Goal: Task Accomplishment & Management: Use online tool/utility

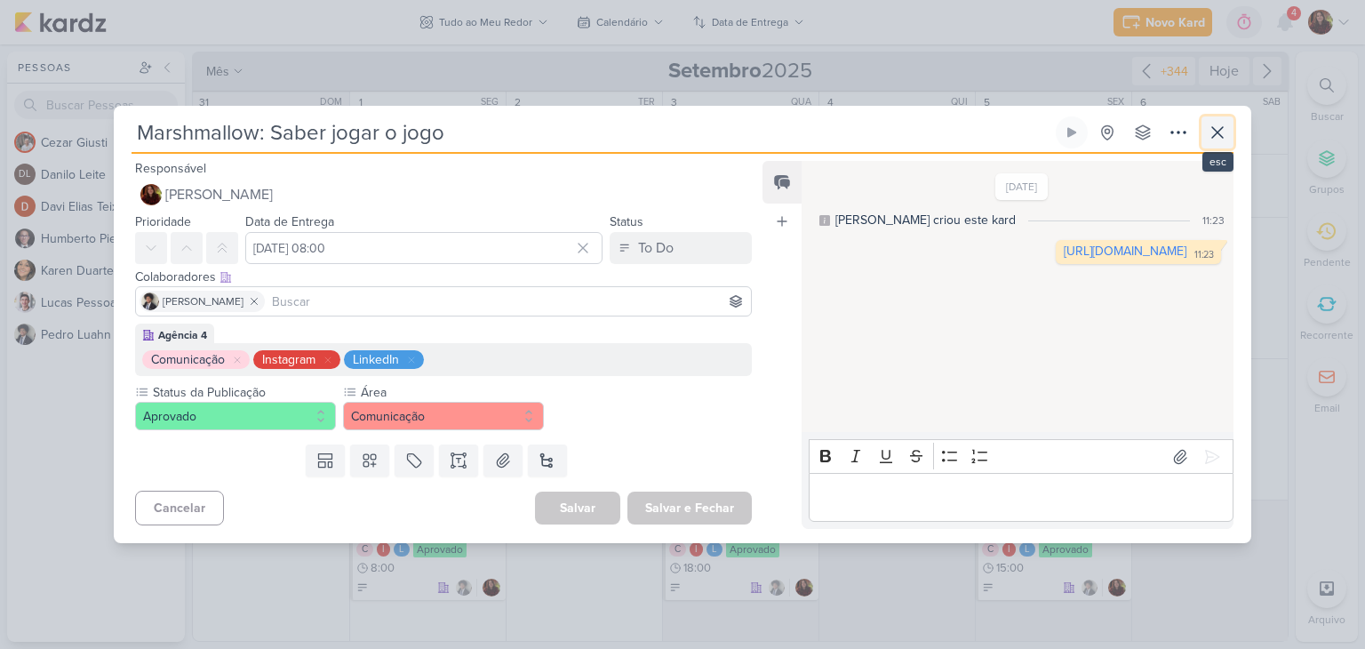
click at [1227, 131] on icon at bounding box center [1217, 132] width 21 height 21
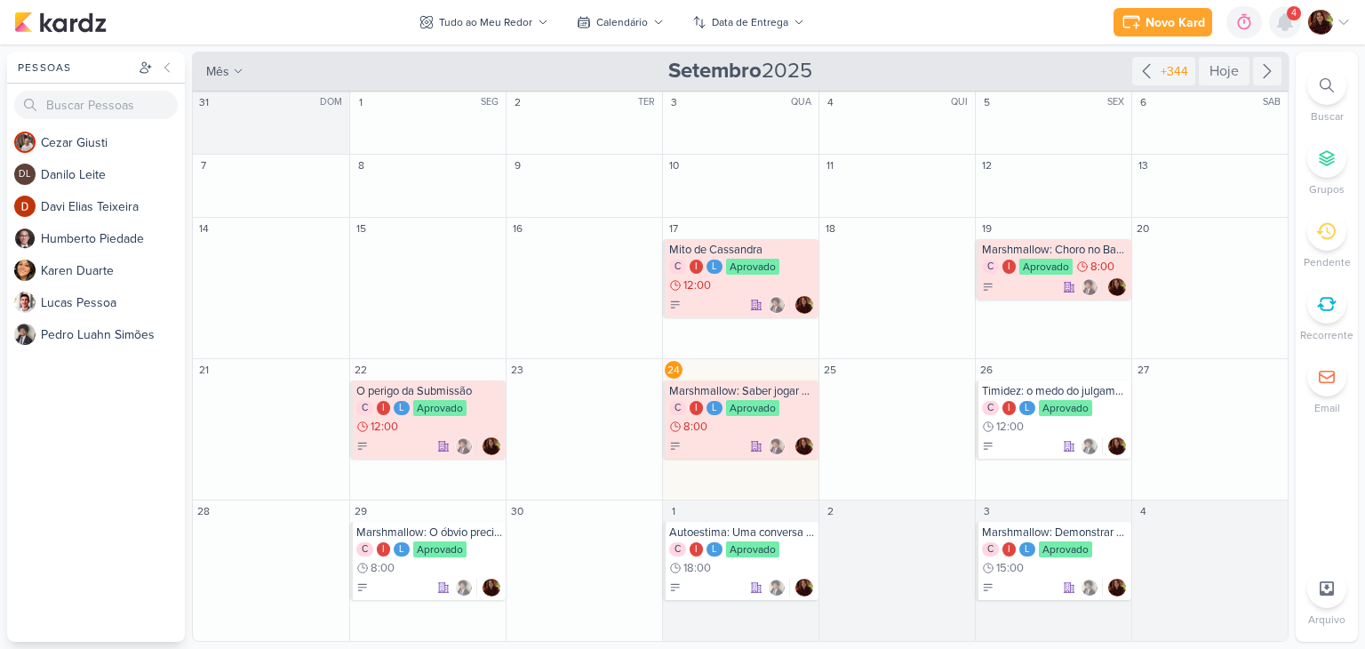
click at [1298, 28] on div "Novo Kard Ctrl + k 0h0m Sessão desligada... Hoje 0h0m Semana 0h0m Mês 0h0m Nenh…" at bounding box center [1232, 22] width 237 height 32
click at [1286, 20] on icon at bounding box center [1285, 22] width 14 height 16
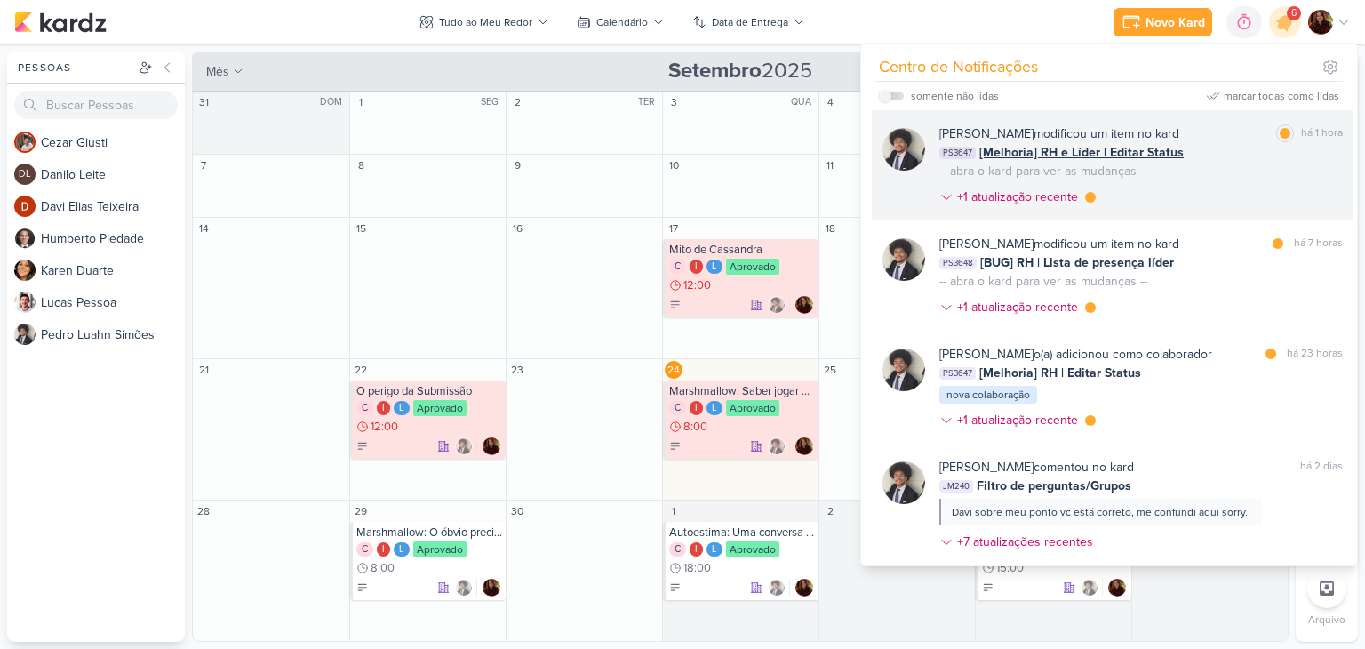
click at [1268, 162] on div "[PERSON_NAME] modificou um item no kard marcar como lida há 1 hora PS3647 [Melh…" at bounding box center [1140, 168] width 403 height 89
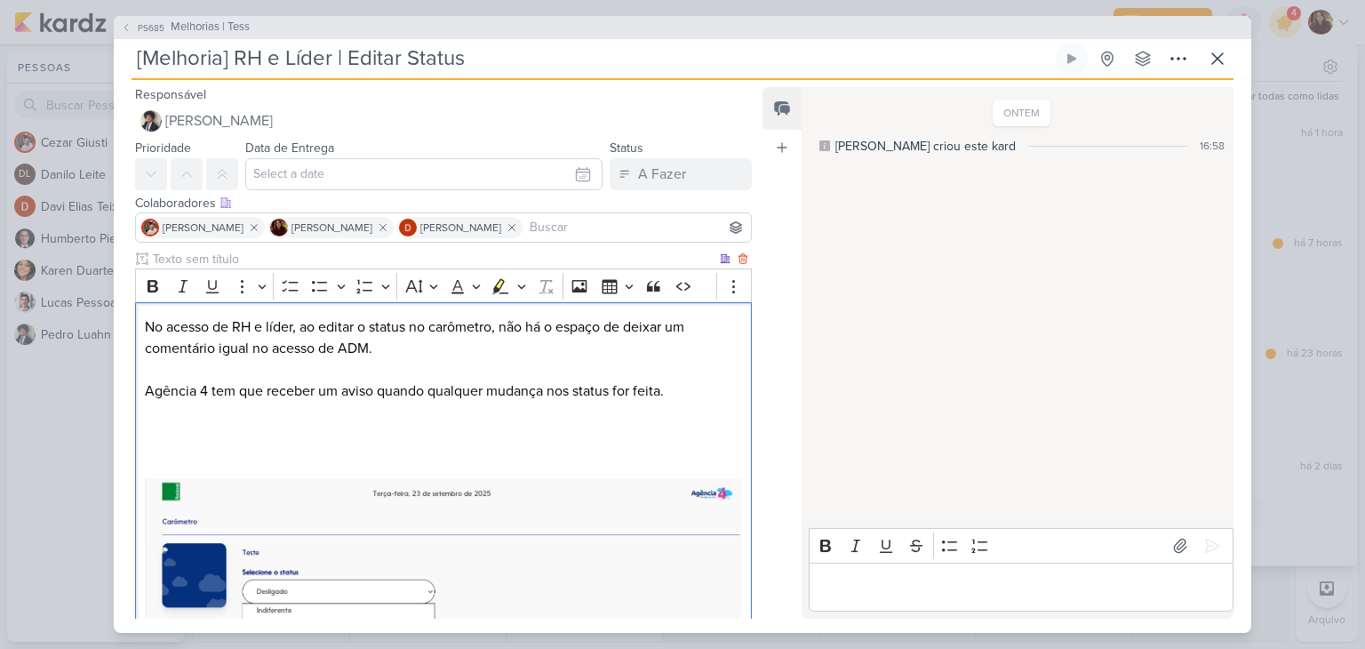
click at [192, 345] on p "No acesso de RH e líder, ao editar o status no carômetro, não há o espaço de de…" at bounding box center [443, 337] width 597 height 43
click at [225, 390] on p "Agência 4 tem que receber um aviso quando qualquer mudança nos status for feita." at bounding box center [443, 390] width 597 height 21
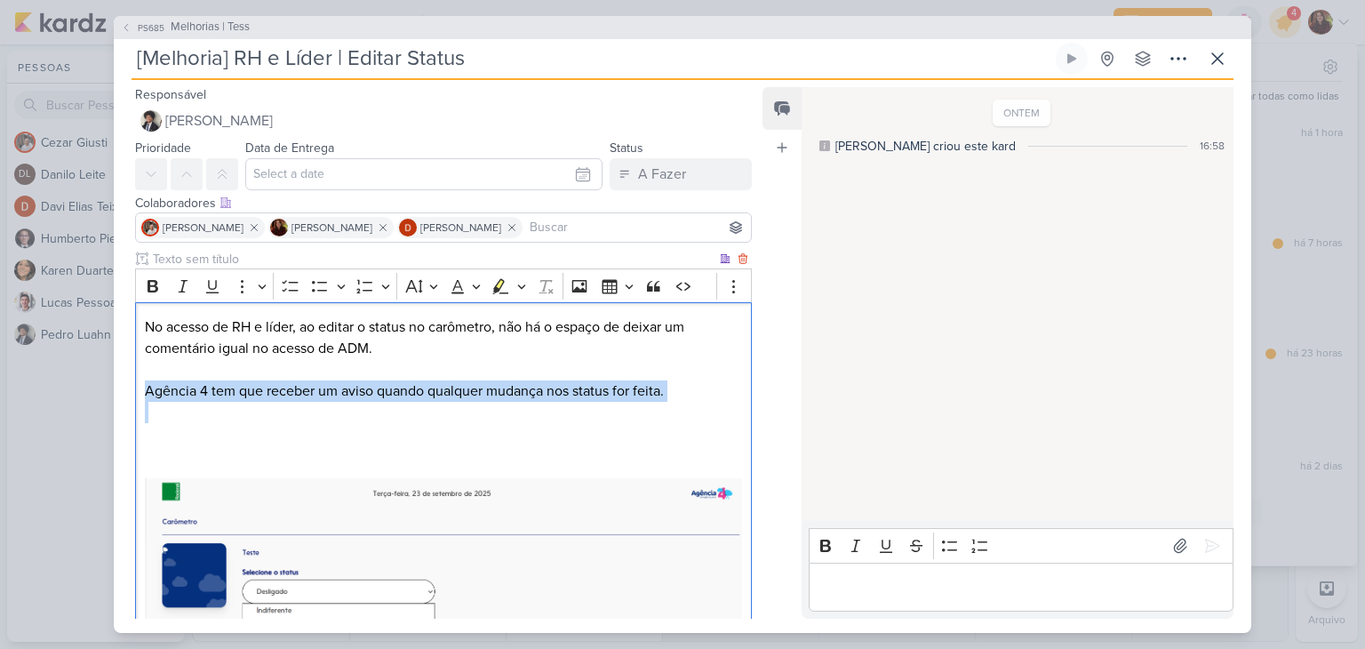
click at [225, 390] on p "Agência 4 tem que receber um aviso quando qualquer mudança nos status for feita." at bounding box center [443, 390] width 597 height 21
click at [196, 32] on span "Melhorias | Tess" at bounding box center [210, 28] width 79 height 18
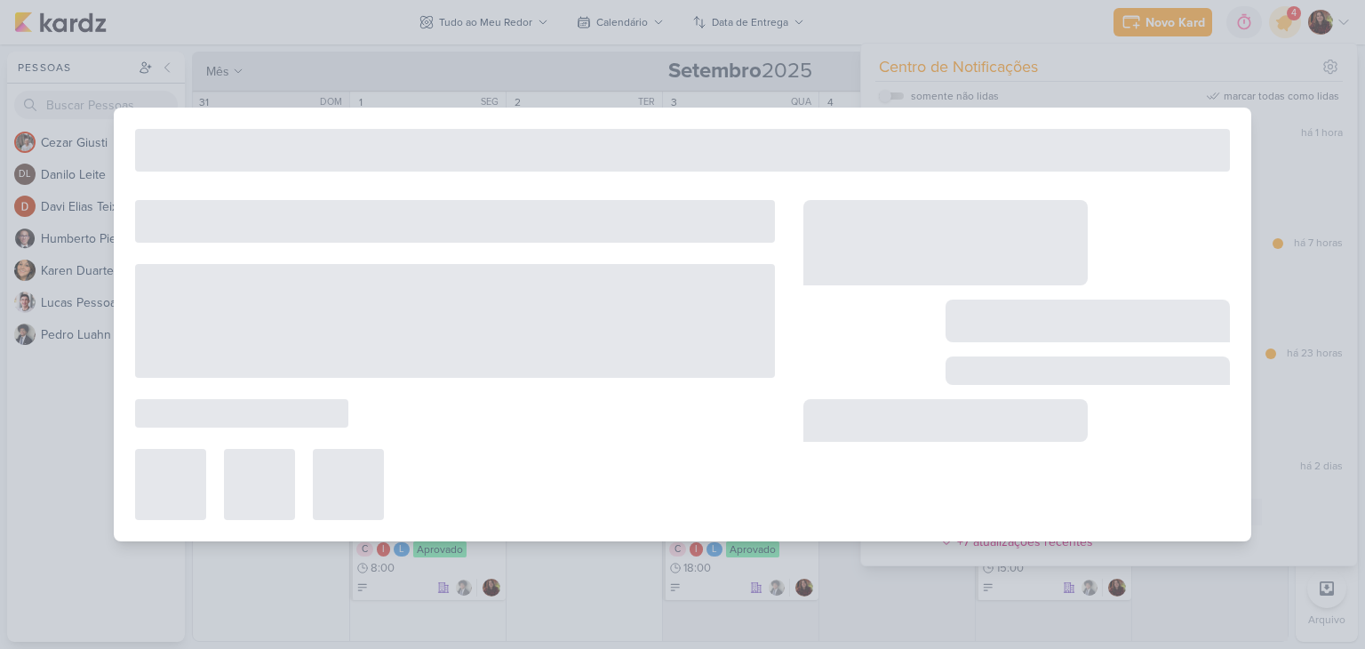
type input "Melhorias | Tess"
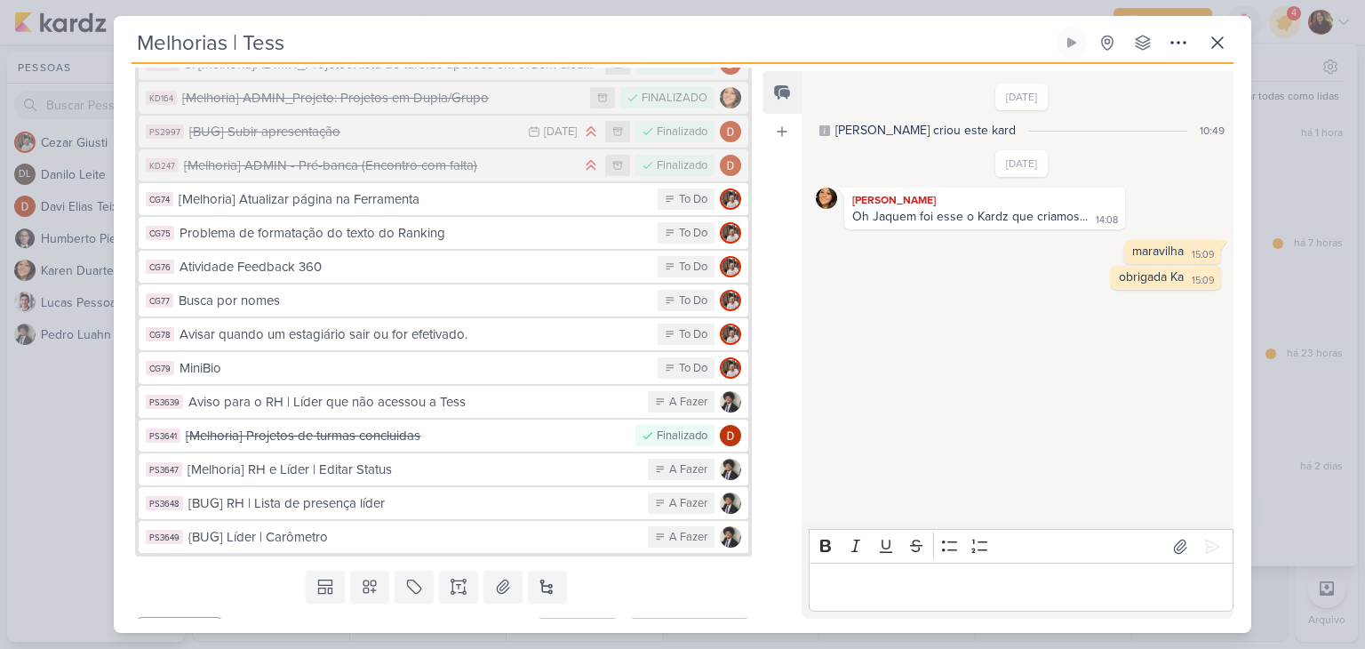
scroll to position [1312, 0]
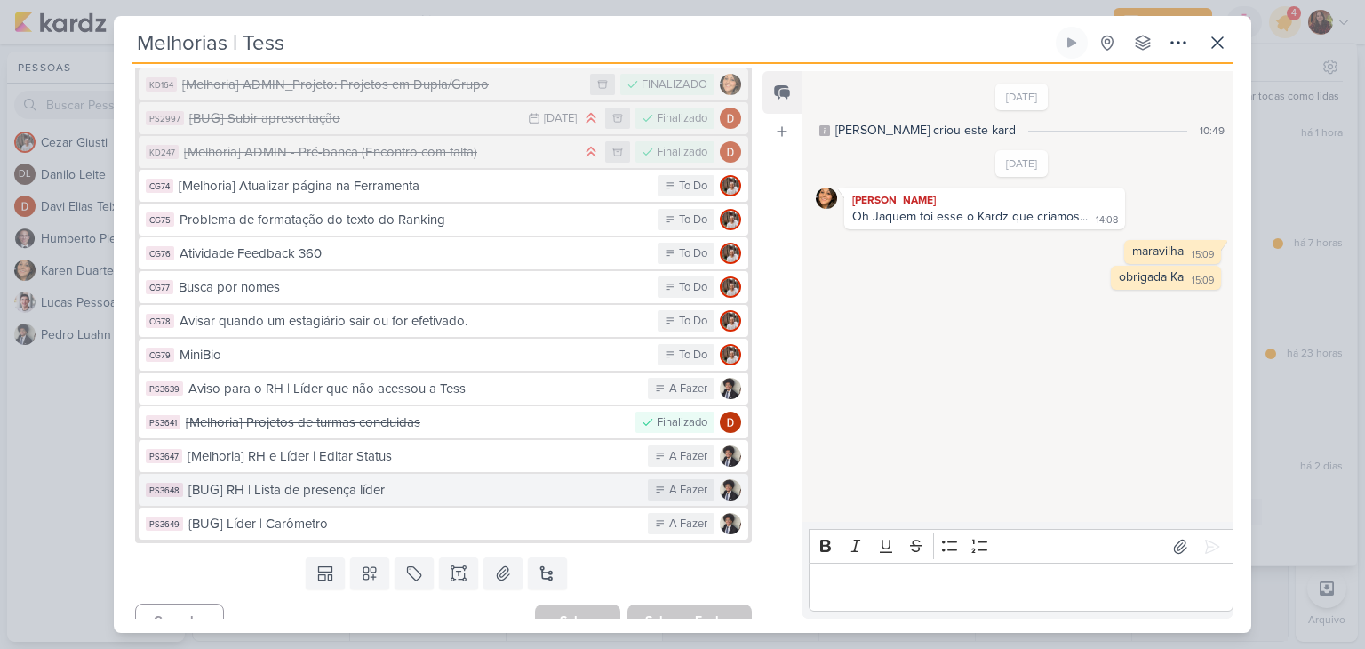
click at [372, 480] on div "[BUG] RH | Lista de presença líder" at bounding box center [413, 490] width 451 height 20
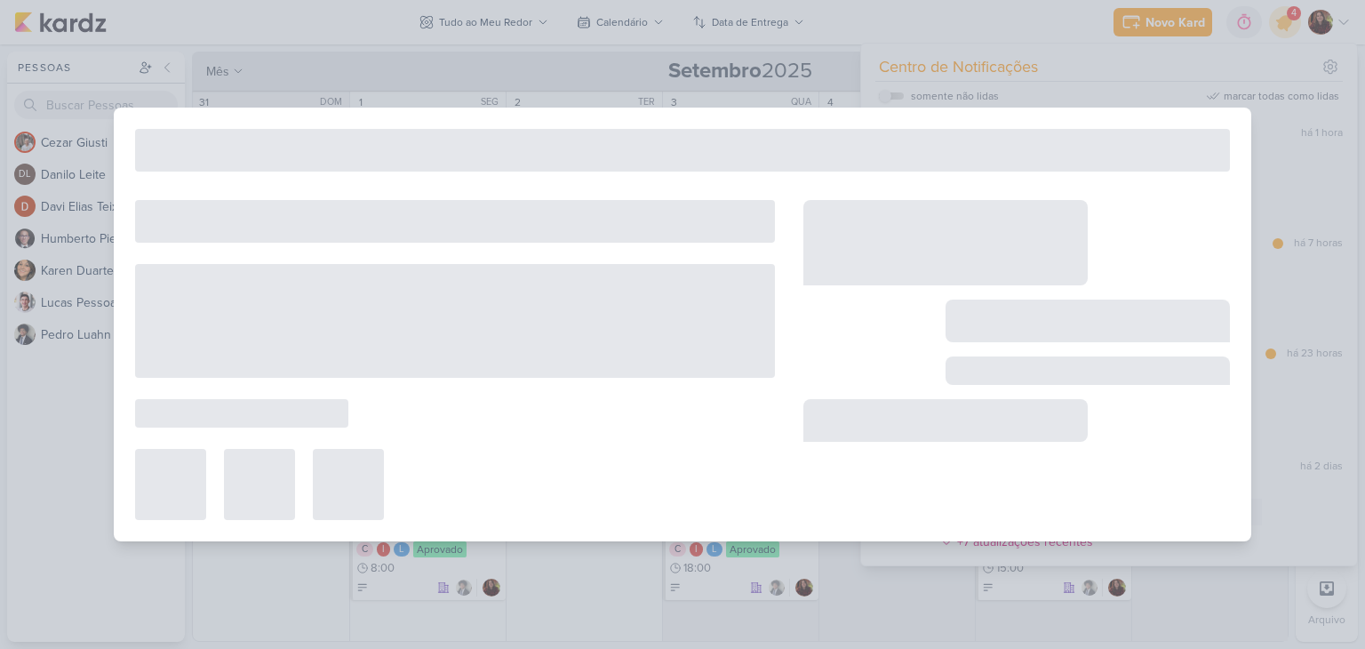
type input "[BUG] RH | Lista de presença líder"
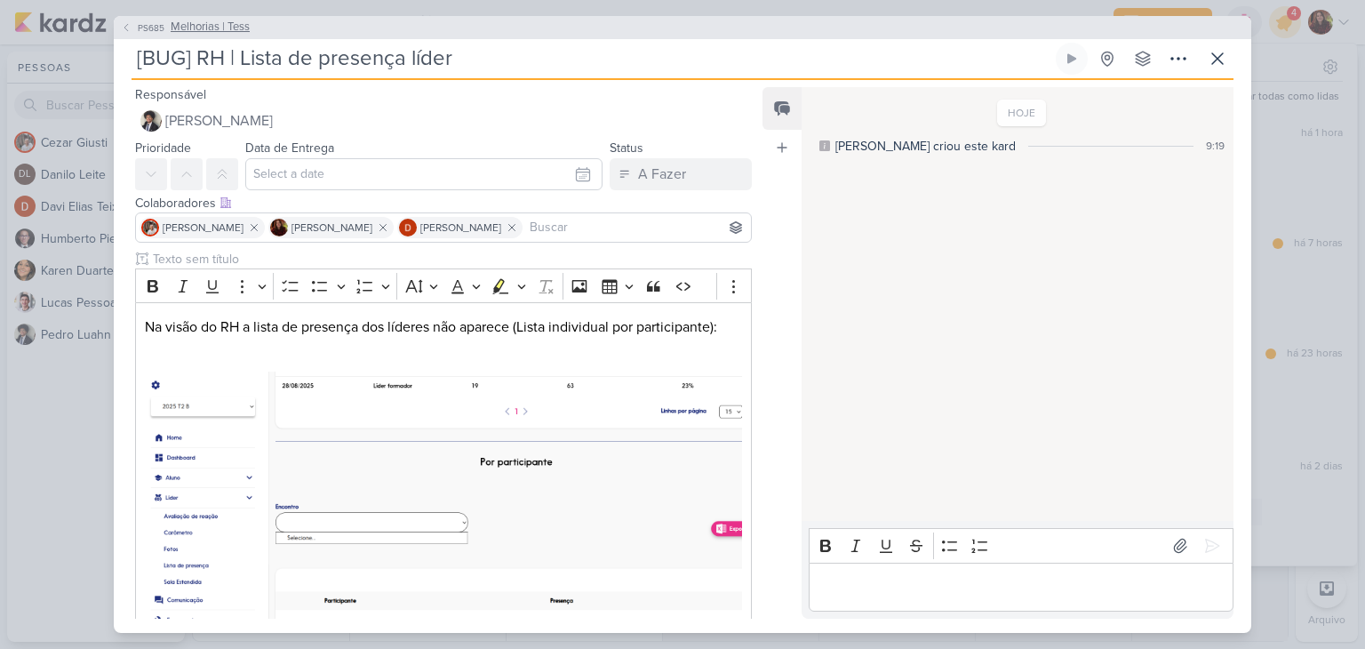
click at [212, 30] on span "Melhorias | Tess" at bounding box center [210, 28] width 79 height 18
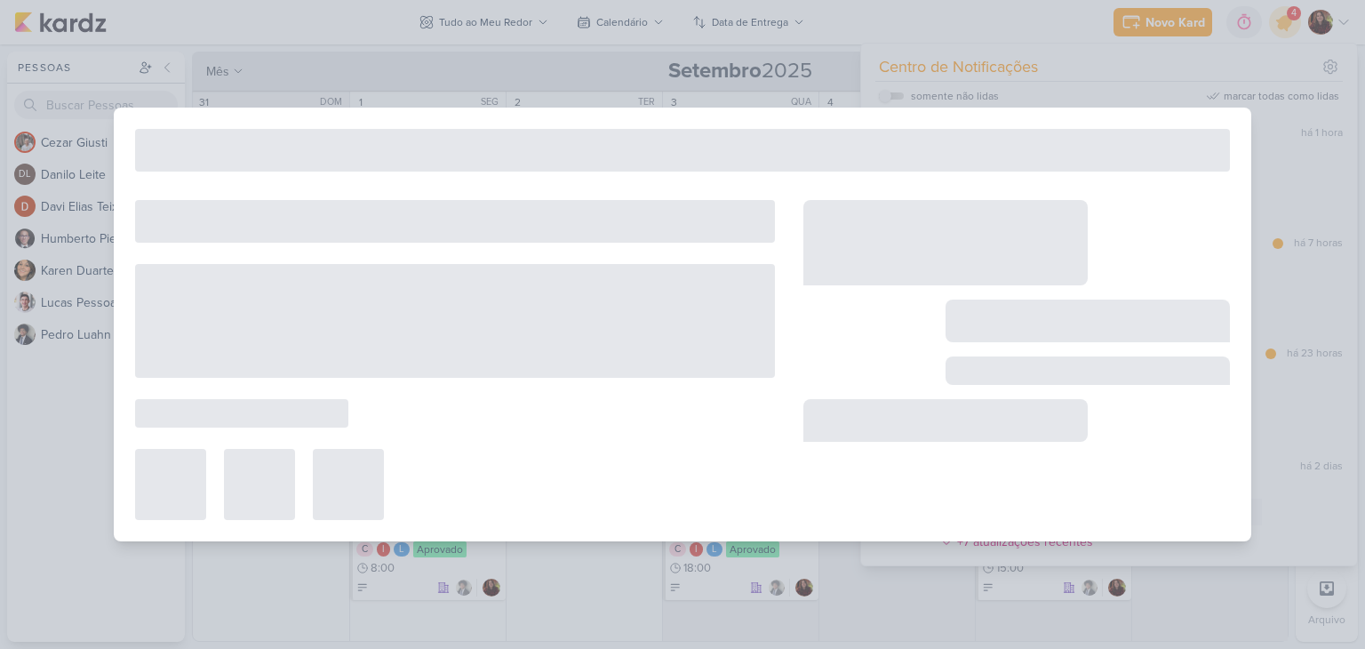
type input "Melhorias | Tess"
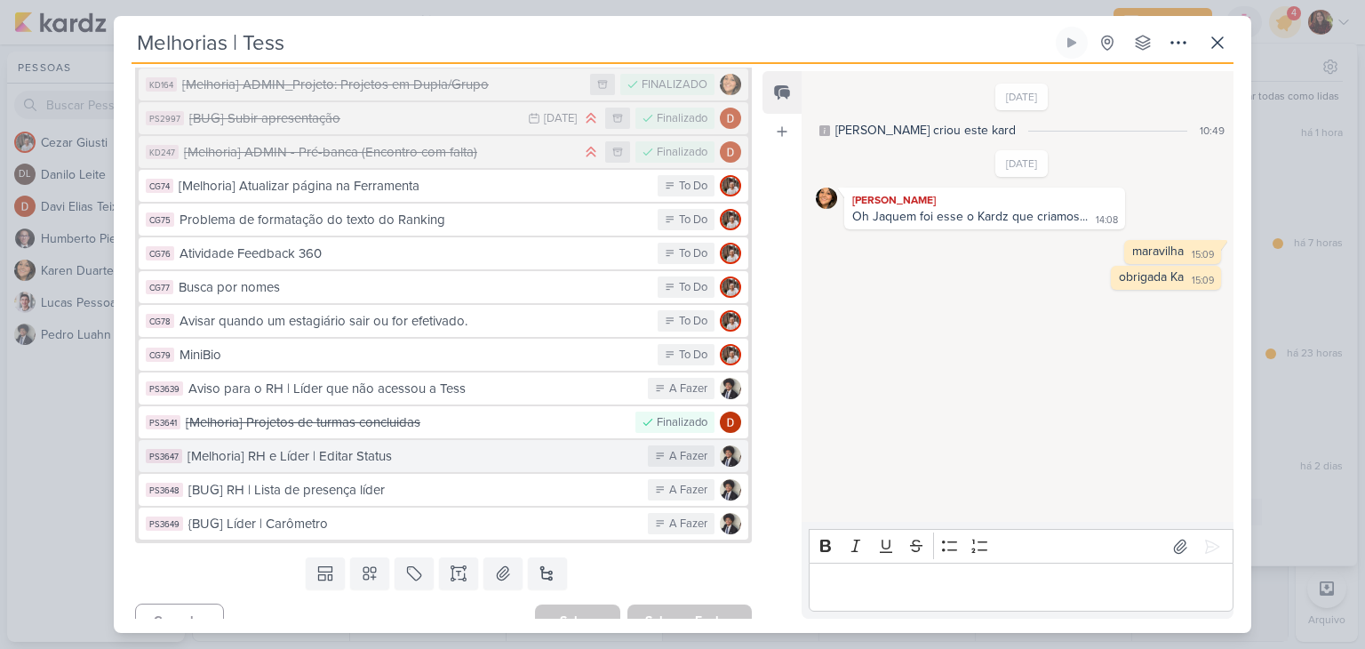
click at [500, 445] on button "PS3647 [Melhoria] RH e Líder | Editar Status A Fazer" at bounding box center [444, 456] width 610 height 32
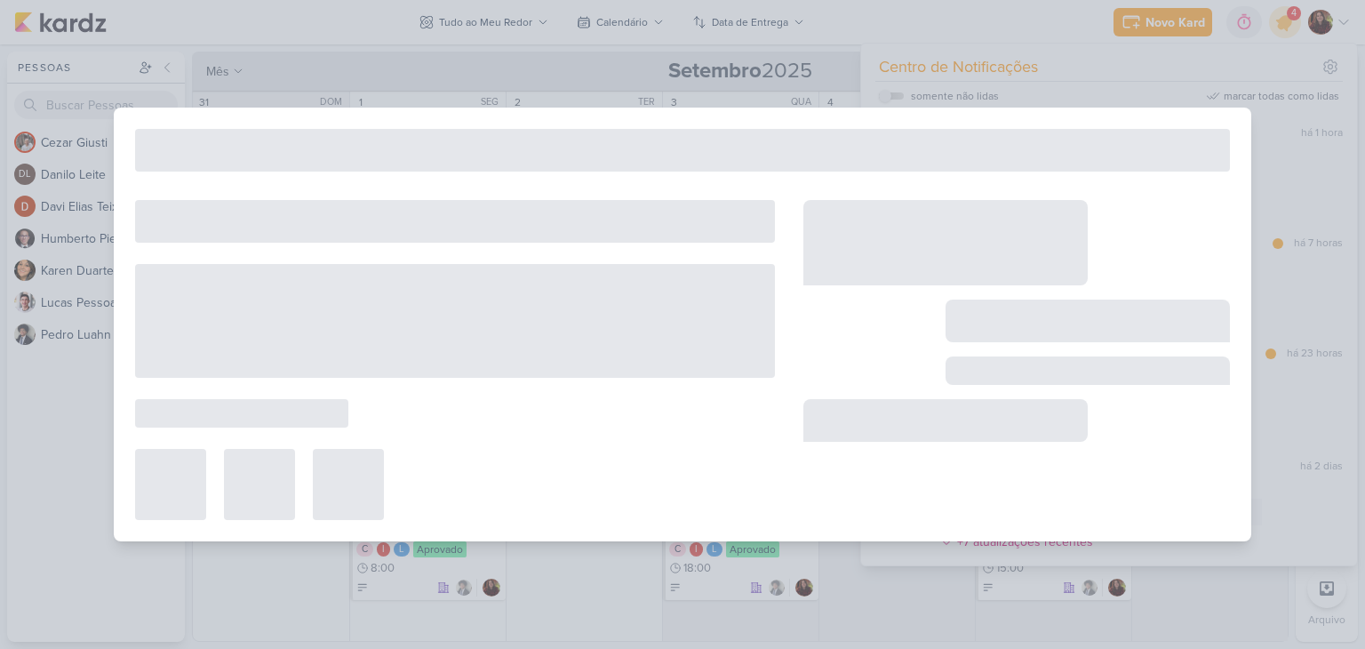
type input "[Melhoria] RH e Líder | Editar Status"
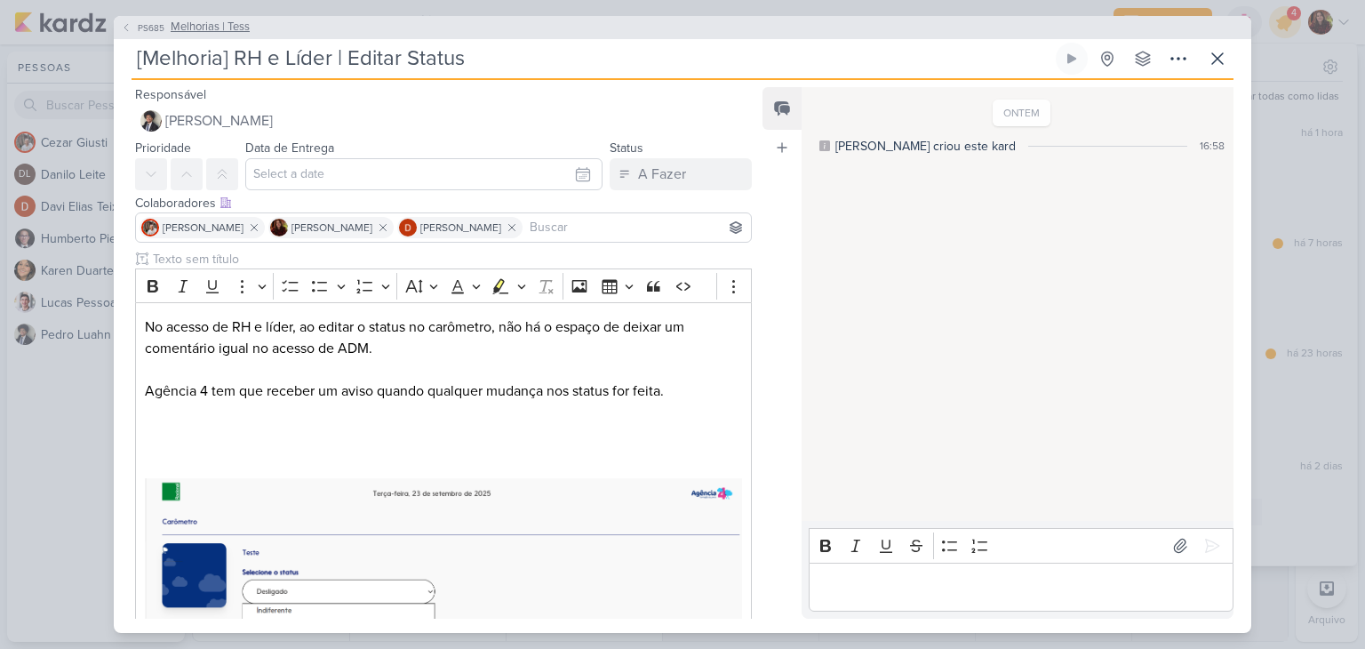
click at [186, 30] on span "Melhorias | Tess" at bounding box center [210, 28] width 79 height 18
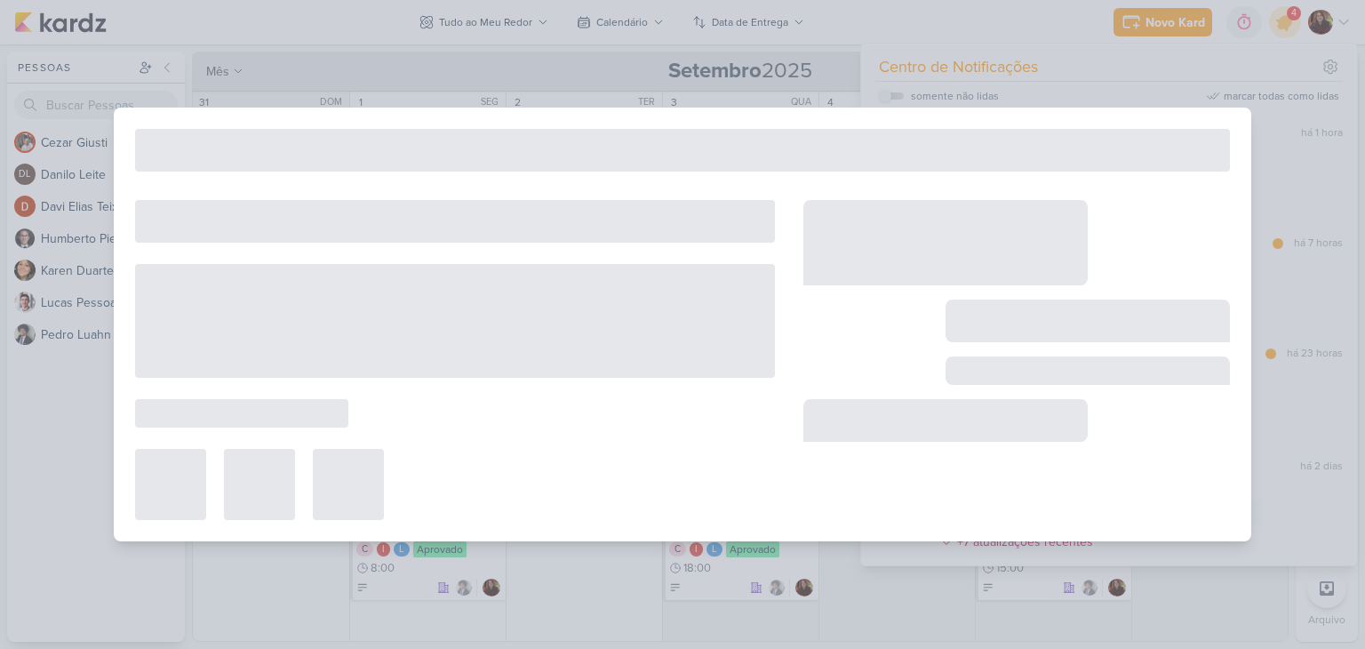
type input "Melhorias | Tess"
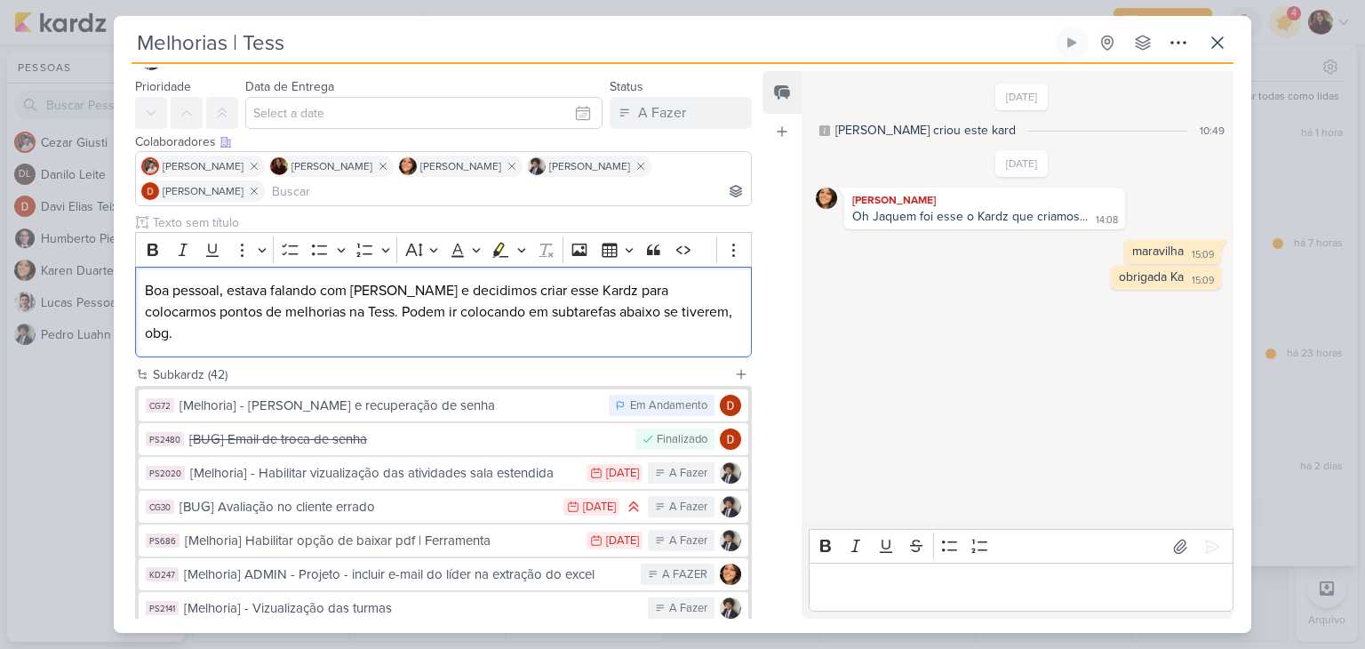
scroll to position [0, 0]
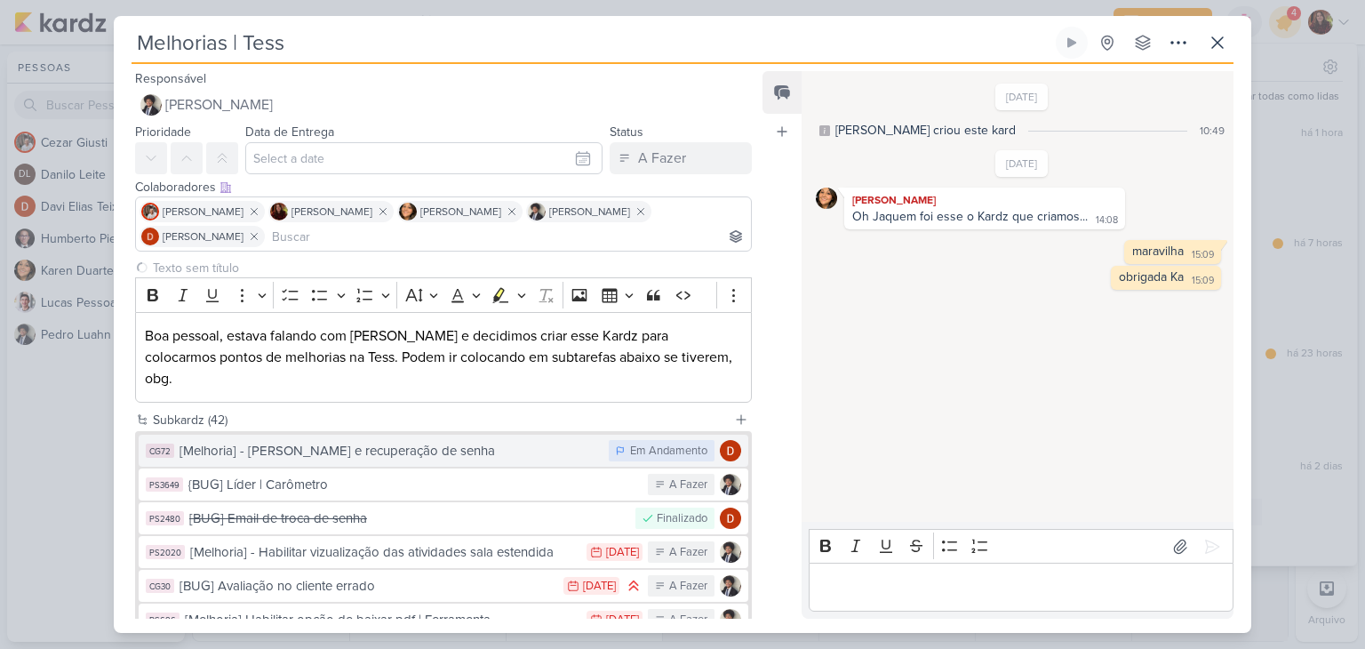
click at [543, 441] on div "[Melhoria] - [PERSON_NAME] e recuperação de senha" at bounding box center [390, 451] width 420 height 20
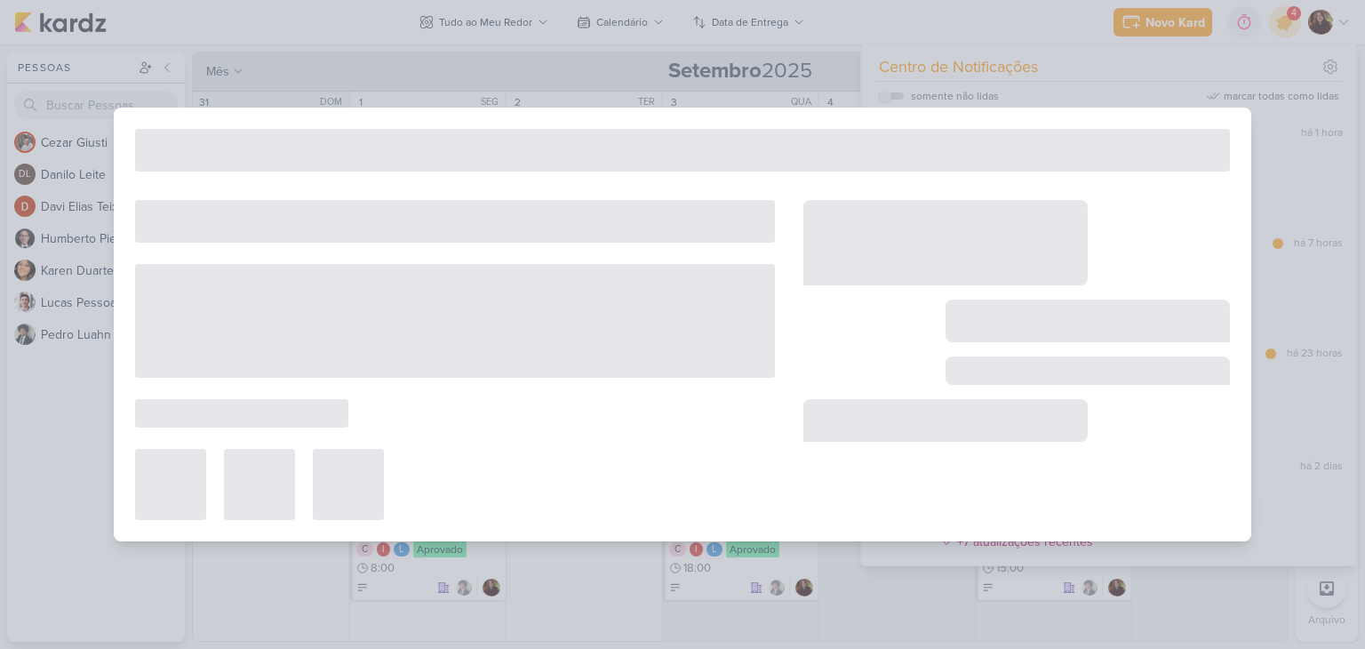
type input "[Melhoria] - [PERSON_NAME] e recuperação de senha"
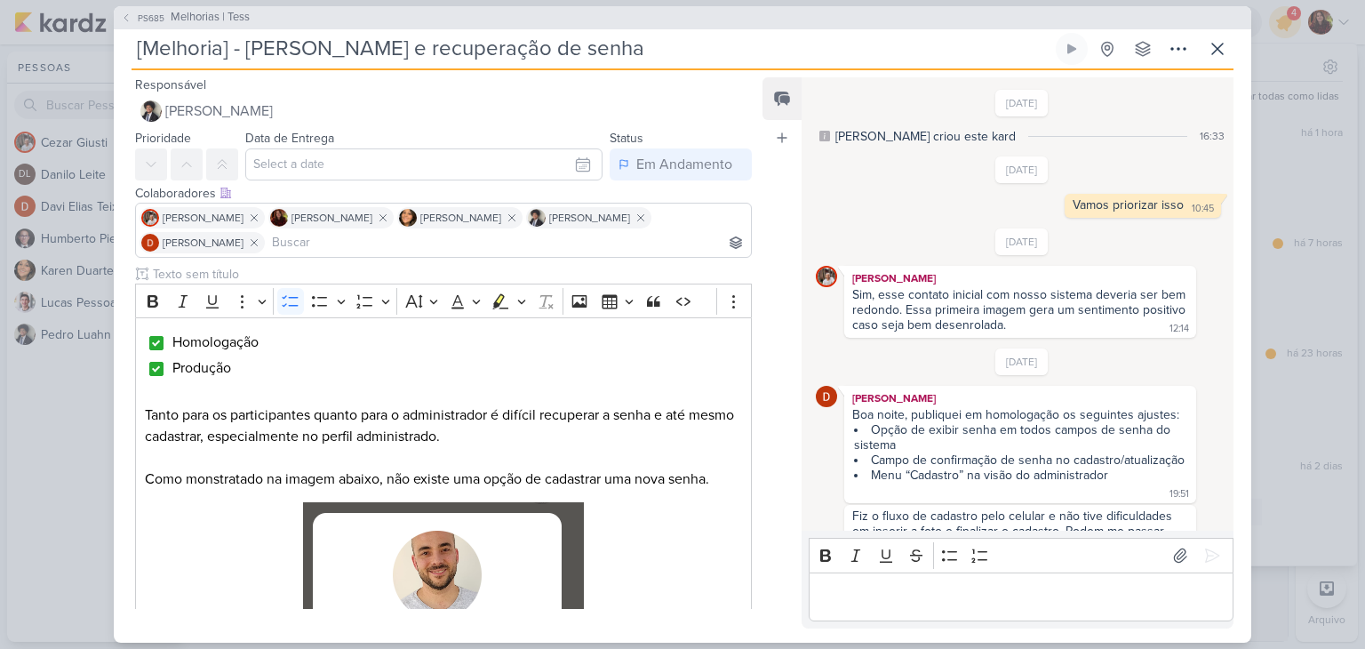
scroll to position [1346, 0]
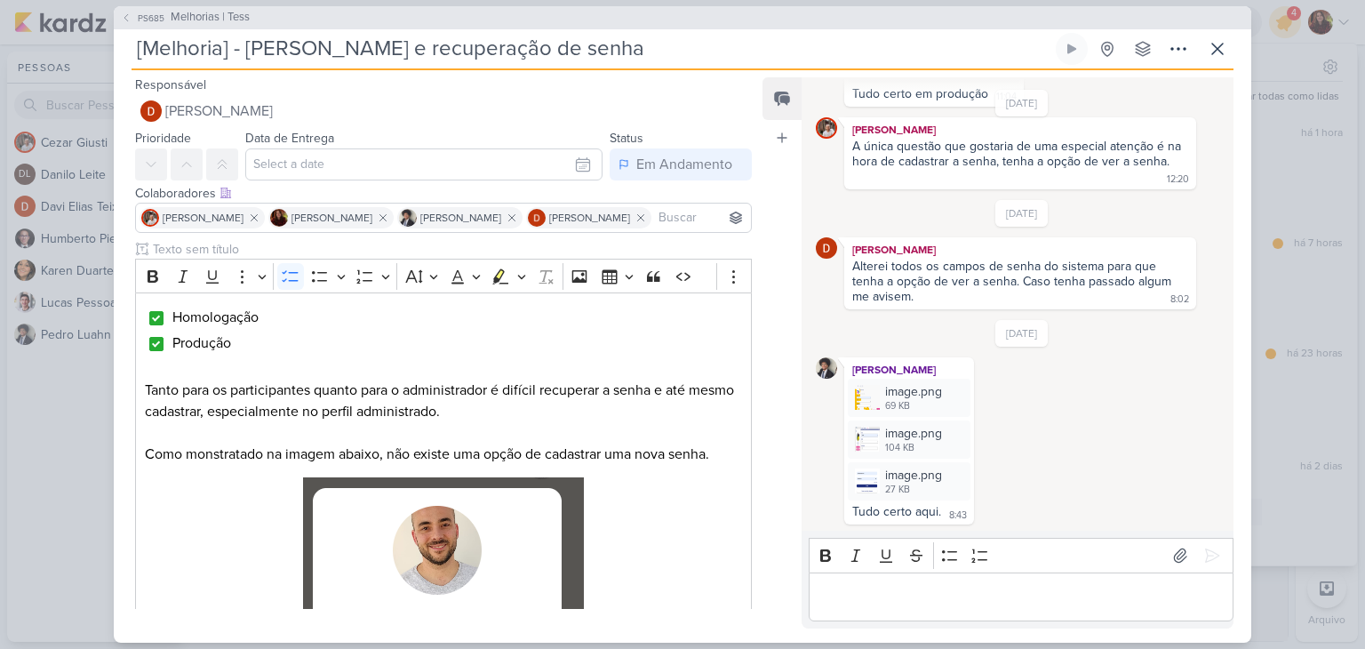
click at [903, 598] on p "Editor editing area: main" at bounding box center [1021, 596] width 406 height 21
click at [1014, 598] on p "Terminamos esse, certo?" at bounding box center [1021, 596] width 406 height 21
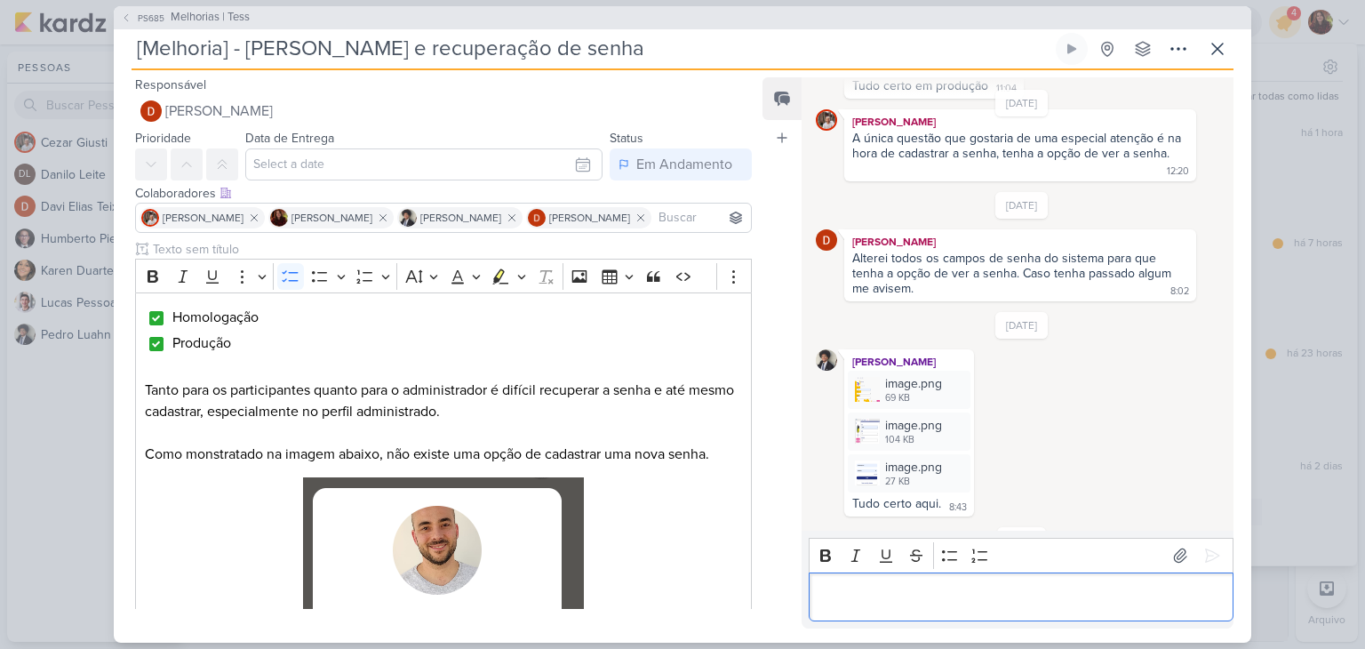
scroll to position [1433, 0]
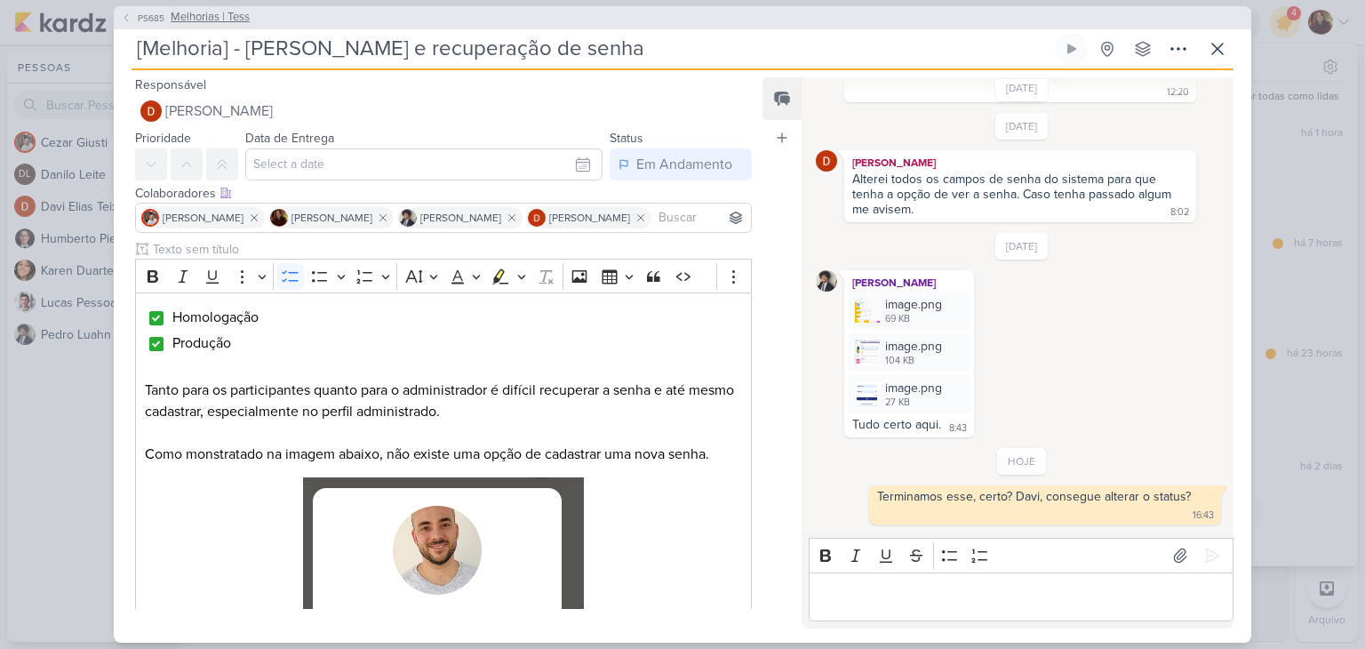
click at [213, 25] on span "Melhorias | Tess" at bounding box center [210, 18] width 79 height 18
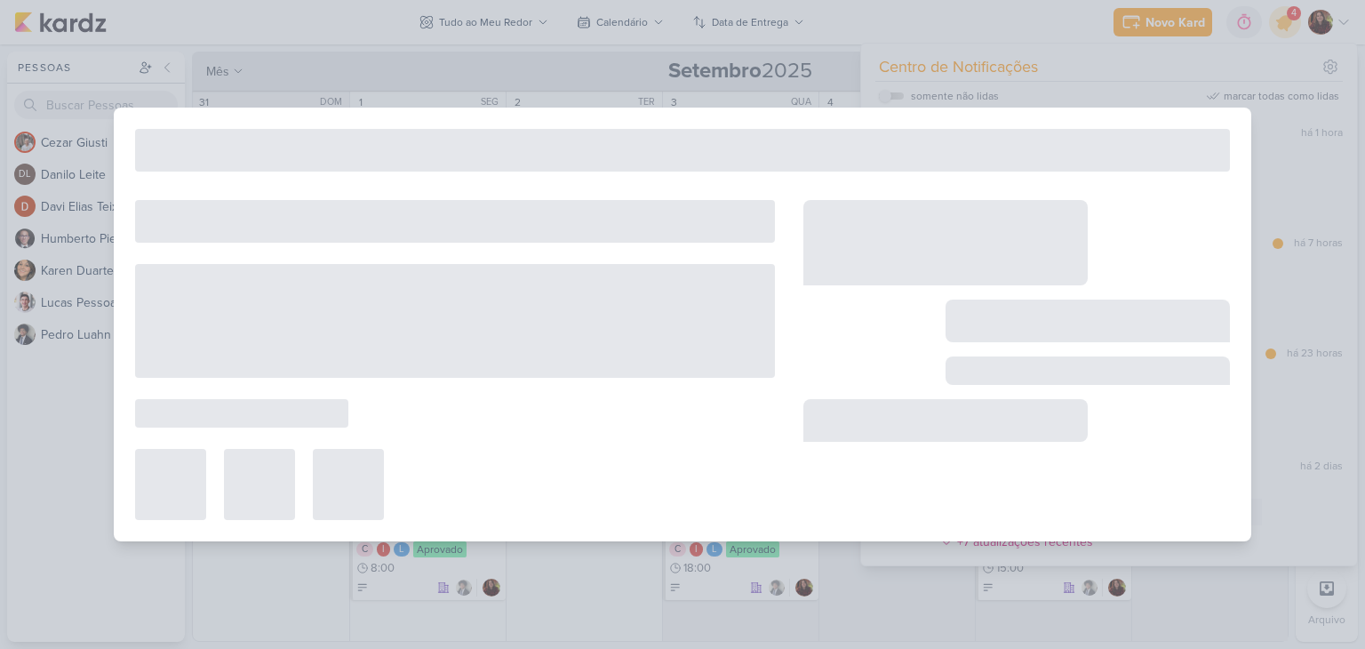
type input "Melhorias | Tess"
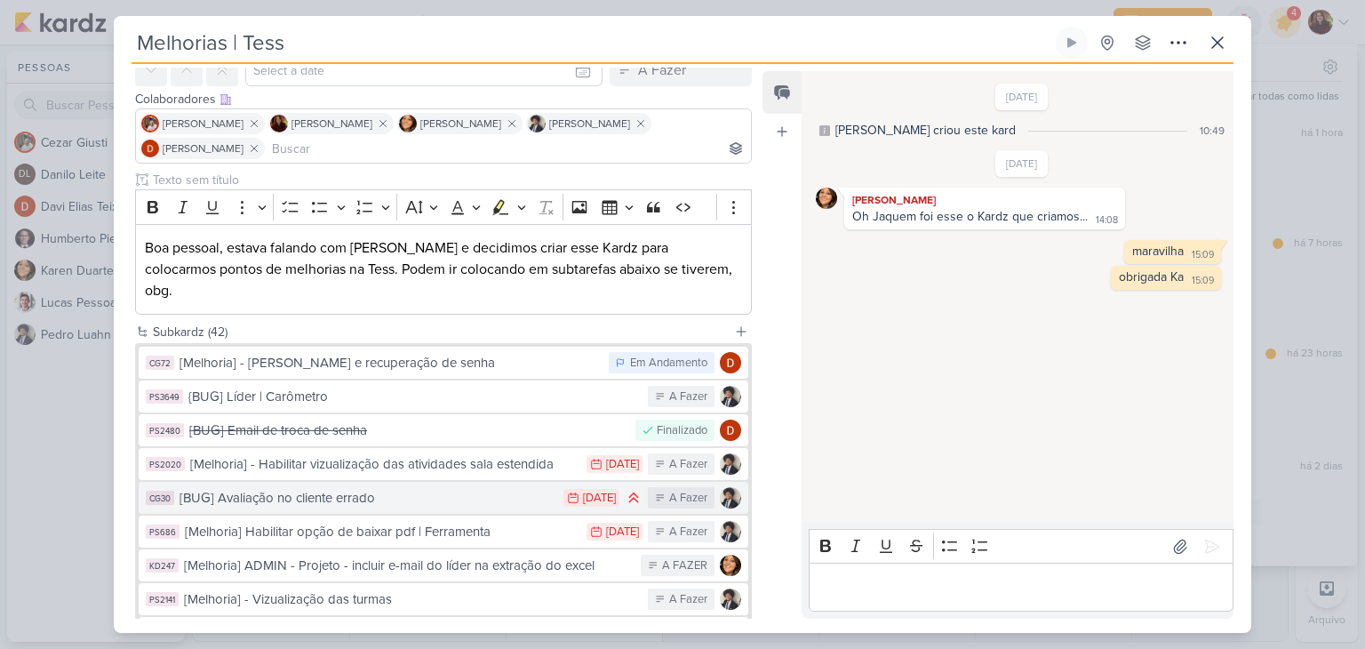
scroll to position [89, 0]
click at [513, 487] on div "[BUG] Avaliação no cliente errado" at bounding box center [367, 497] width 375 height 20
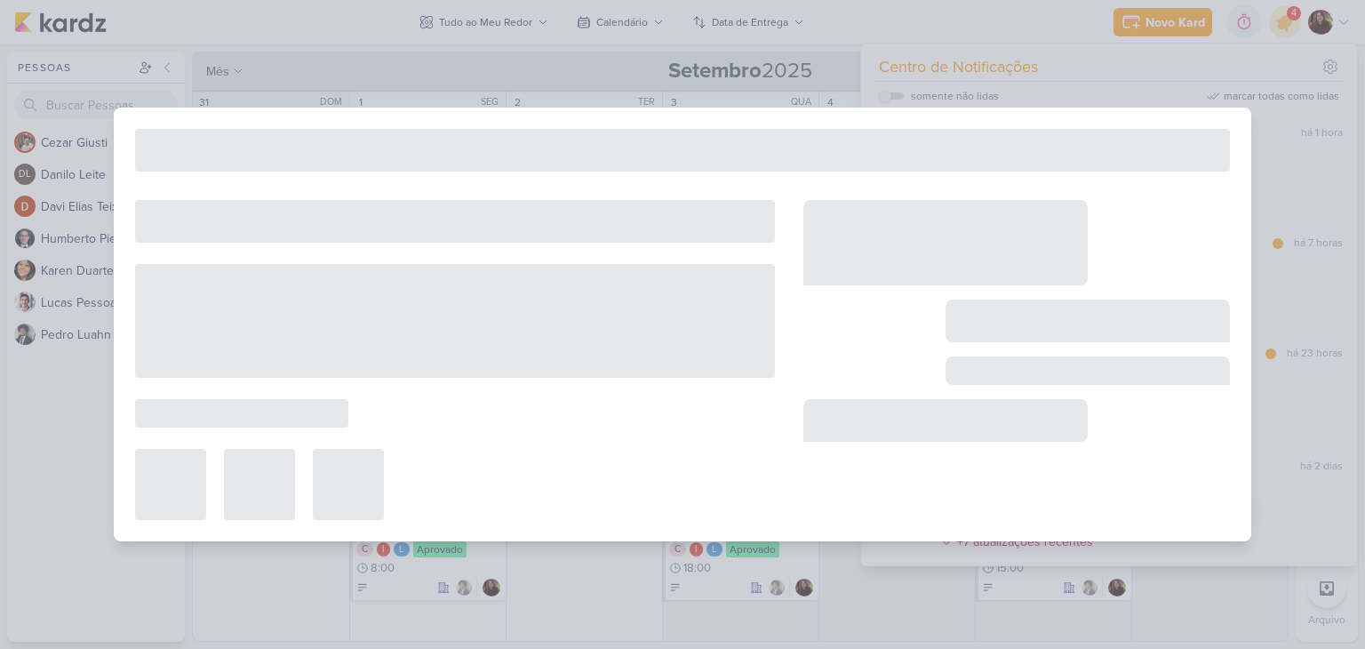
type input "[BUG] Avaliação no cliente errado"
type input "[DATE] 23:59"
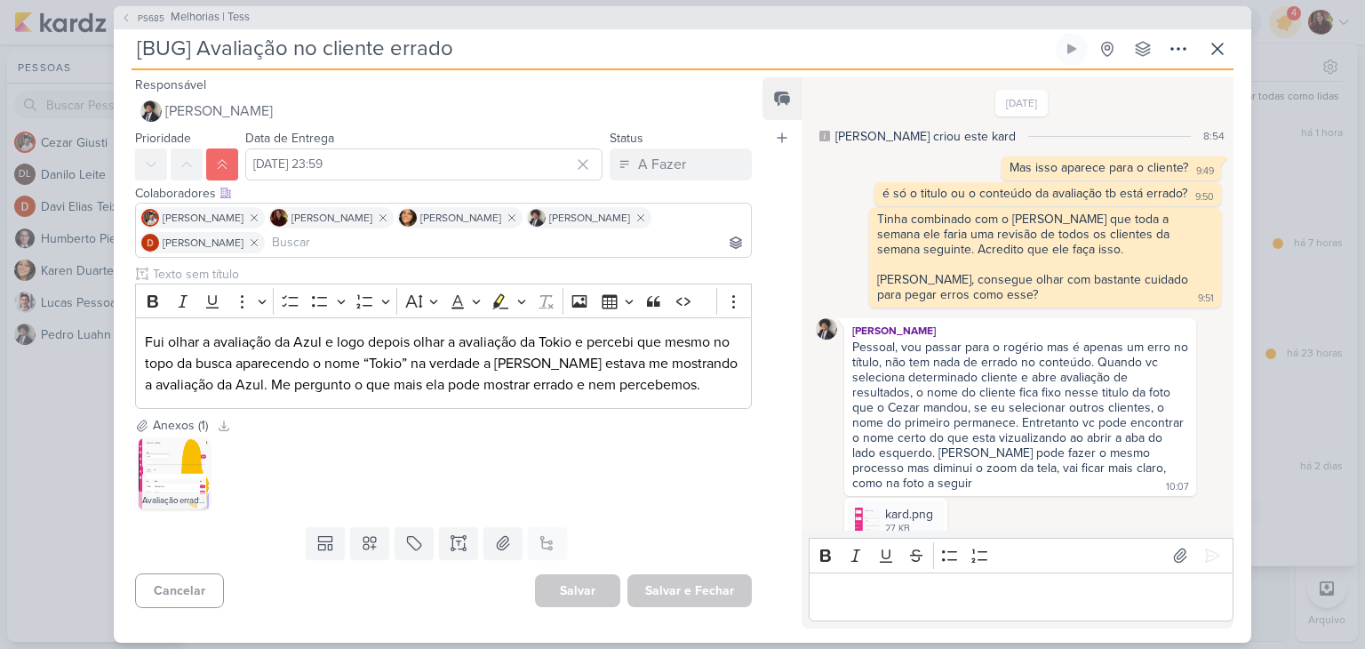
scroll to position [108, 0]
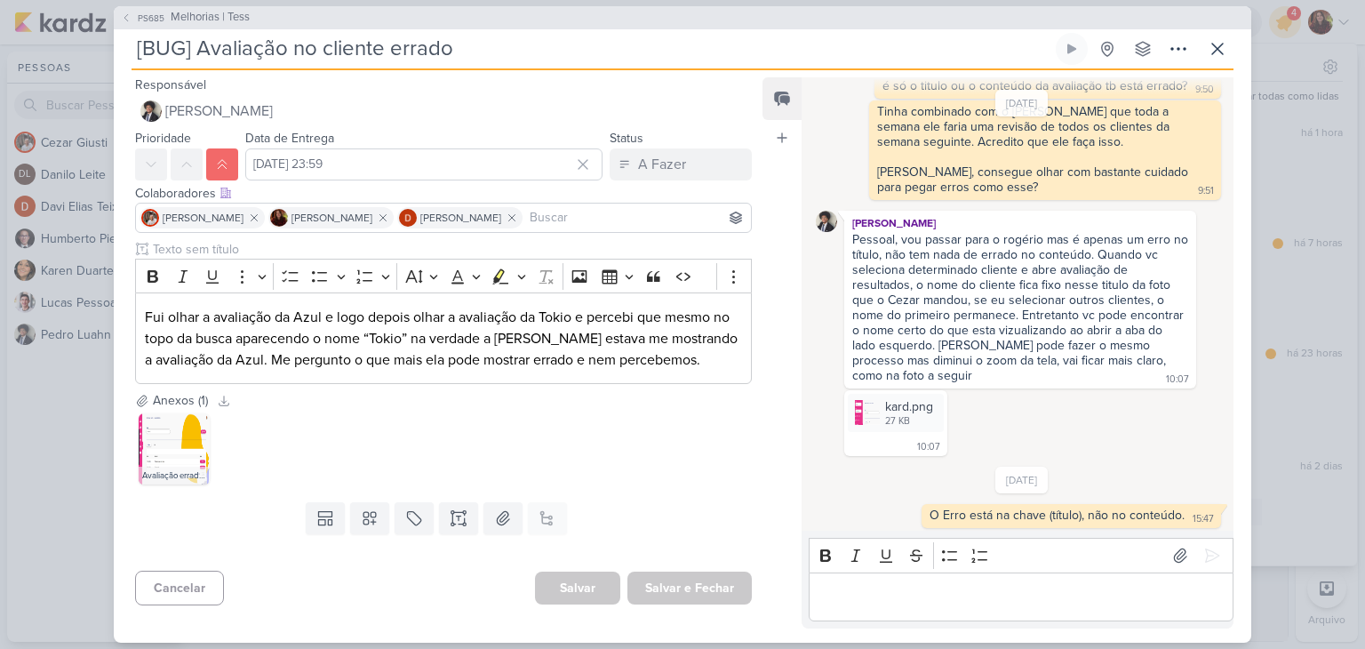
click at [939, 602] on p "Editor editing area: main" at bounding box center [1021, 596] width 406 height 21
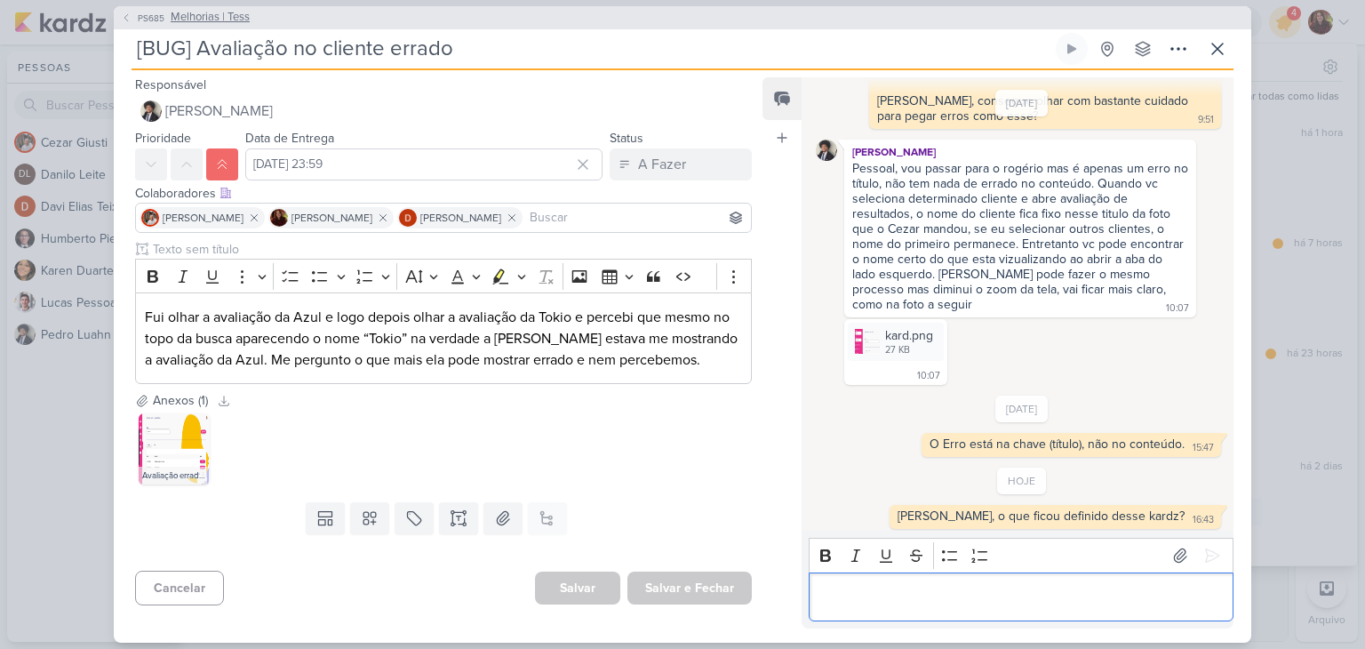
click at [244, 16] on span "Melhorias | Tess" at bounding box center [210, 18] width 79 height 18
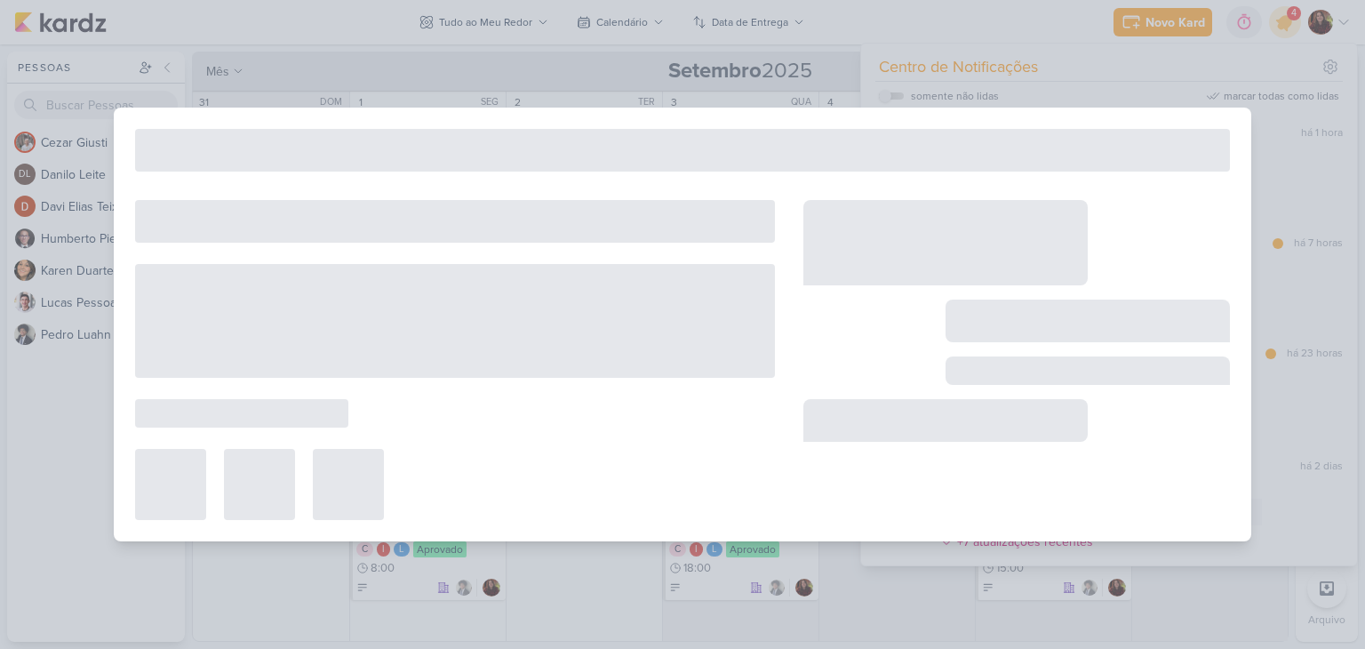
type input "Melhorias | Tess"
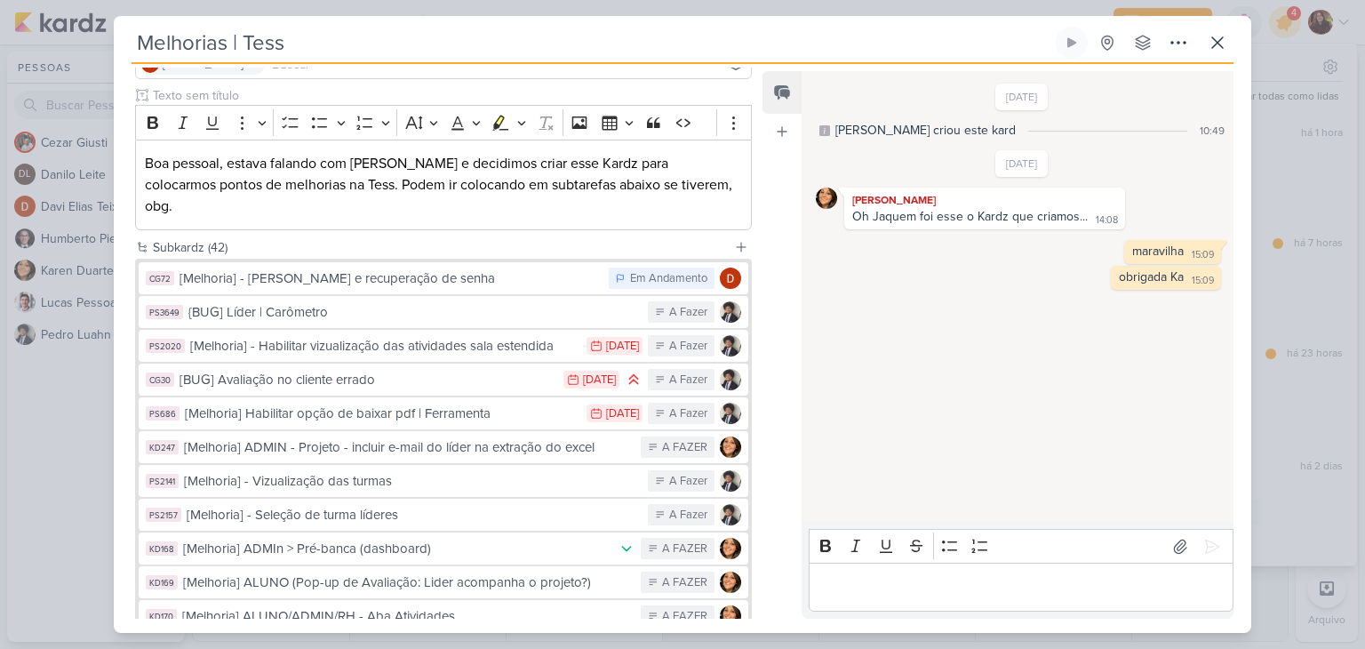
scroll to position [171, 0]
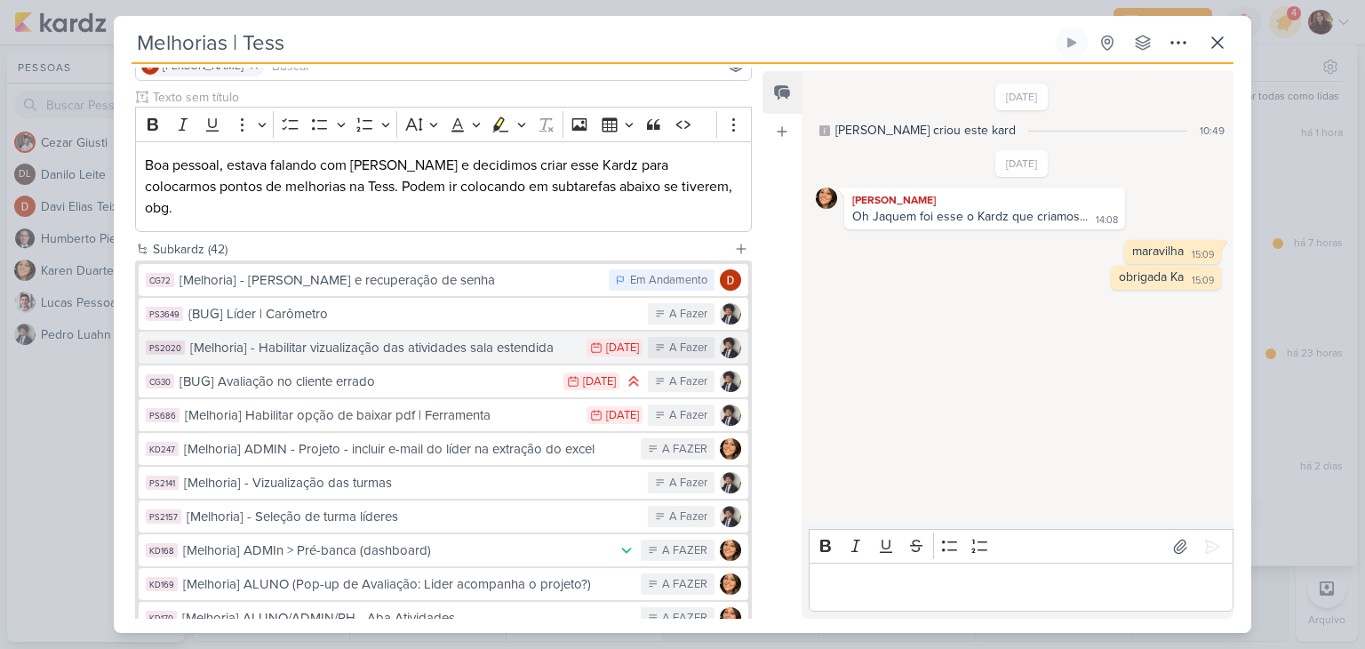
click at [471, 338] on div "[Melhoria] - Habilitar vizualização das atividades sala estendida" at bounding box center [383, 348] width 387 height 20
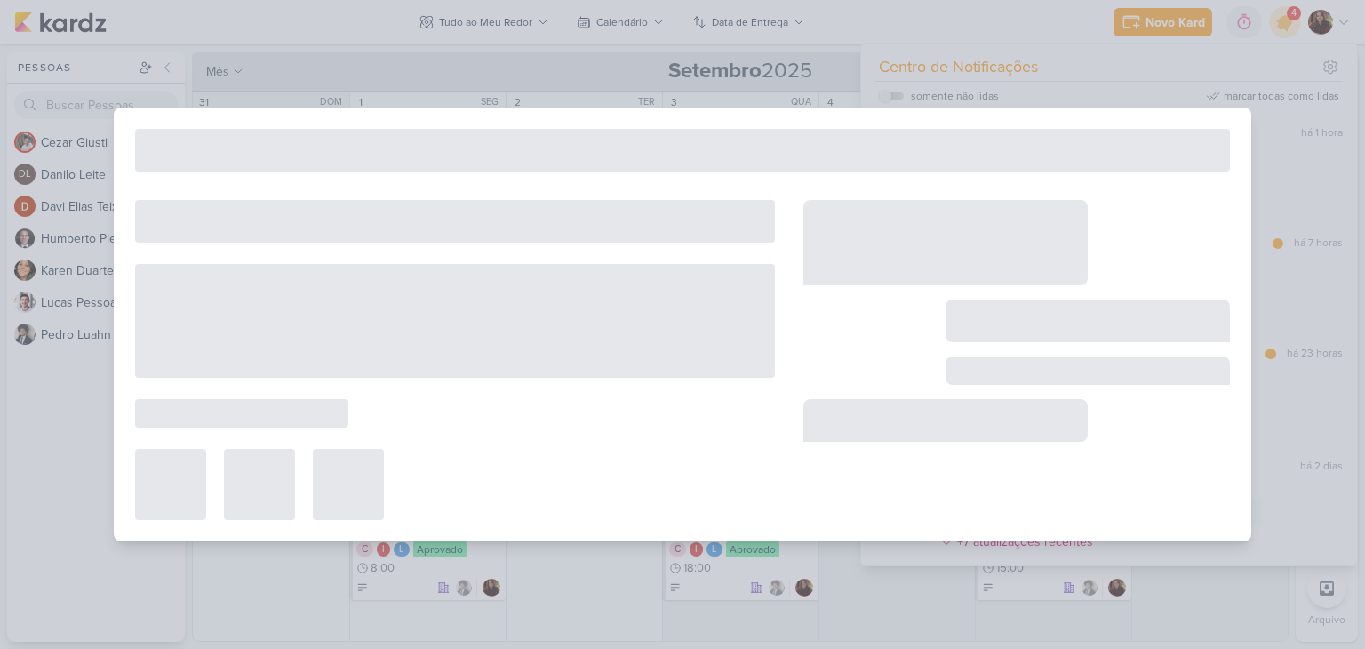
type input "[Melhoria] - Habilitar vizualização das atividades sala estendida"
type input "[DATE] 23:59"
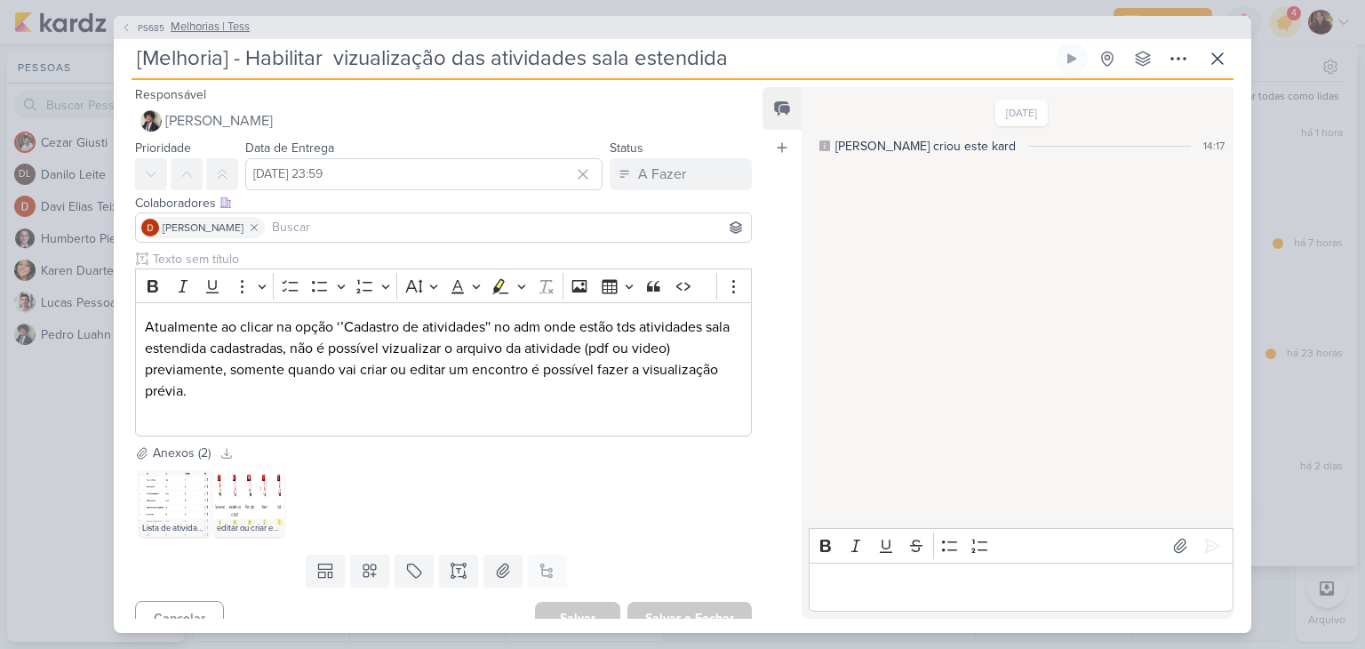
click at [211, 26] on span "Melhorias | Tess" at bounding box center [210, 28] width 79 height 18
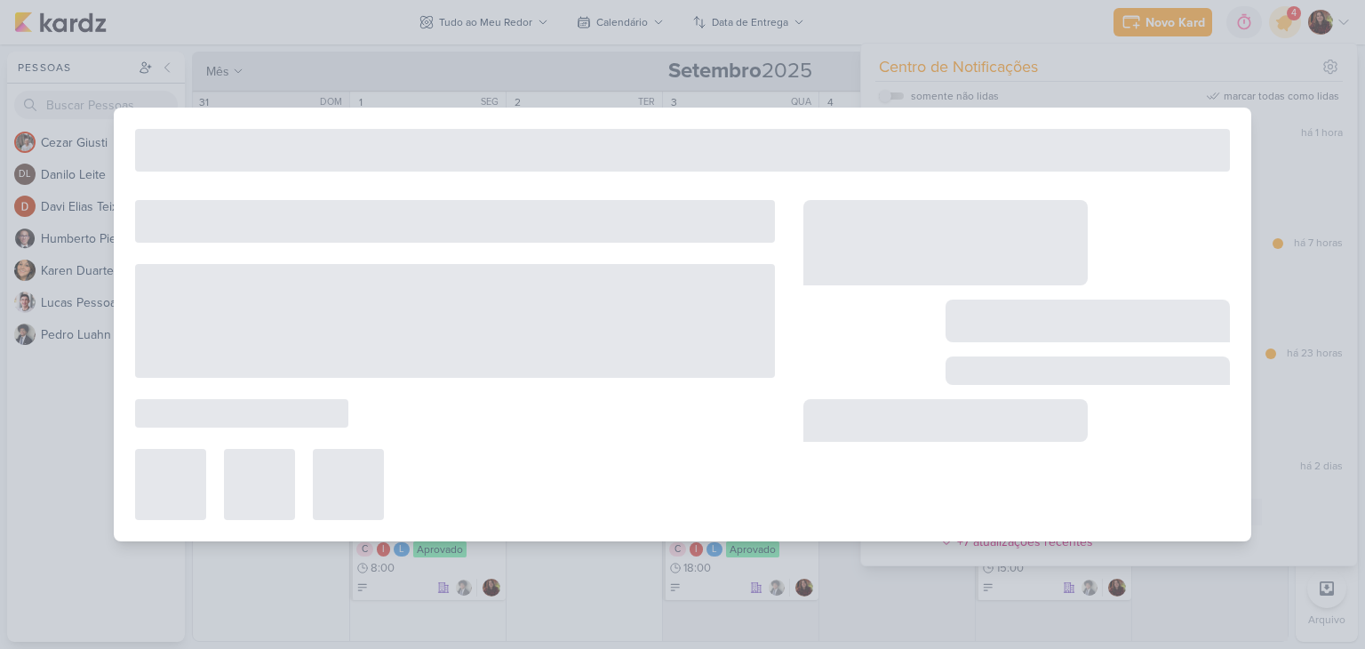
type input "Melhorias | Tess"
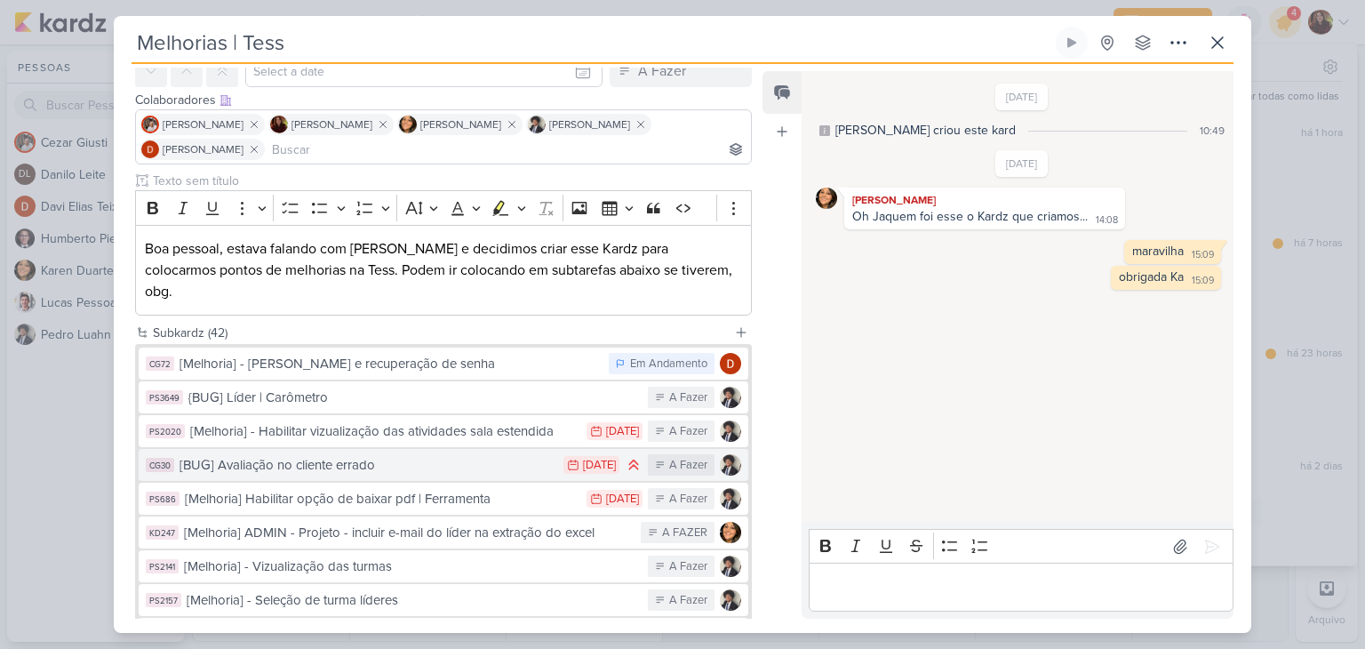
scroll to position [88, 0]
click at [464, 454] on div "[BUG] Avaliação no cliente errado" at bounding box center [367, 464] width 375 height 20
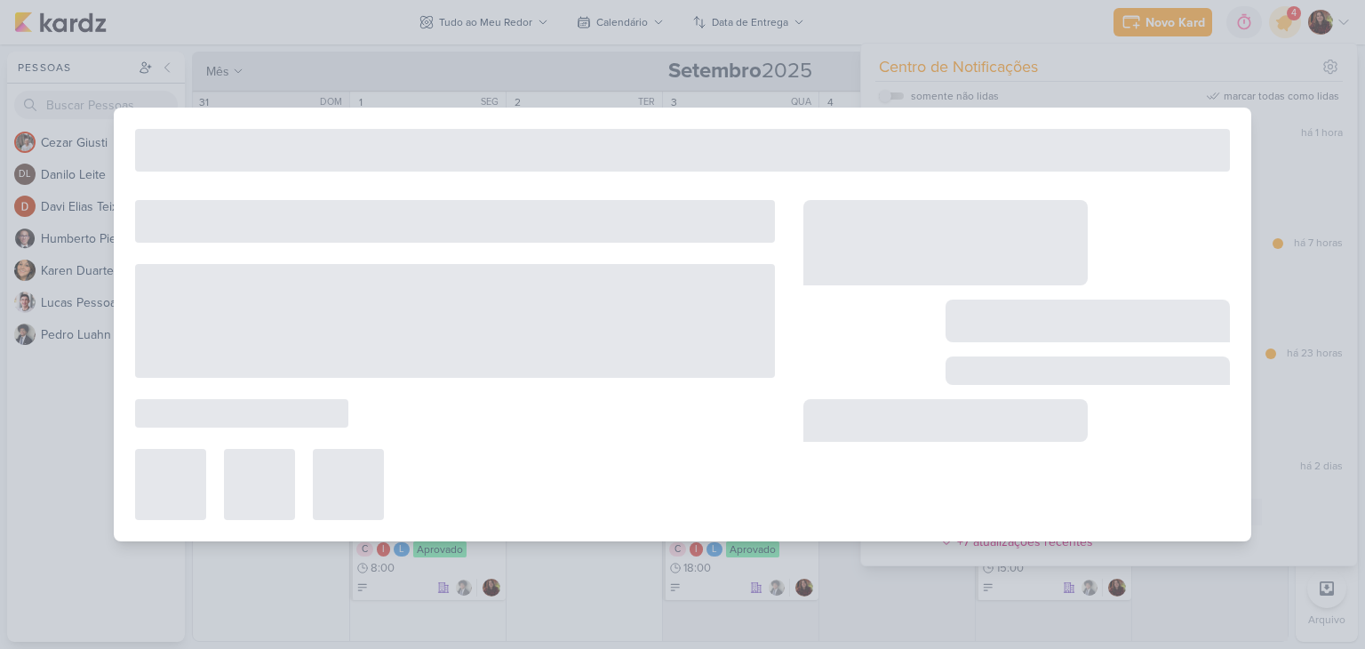
type input "[BUG] Avaliação no cliente errado"
type input "[DATE] 23:59"
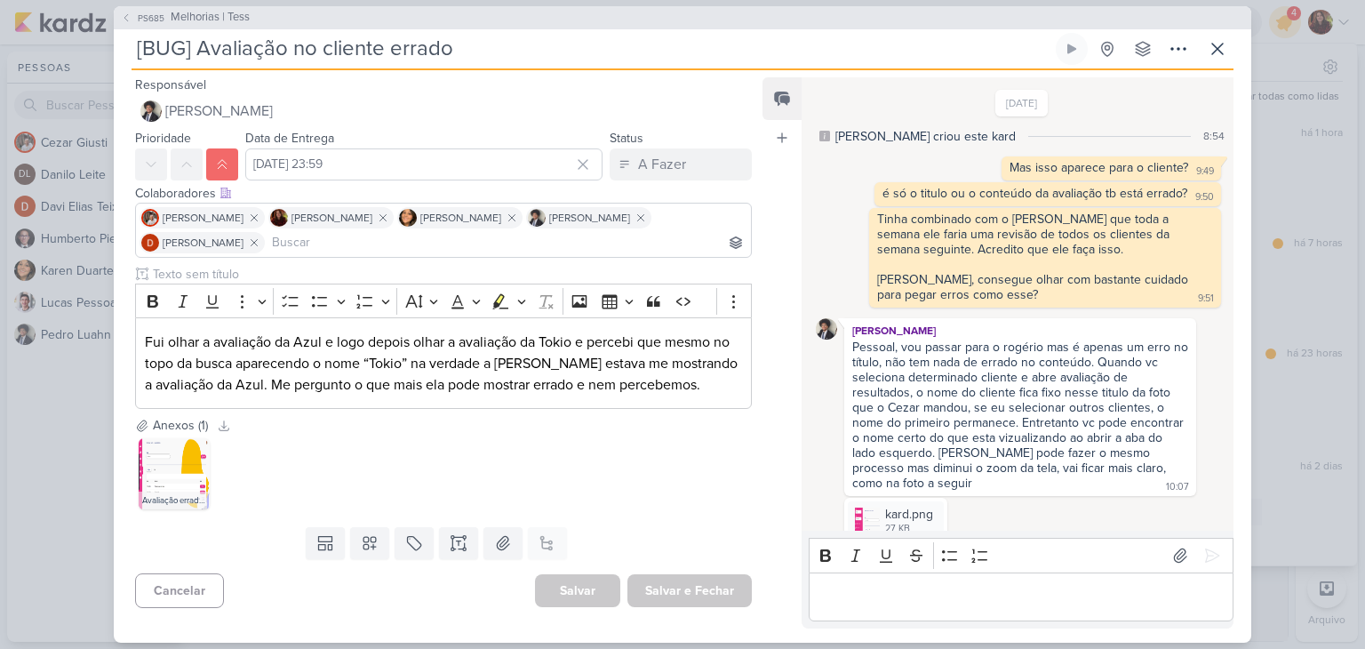
scroll to position [180, 0]
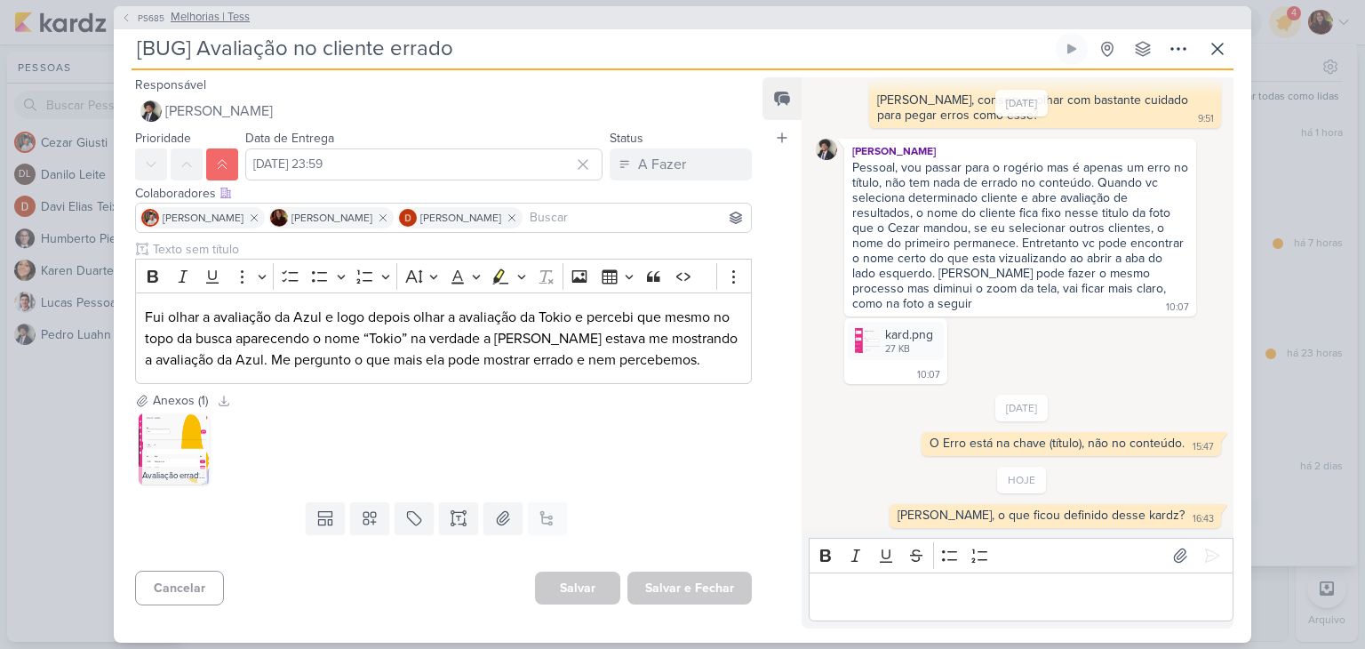
click at [171, 11] on span "Melhorias | Tess" at bounding box center [210, 18] width 79 height 18
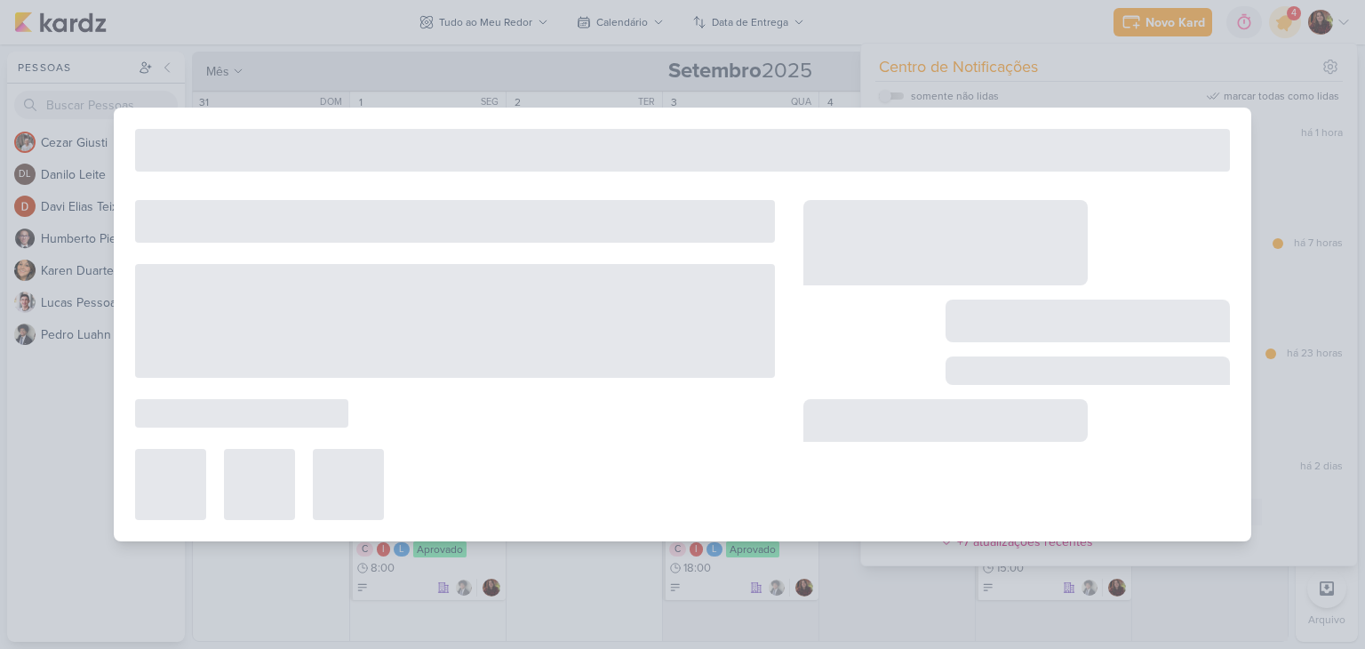
type input "Melhorias | Tess"
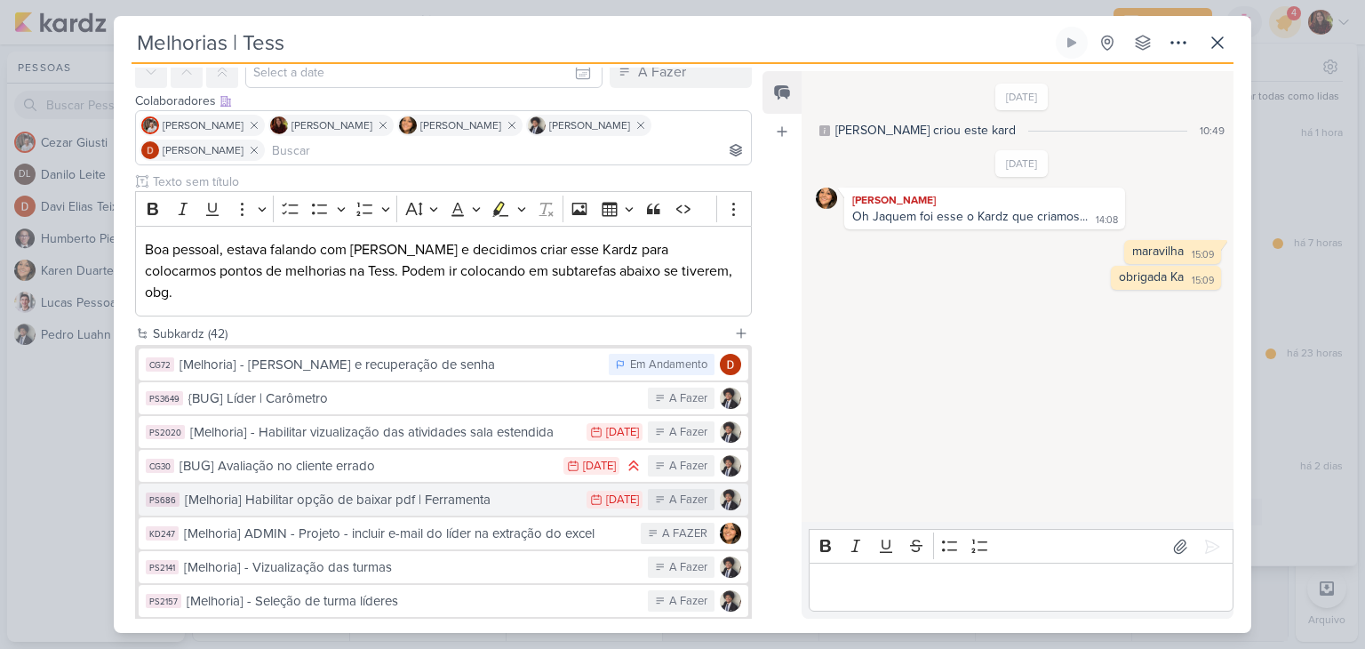
scroll to position [87, 0]
click at [466, 489] on div "[Melhoria] Habilitar opção de baixar pdf | Ferramenta" at bounding box center [381, 499] width 393 height 20
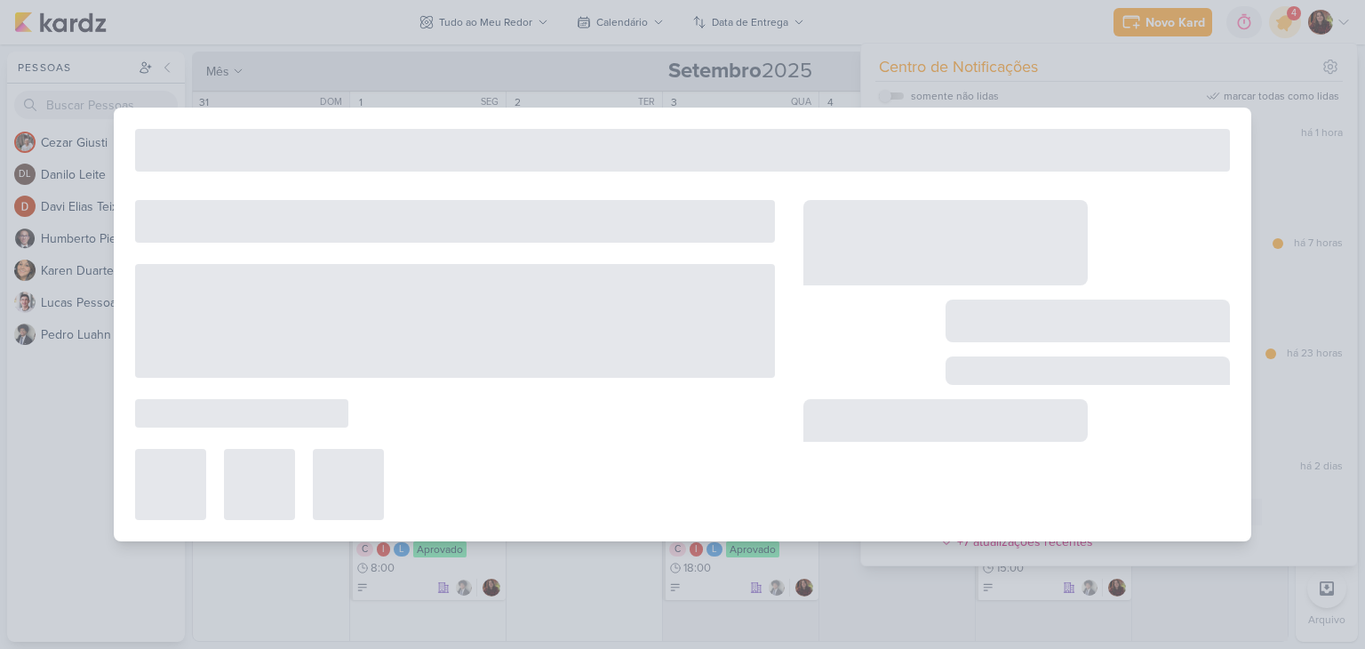
scroll to position [0, 0]
type input "[Melhoria] Habilitar opção de baixar pdf | Ferramenta"
type input "[DATE] 23:59"
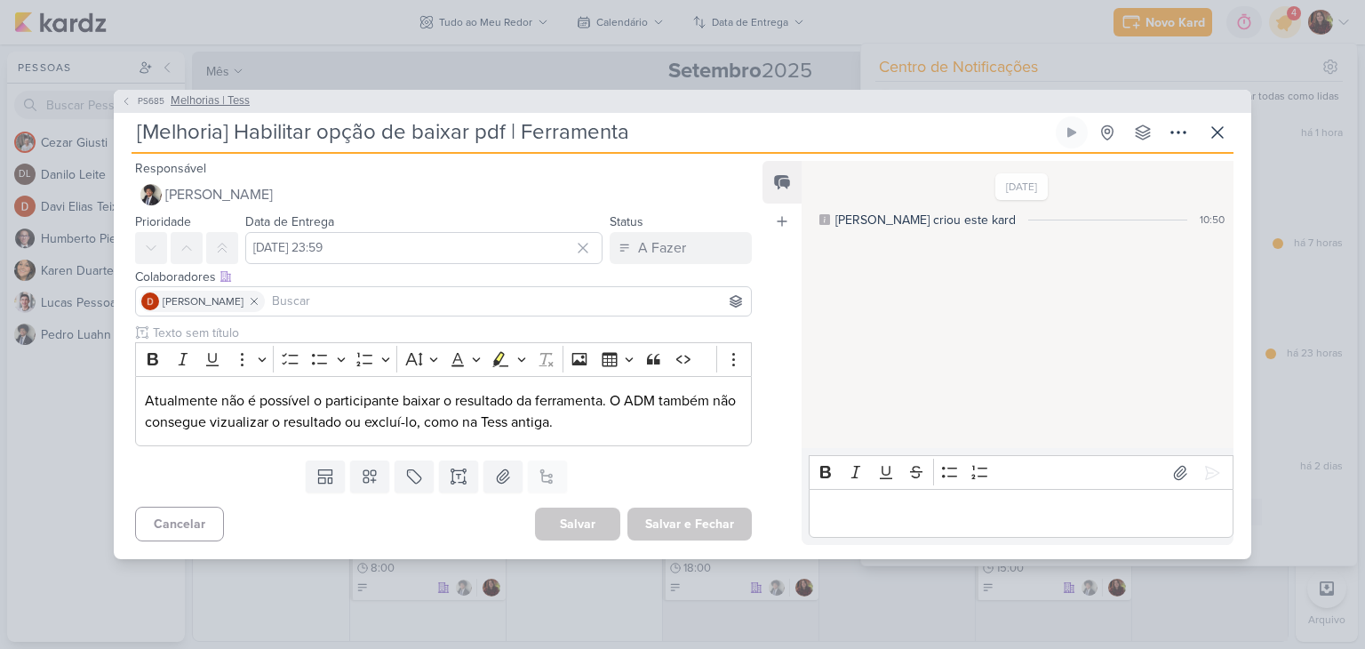
click at [186, 99] on span "Melhorias | Tess" at bounding box center [210, 101] width 79 height 18
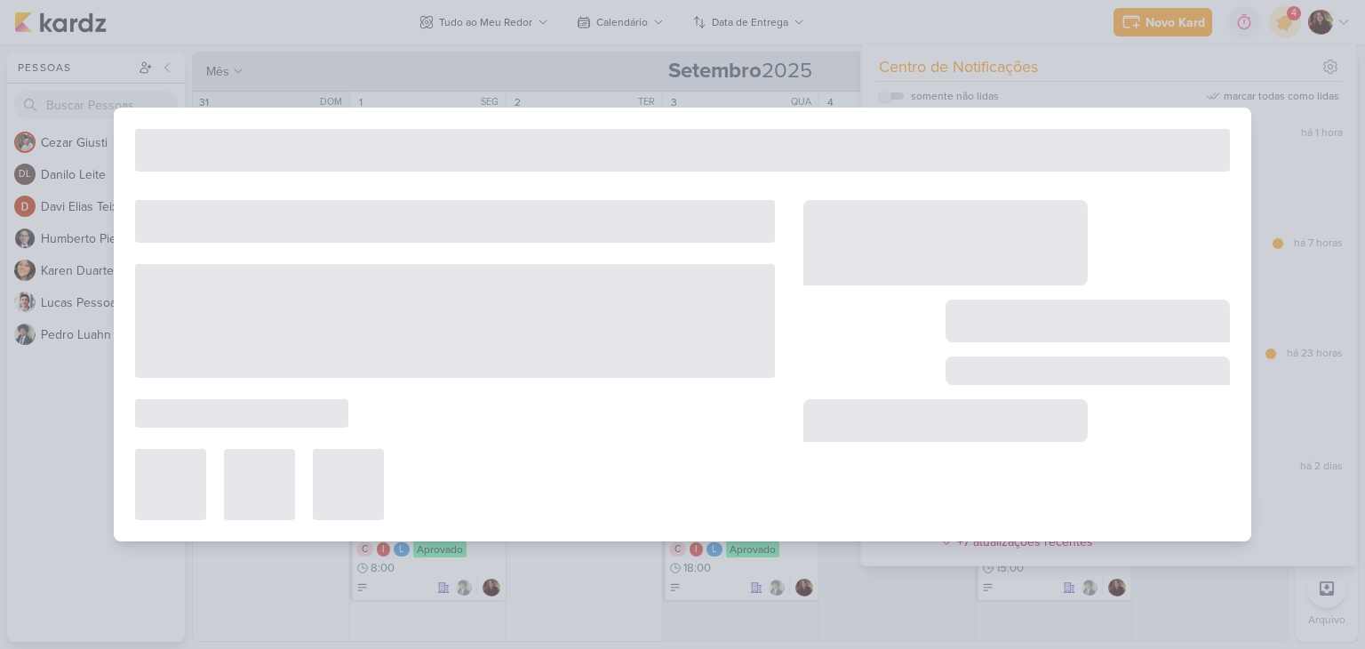
type input "Melhorias | Tess"
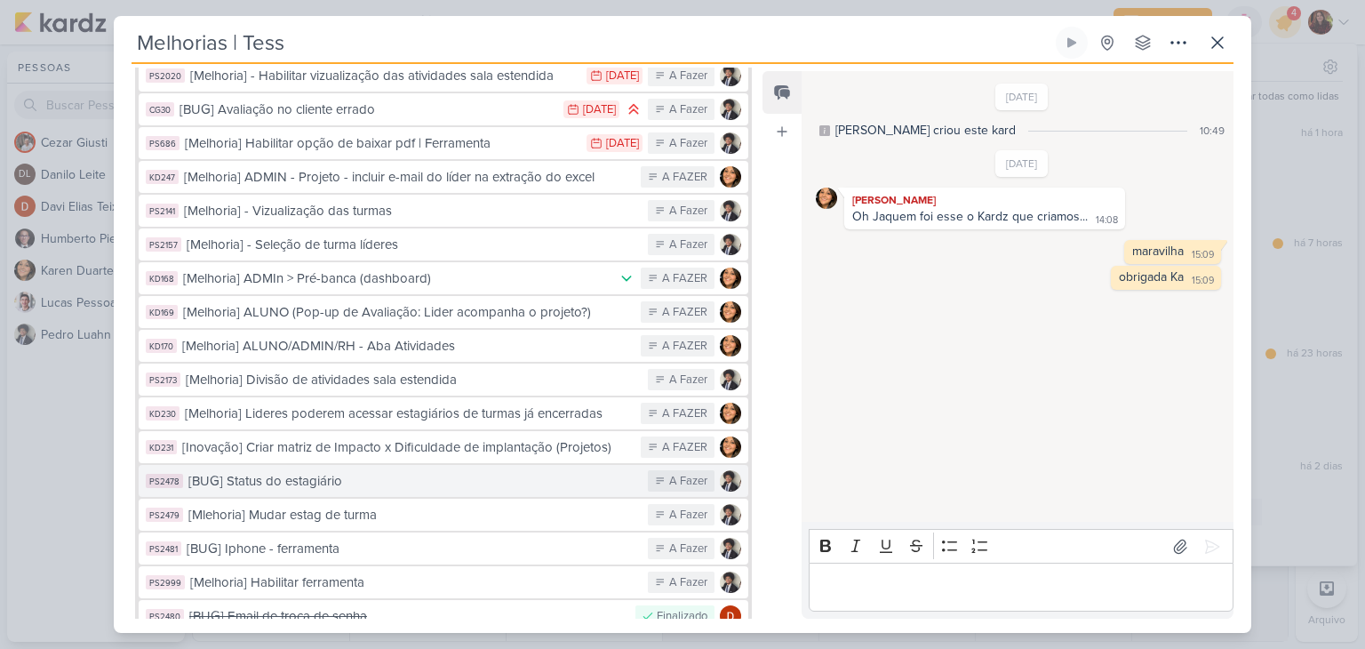
scroll to position [443, 0]
click at [363, 470] on div "[BUG] Status do estagiário" at bounding box center [413, 480] width 451 height 20
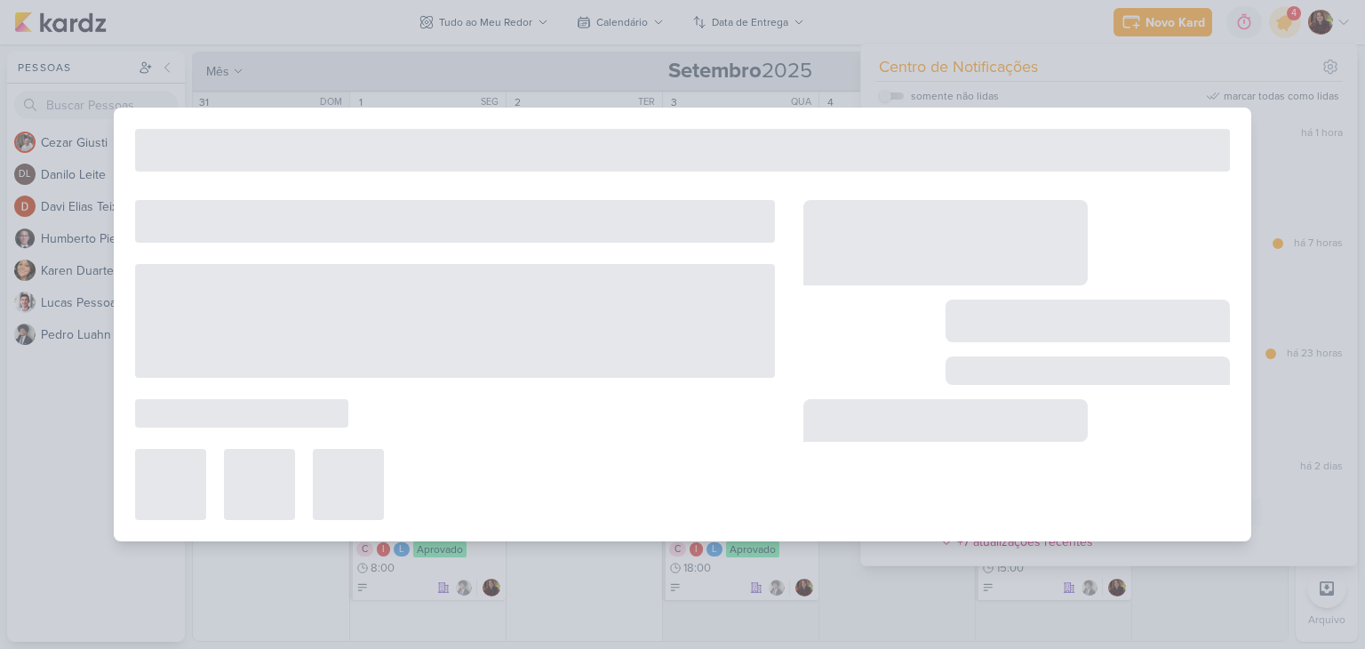
type input "[BUG] Status do estagiário"
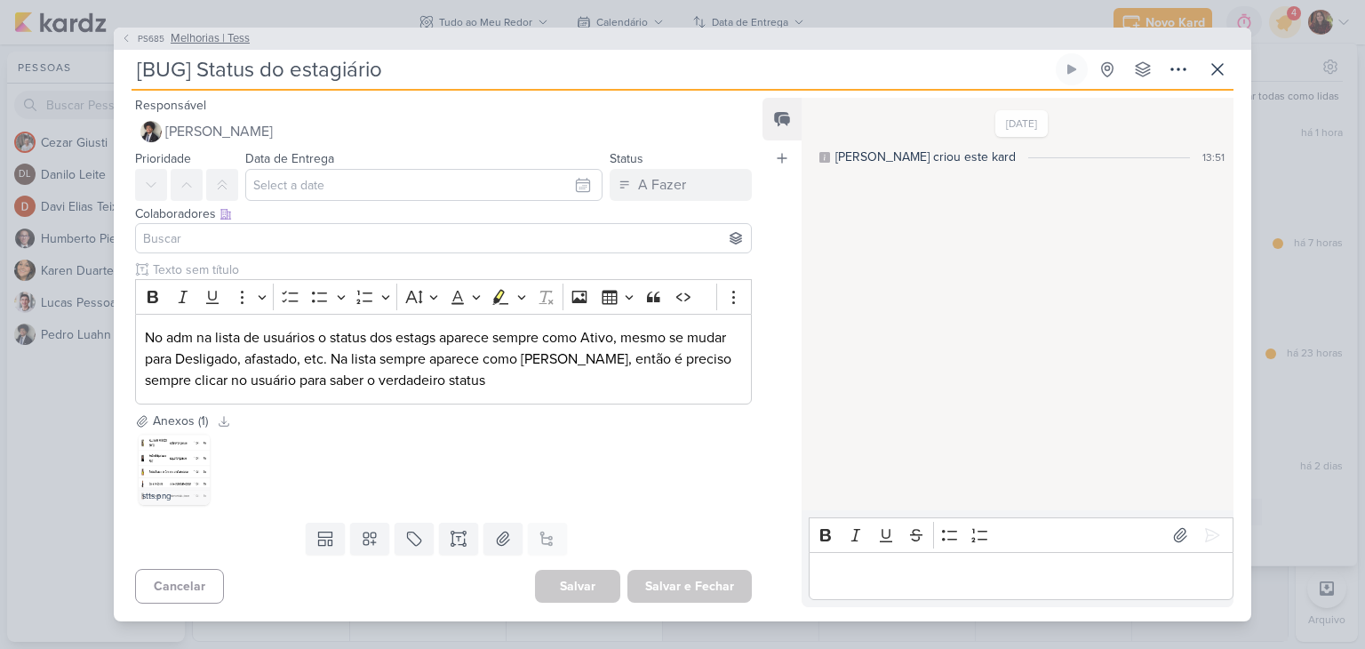
click at [177, 44] on span "Melhorias | Tess" at bounding box center [210, 39] width 79 height 18
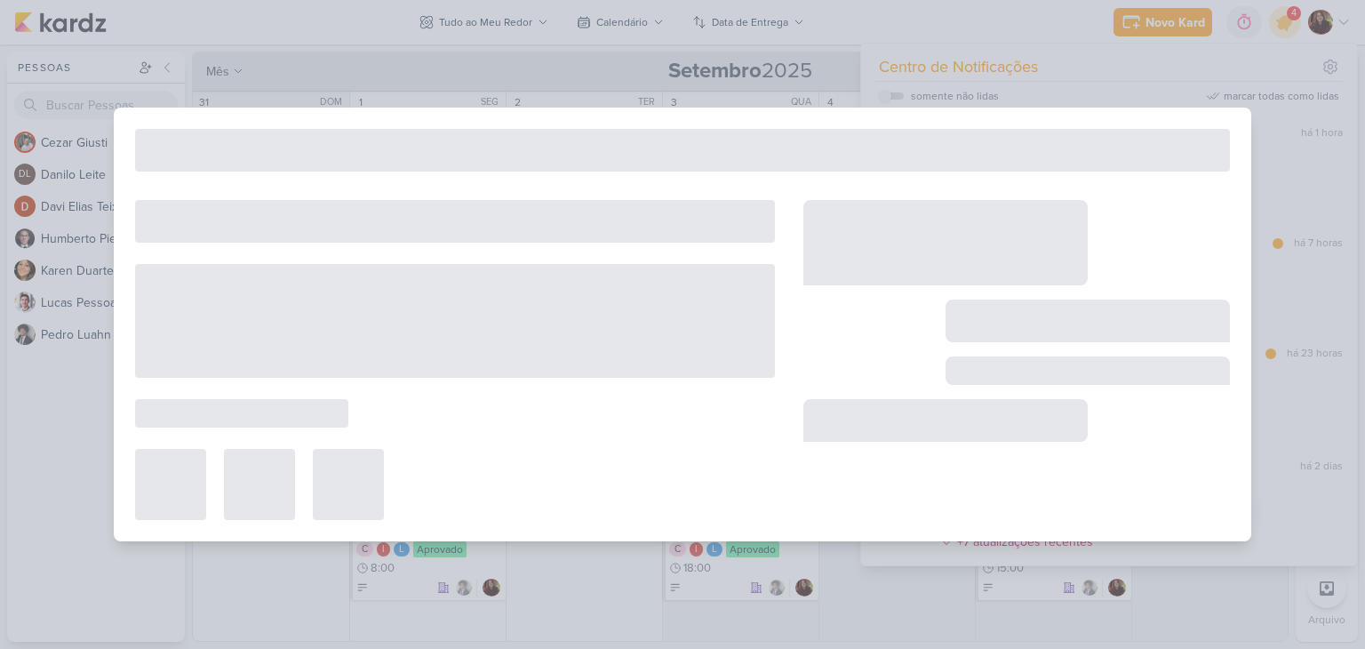
type input "Melhorias | Tess"
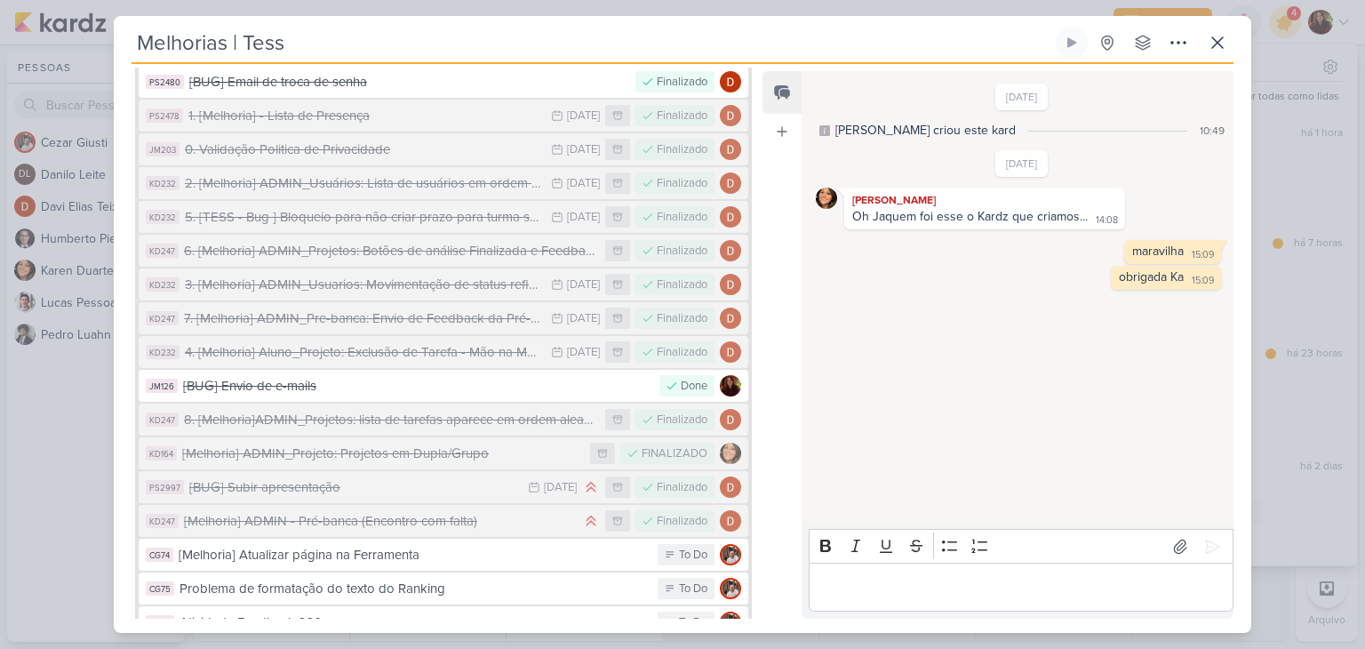
scroll to position [978, 0]
click at [409, 578] on div "Problema de formatação do texto do Ranking" at bounding box center [414, 588] width 469 height 20
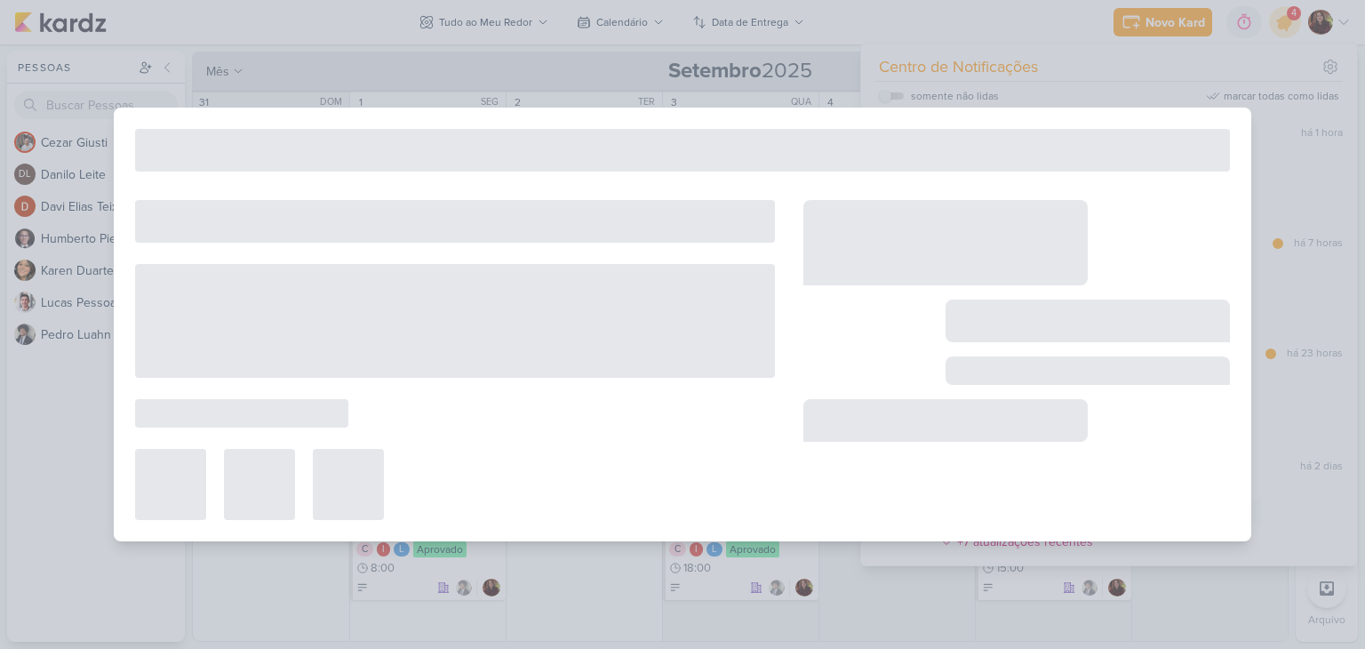
type input "Problema de formatação do texto do Ranking"
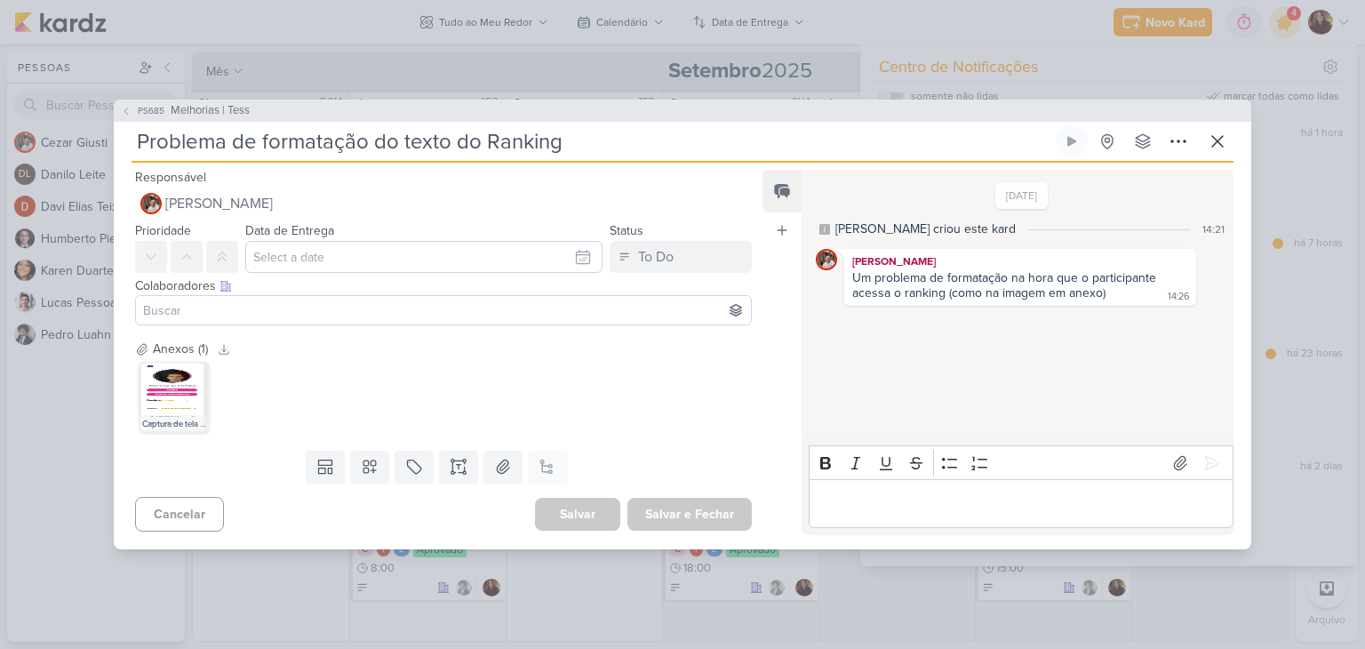
click at [899, 299] on div "Um problema de formatação na hora que o participante acessa o ranking (como na …" at bounding box center [1006, 285] width 308 height 30
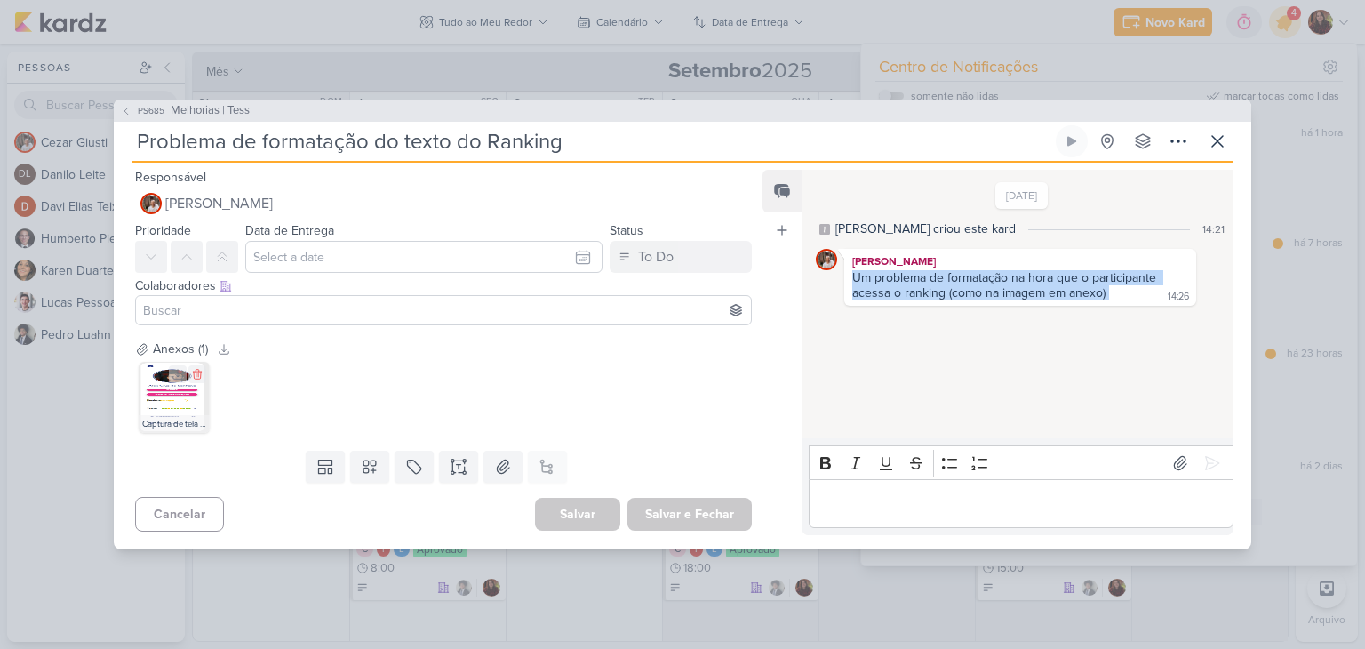
click at [183, 386] on img at bounding box center [174, 397] width 71 height 71
click at [212, 103] on span "Melhorias | Tess" at bounding box center [210, 111] width 79 height 18
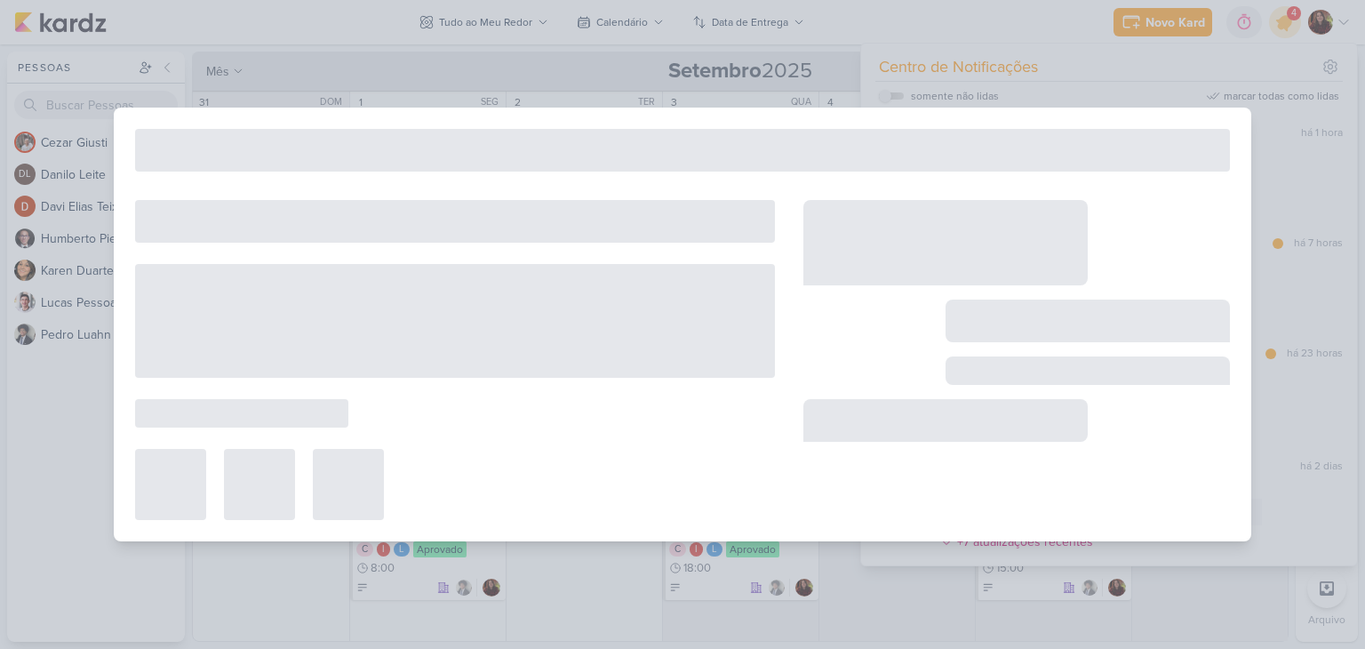
type input "Melhorias | Tess"
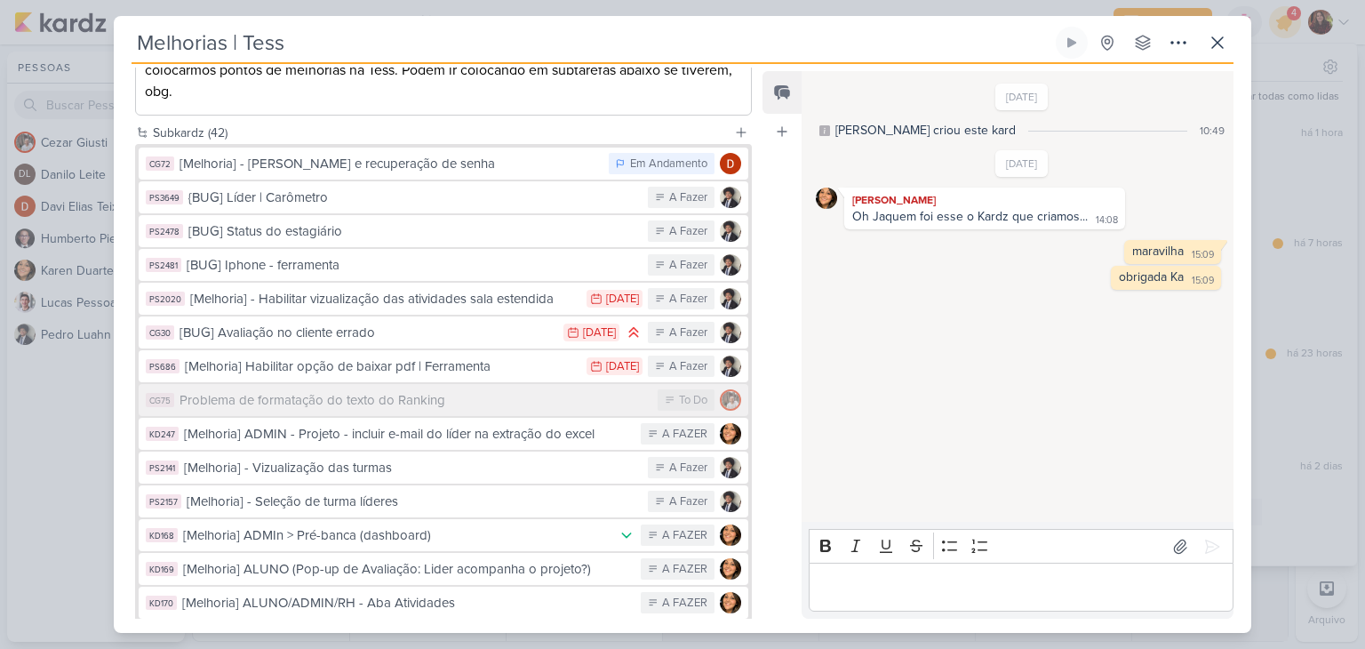
scroll to position [286, 0]
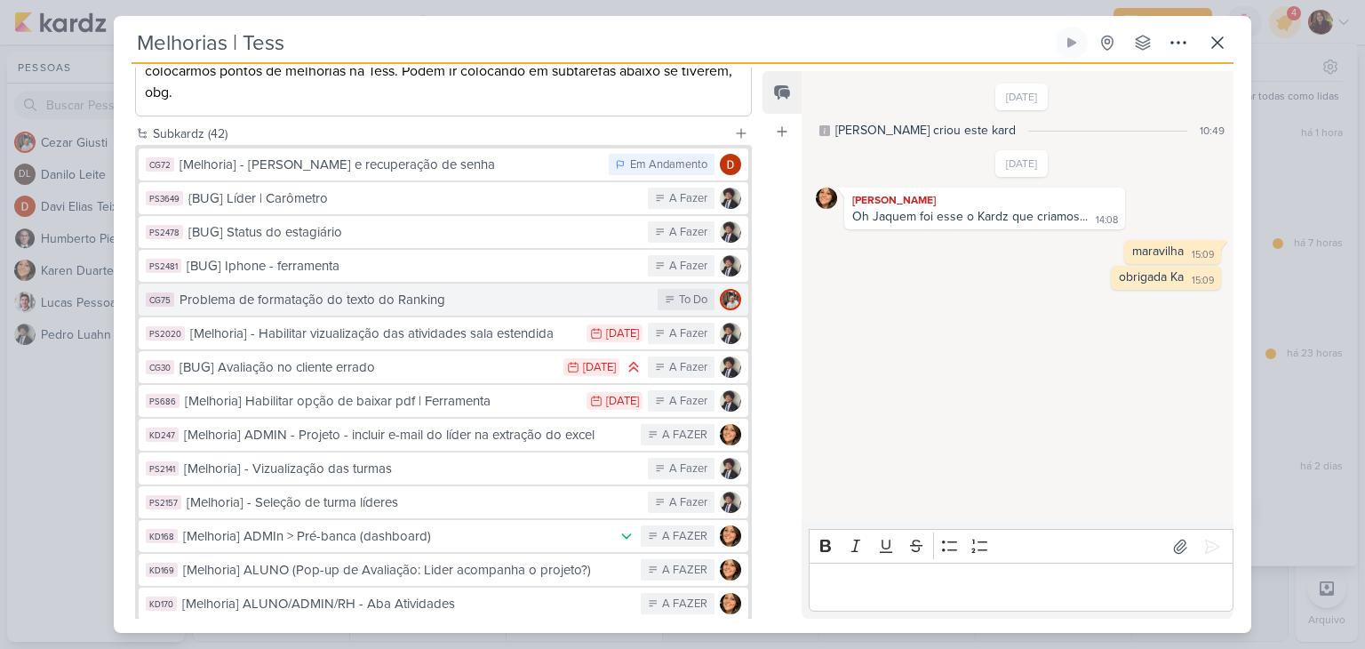
click at [189, 290] on div "Problema de formatação do texto do Ranking" at bounding box center [414, 300] width 469 height 20
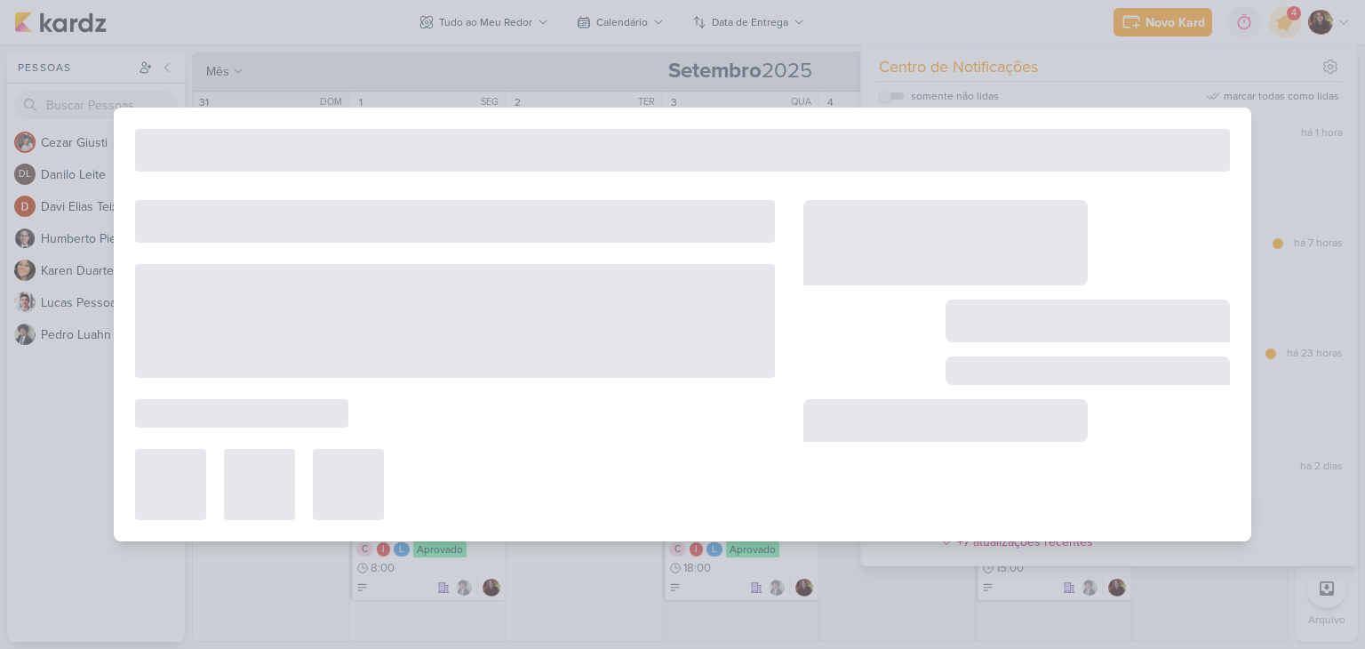
type input "Problema de formatação do texto do Ranking"
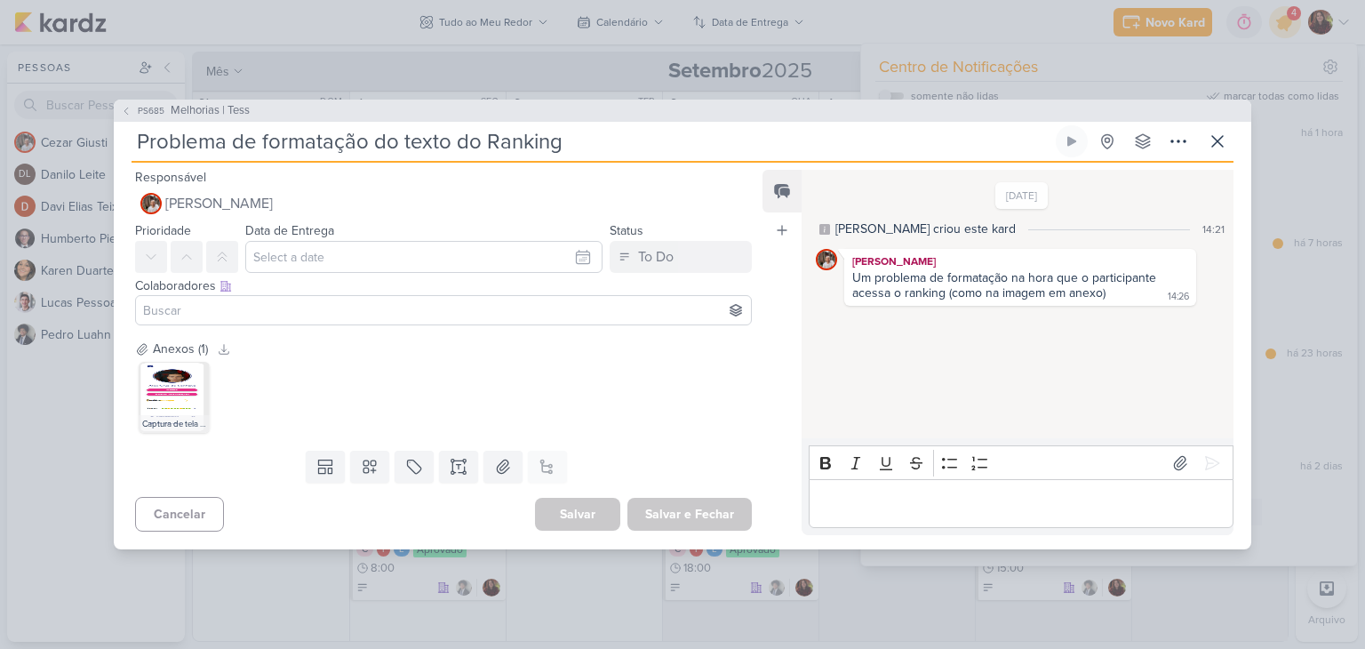
click at [136, 145] on input "Problema de formatação do texto do Ranking" at bounding box center [592, 141] width 921 height 32
type input "BUGProblema de formatação do texto do Ranking"
type input "BUG Problema de formatação do texto do Ranking"
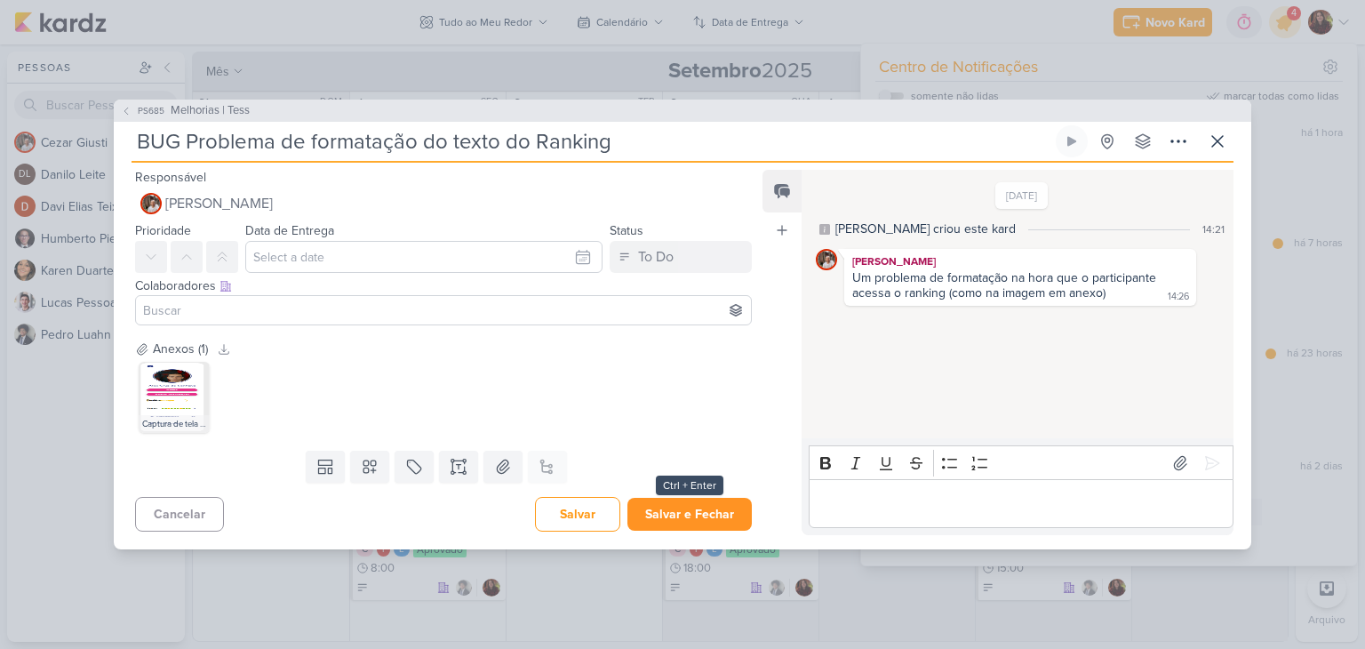
type input "BUG Problema de formatação do texto do Ranking"
click at [682, 516] on button "Salvar e Fechar" at bounding box center [689, 514] width 124 height 33
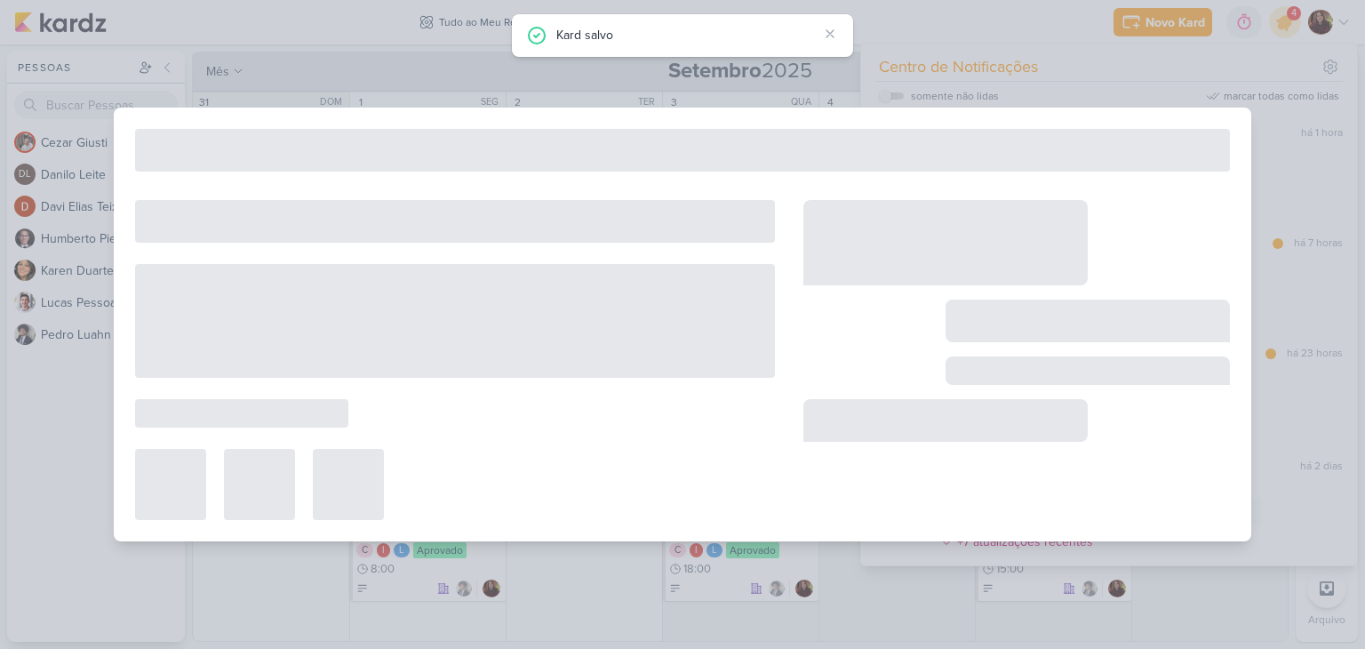
type input "Melhorias | Tess"
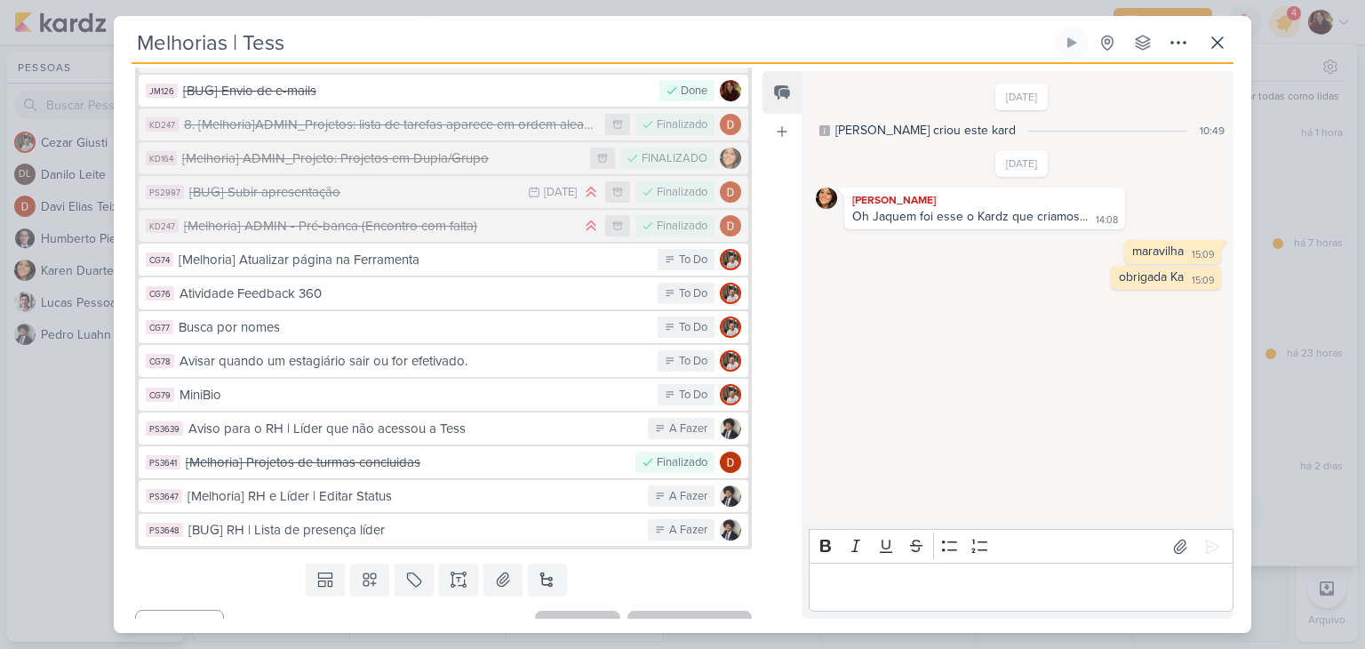
scroll to position [1312, 0]
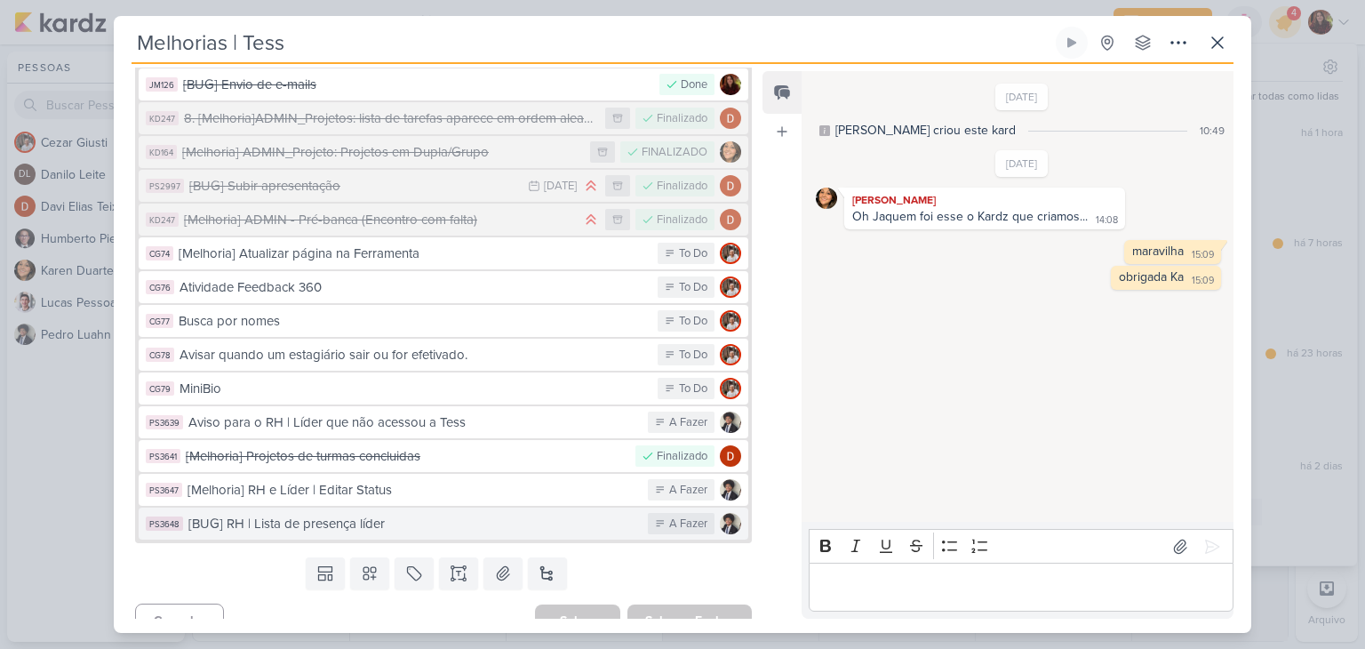
drag, startPoint x: 483, startPoint y: 510, endPoint x: 421, endPoint y: 510, distance: 61.3
click at [421, 514] on div "[BUG] RH | Lista de presença líder" at bounding box center [413, 524] width 451 height 20
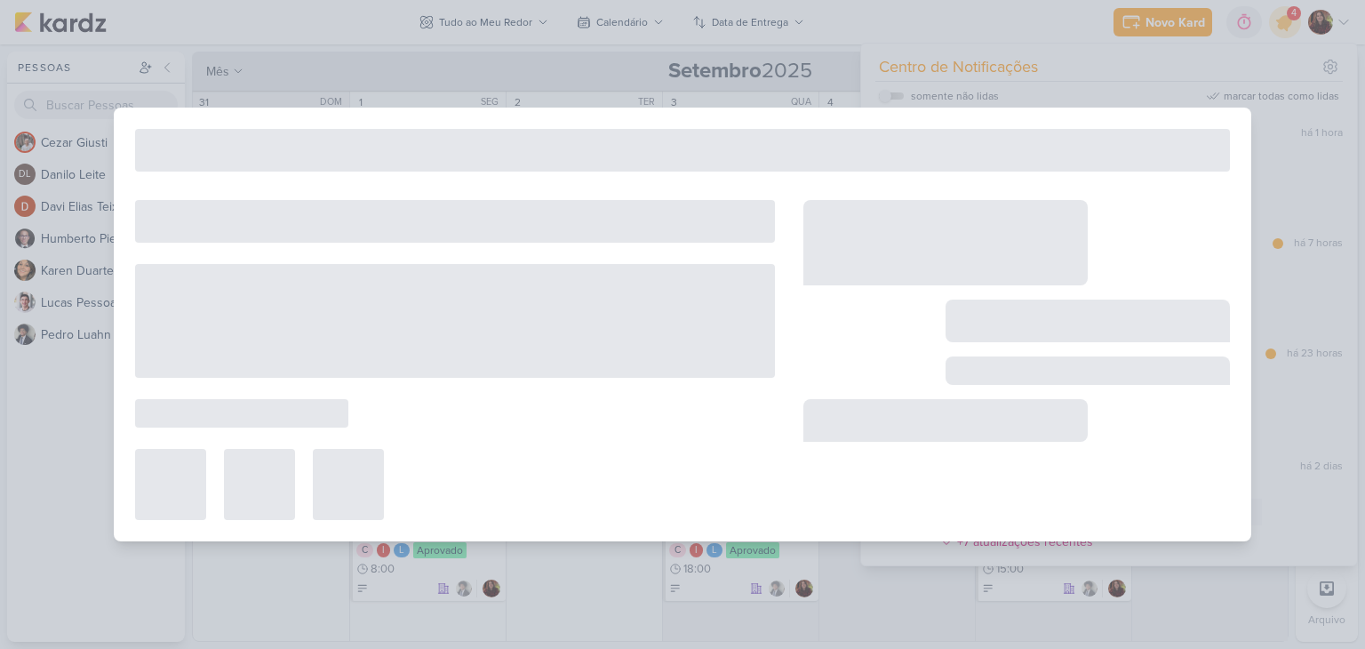
type input "[BUG] RH | Lista de presença líder"
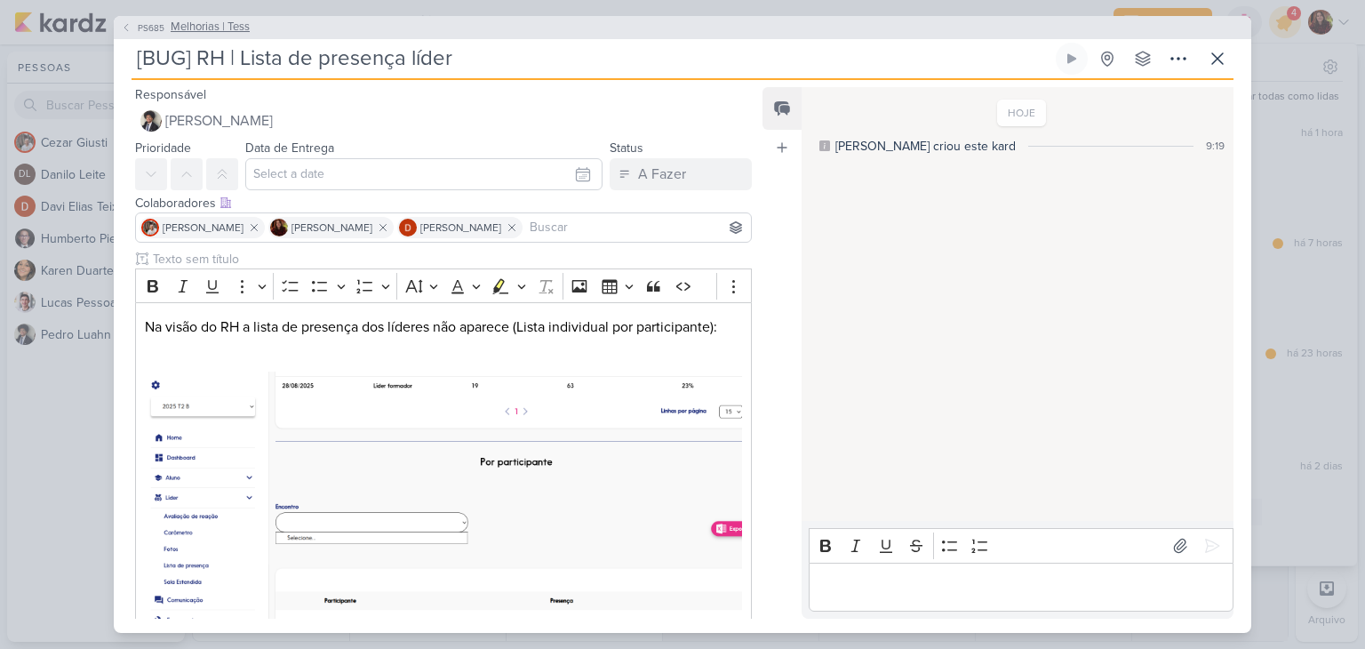
click at [204, 34] on span "Melhorias | Tess" at bounding box center [210, 28] width 79 height 18
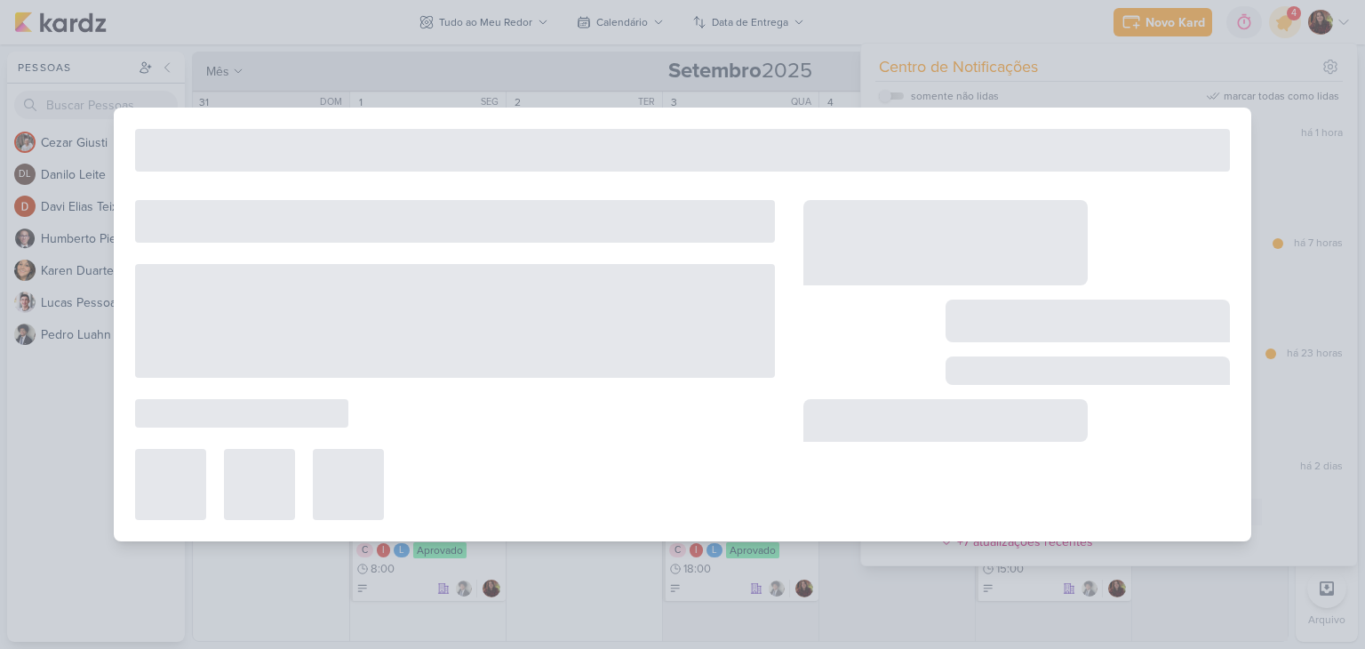
type input "Melhorias | Tess"
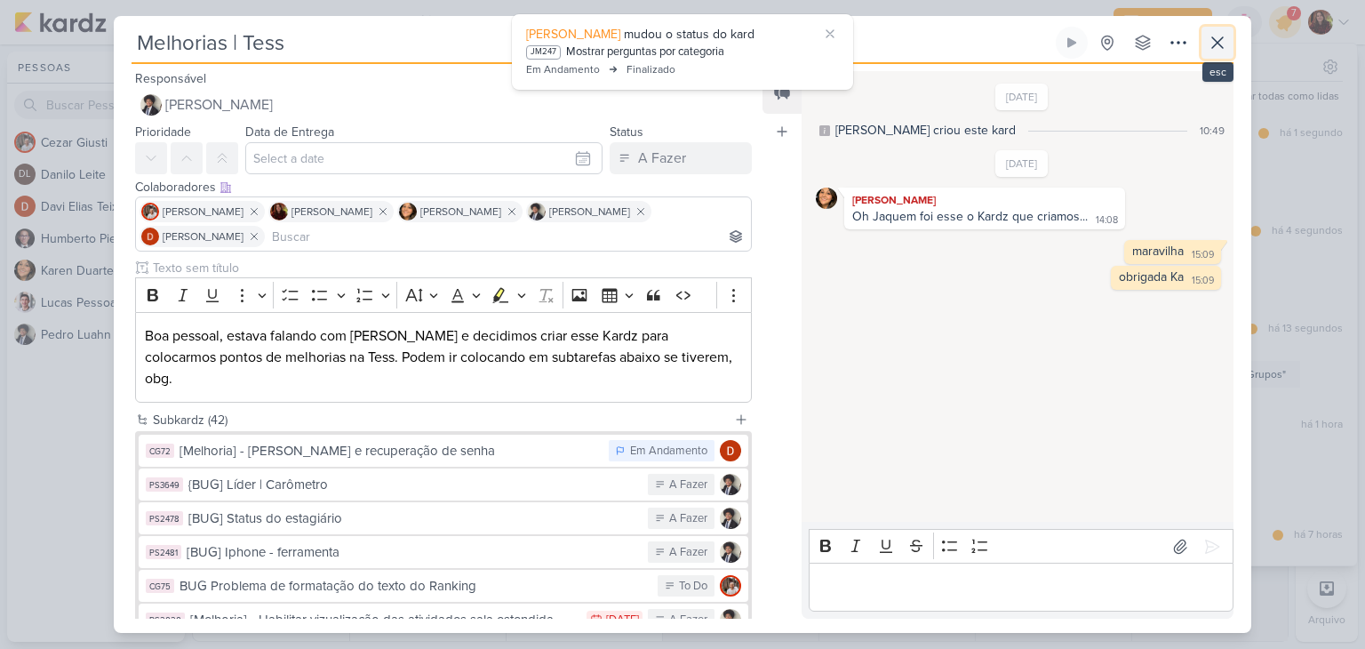
click at [1210, 40] on icon at bounding box center [1217, 42] width 21 height 21
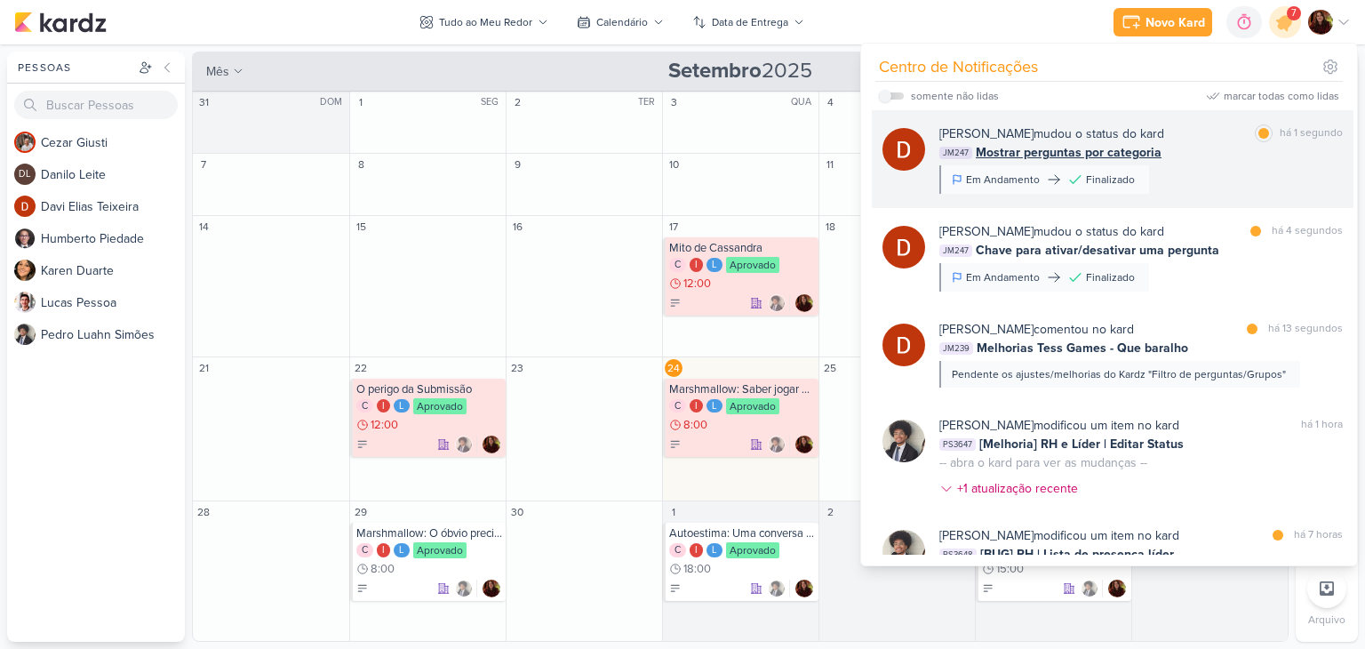
click at [1176, 129] on div "[PERSON_NAME] mudou o status do kard marcar como lida há 1 segundo" at bounding box center [1140, 133] width 403 height 19
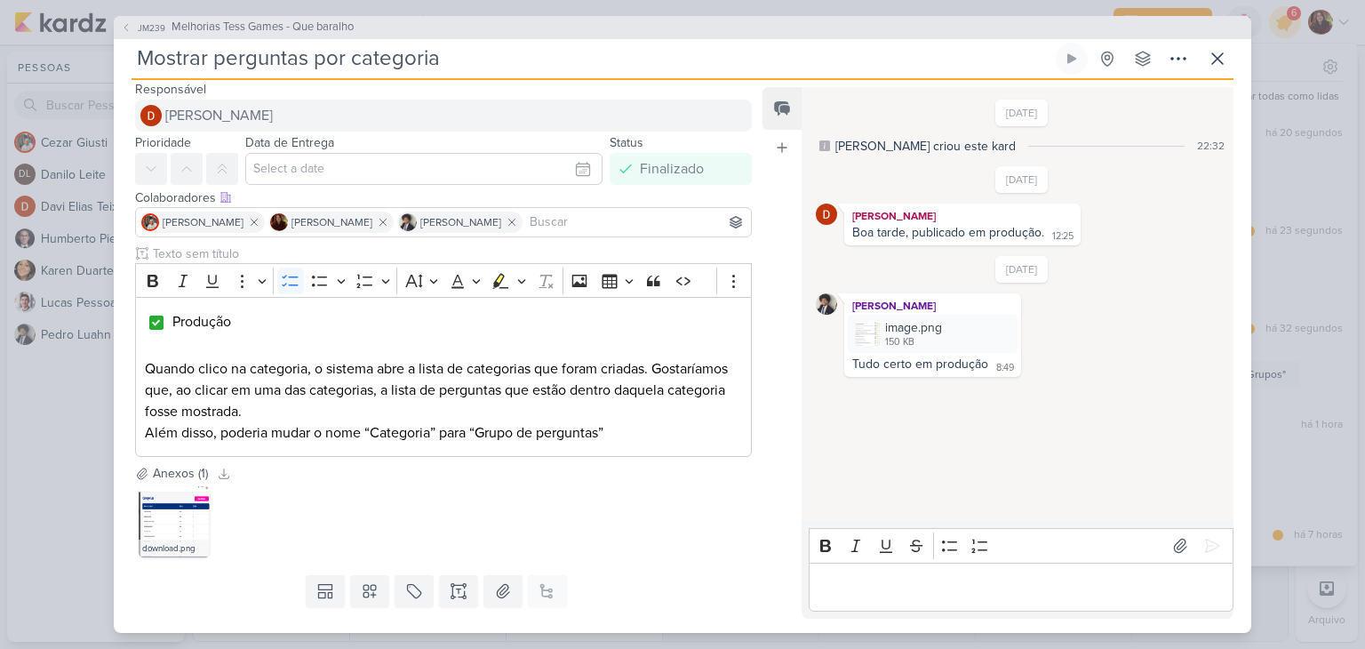
scroll to position [0, 0]
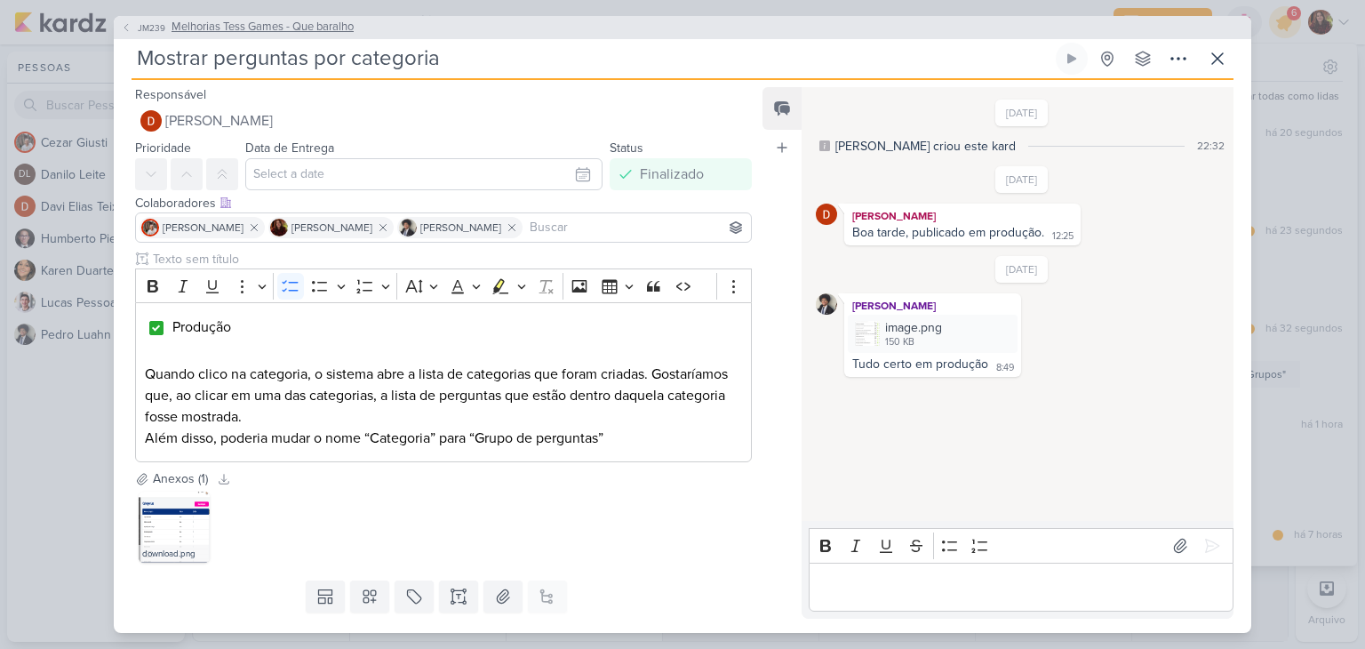
click at [223, 26] on span "Melhorias Tess Games - Que baralho" at bounding box center [263, 28] width 182 height 18
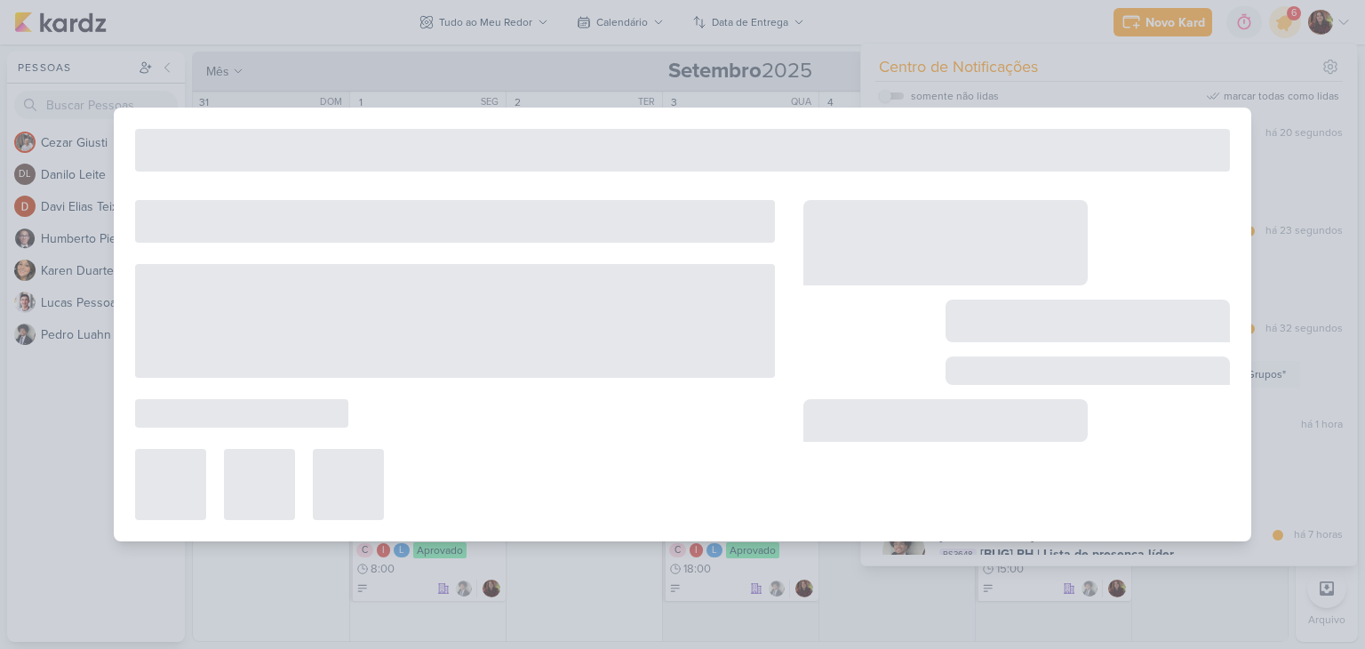
type input "Melhorias Tess Games - Que baralho"
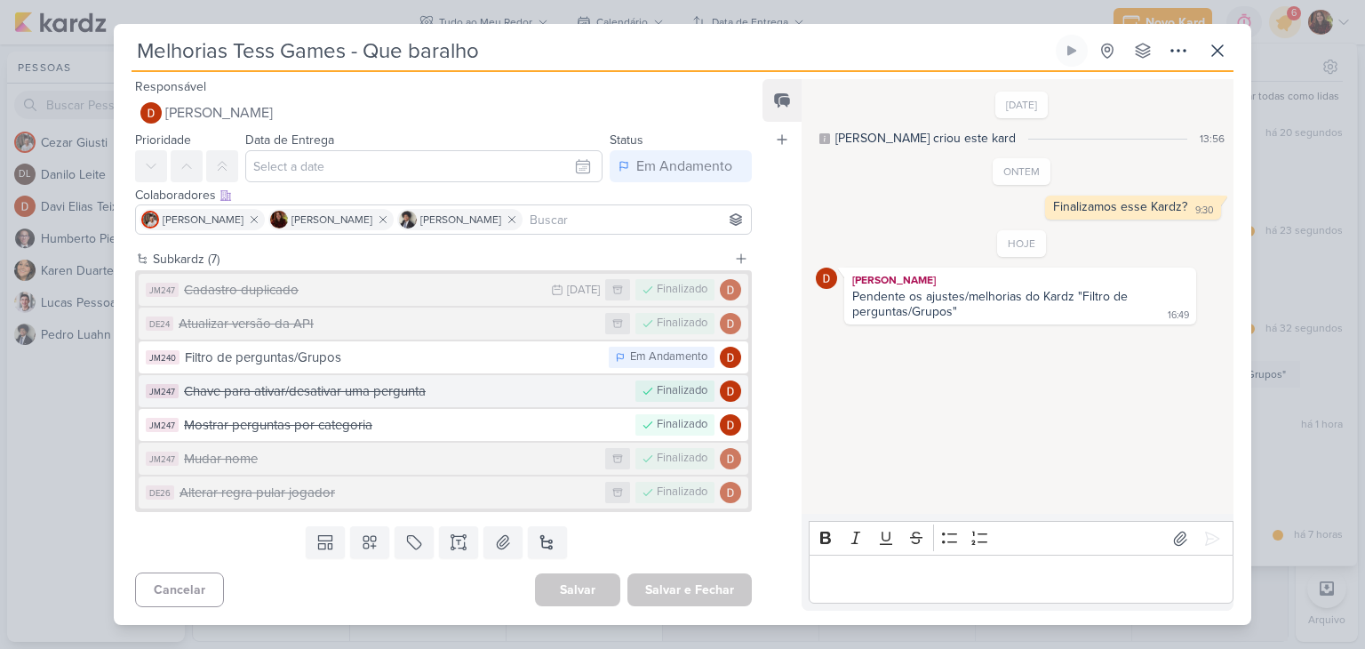
click at [402, 392] on div "Chave para ativar/desativar uma pergunta" at bounding box center [405, 391] width 443 height 20
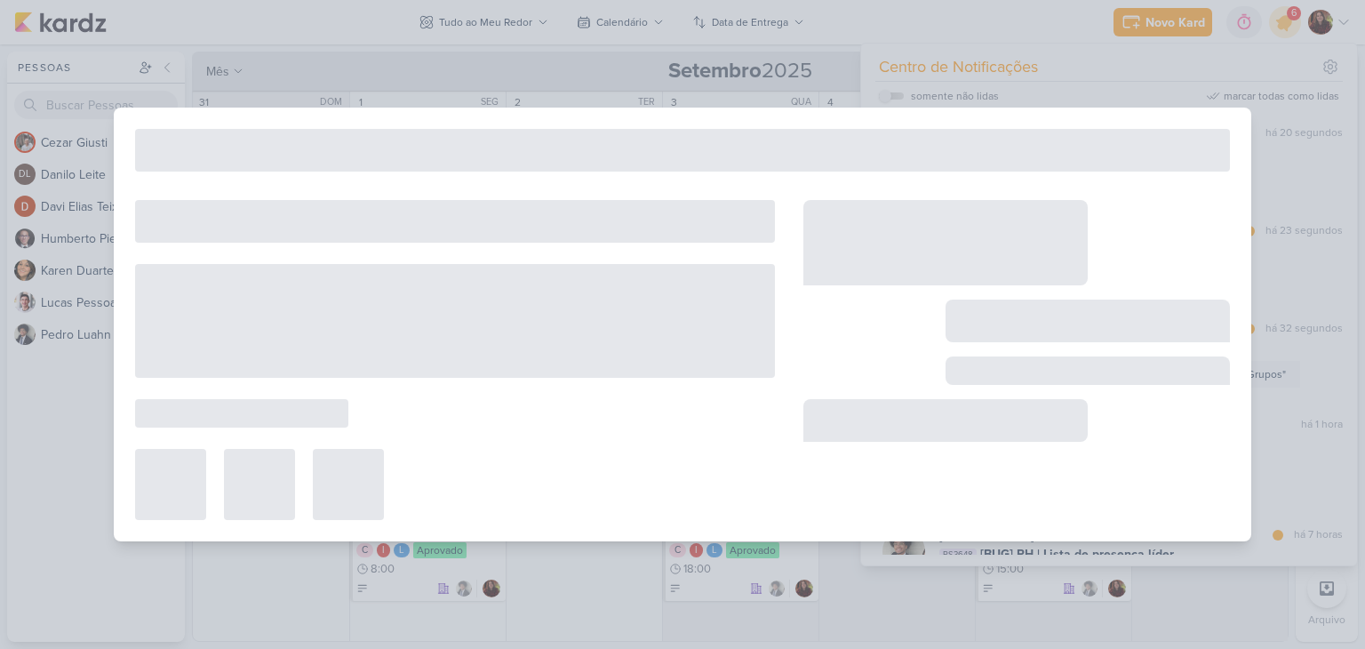
type input "Chave para ativar/desativar uma pergunta"
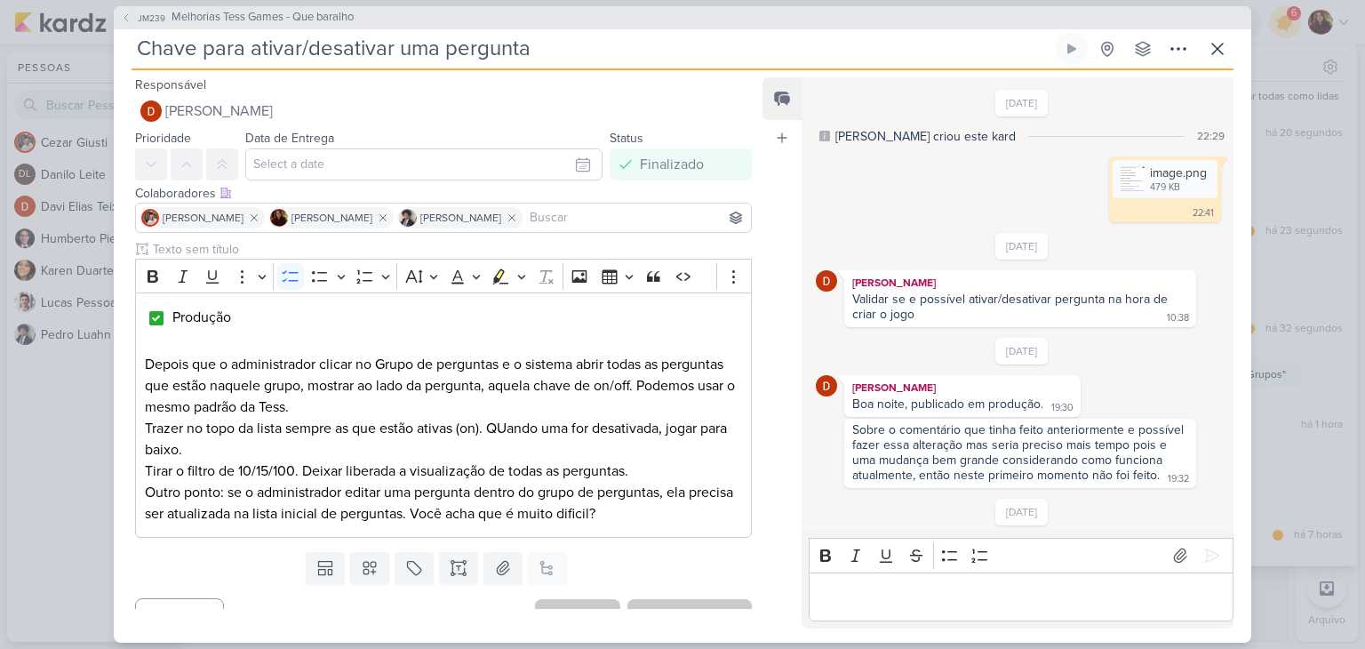
scroll to position [108, 0]
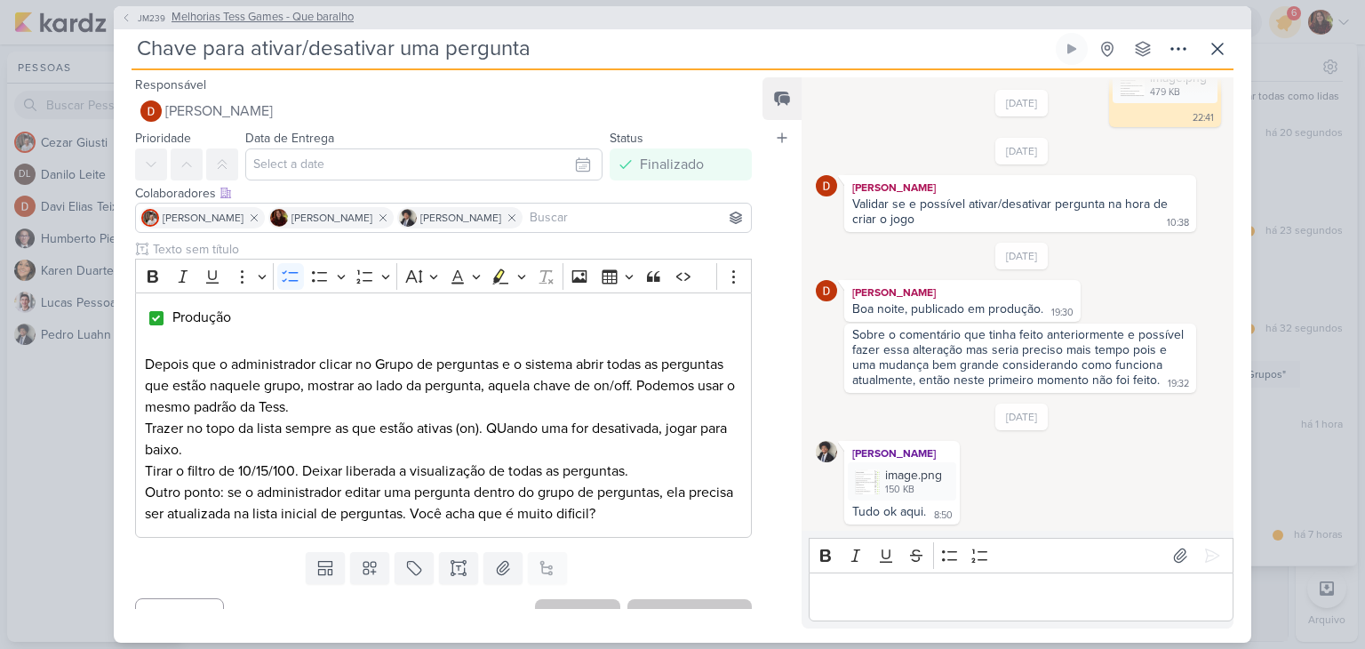
click at [339, 15] on span "Melhorias Tess Games - Que baralho" at bounding box center [263, 18] width 182 height 18
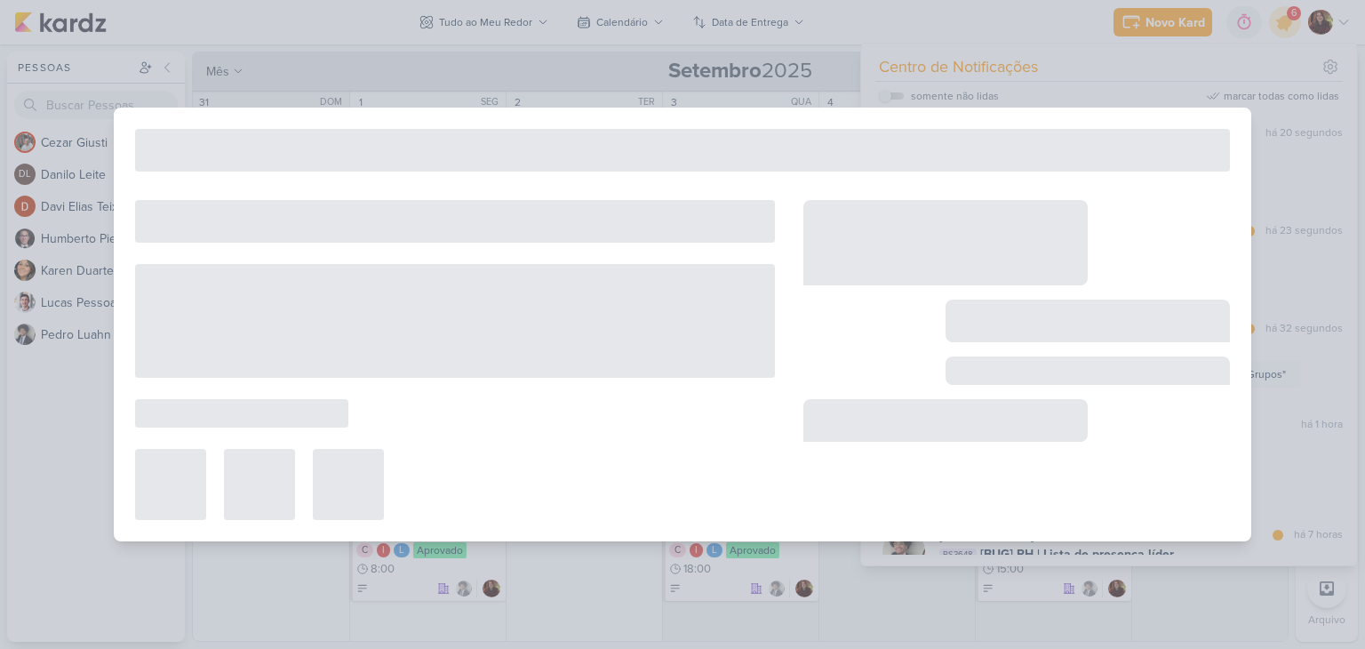
type input "Melhorias Tess Games - Que baralho"
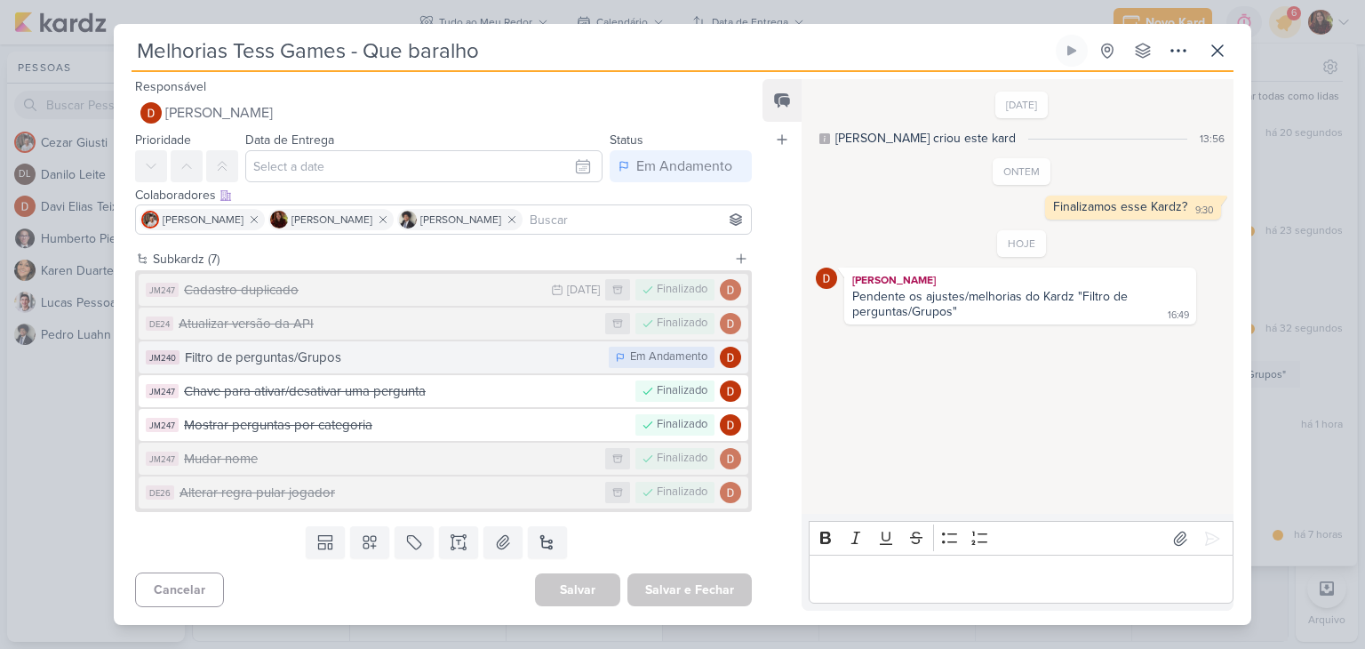
click at [427, 360] on div "Filtro de perguntas/Grupos" at bounding box center [392, 357] width 415 height 20
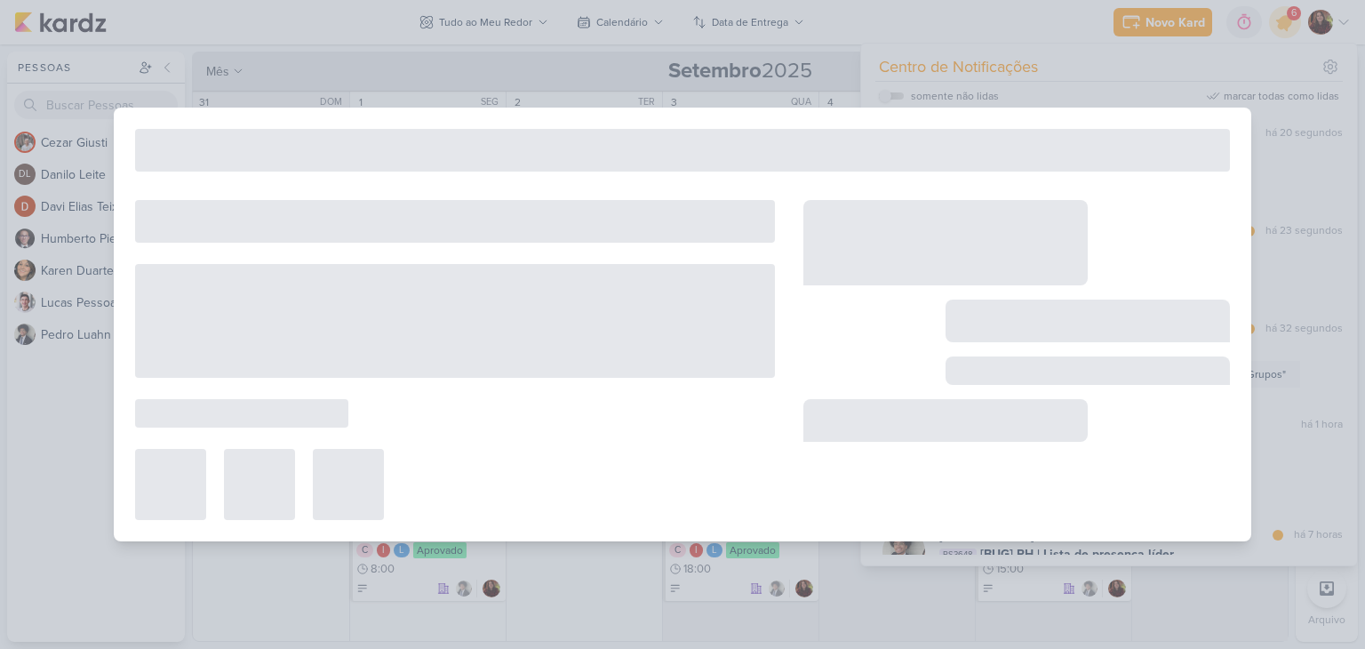
type input "Filtro de perguntas/Grupos"
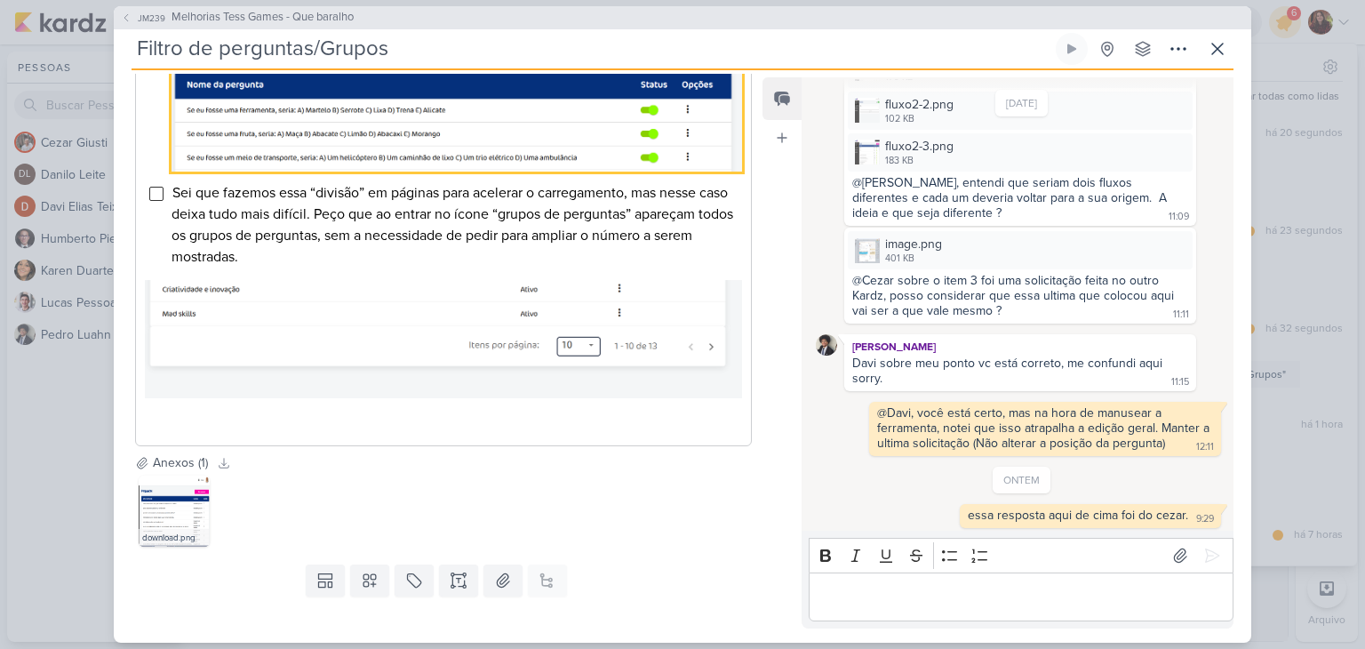
scroll to position [1175, 0]
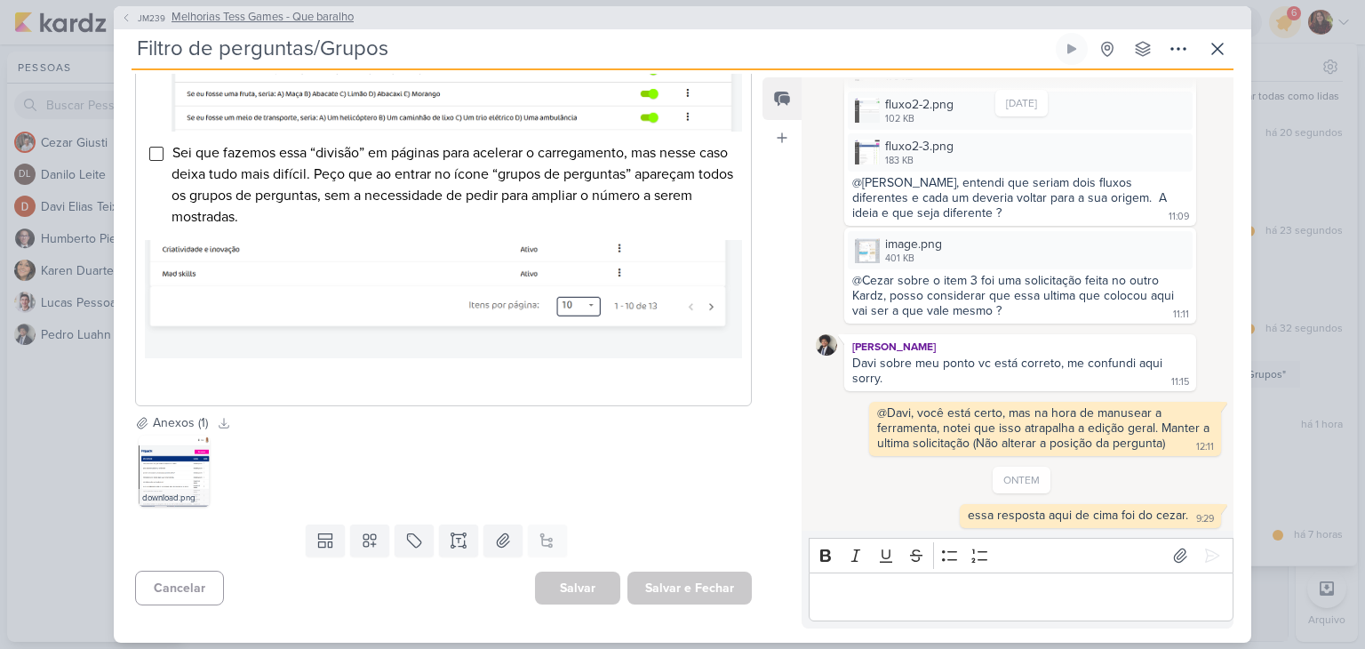
click at [188, 14] on span "Melhorias Tess Games - Que baralho" at bounding box center [263, 18] width 182 height 18
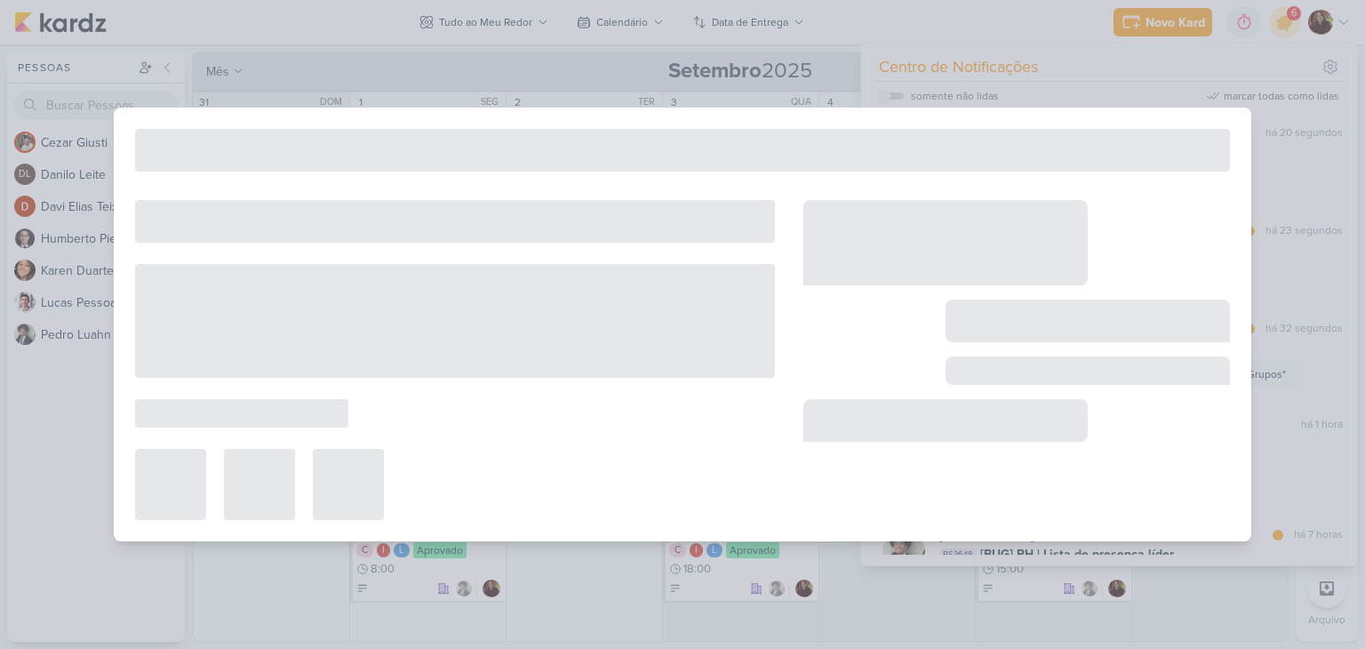
type input "Melhorias Tess Games - Que baralho"
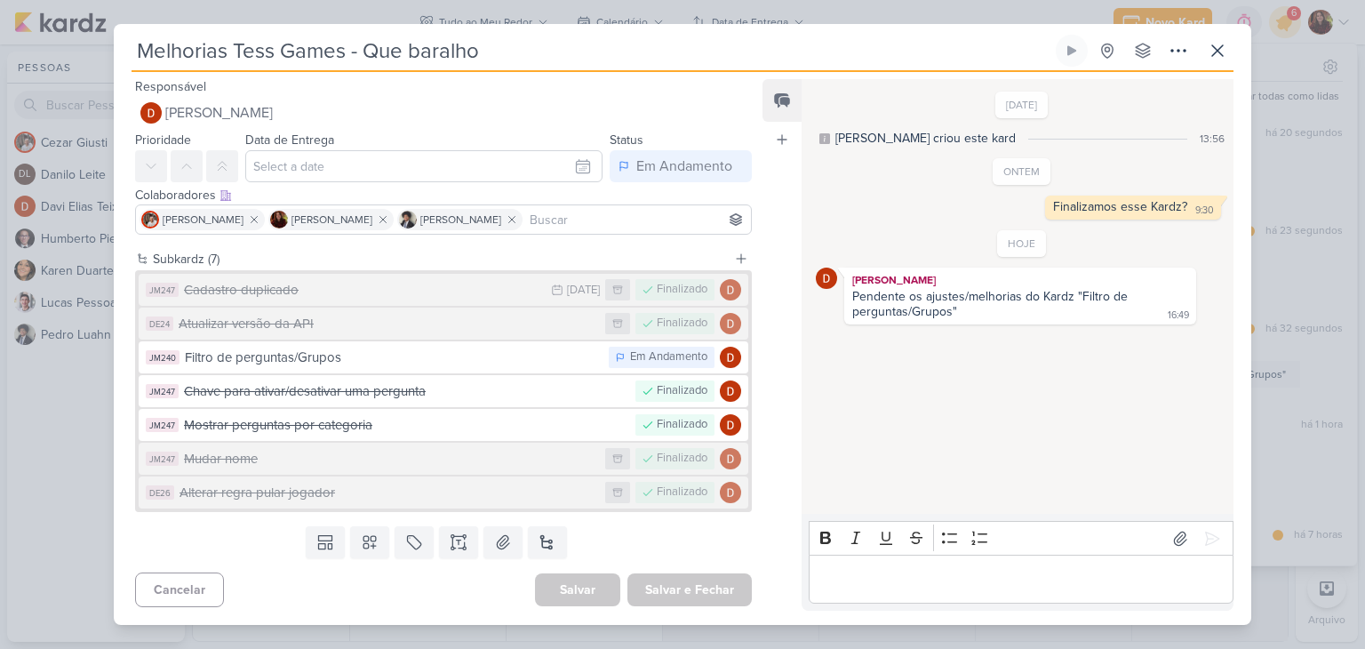
scroll to position [0, 0]
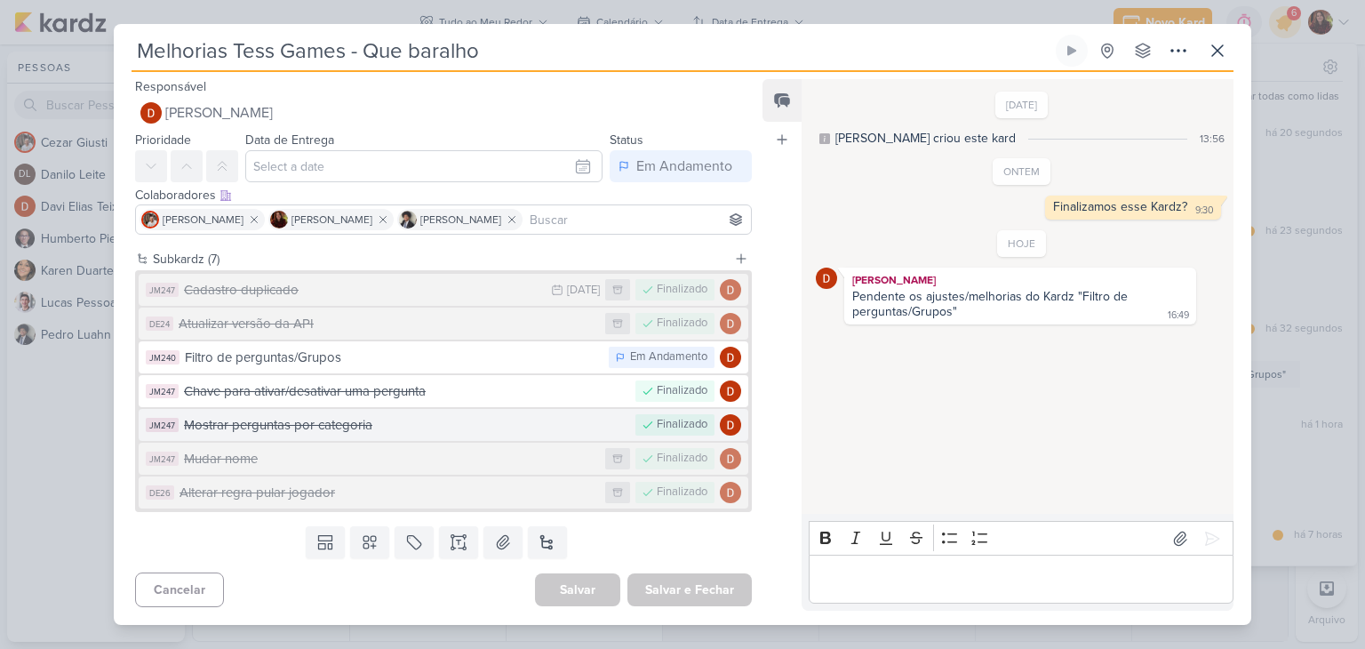
click at [384, 435] on button "JM247 Mostrar perguntas por categoria Finalizado" at bounding box center [444, 425] width 610 height 32
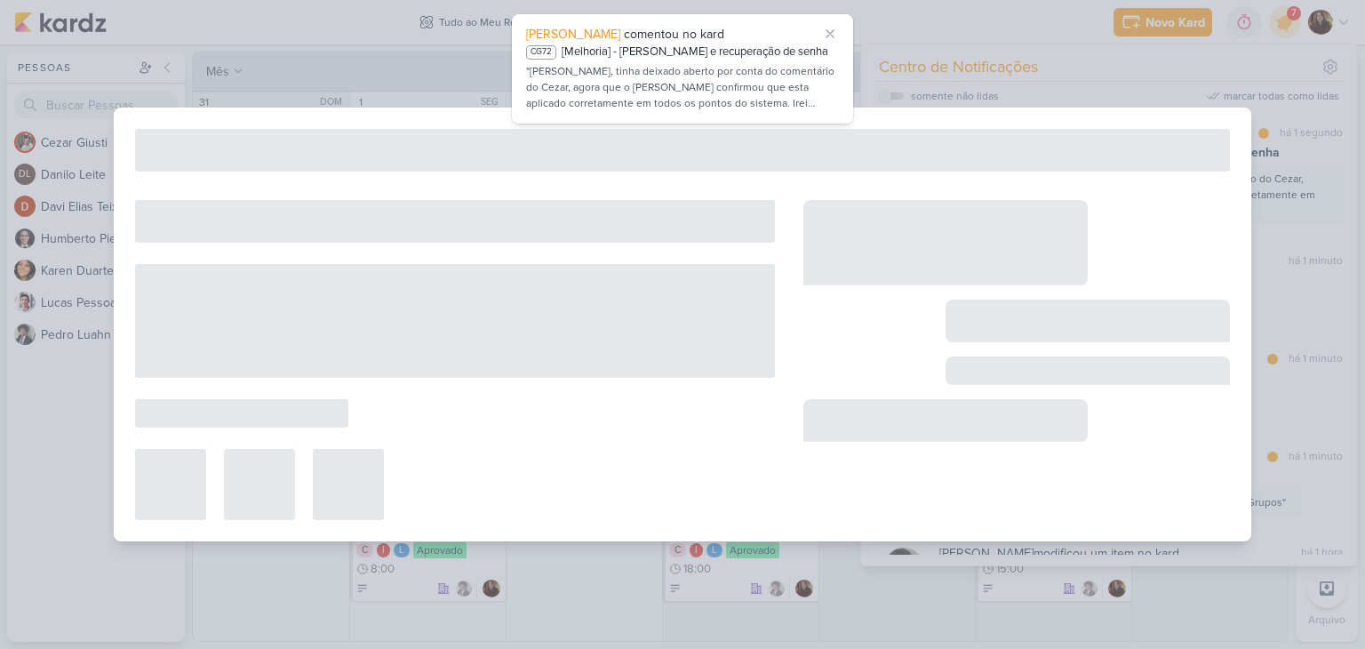
type input "Mostrar perguntas por categoria"
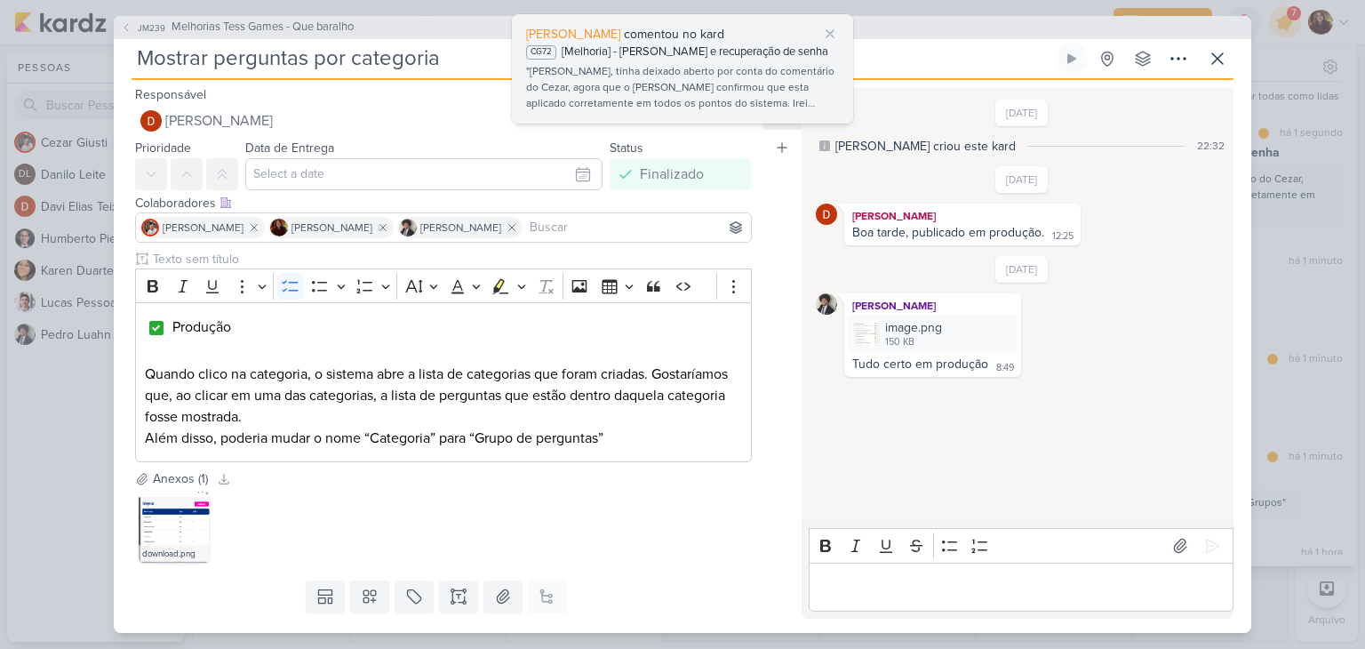
click at [675, 72] on div ""[PERSON_NAME], tinha deixado aberto por conta do comentário do Cezar, agora qu…" at bounding box center [682, 88] width 313 height 50
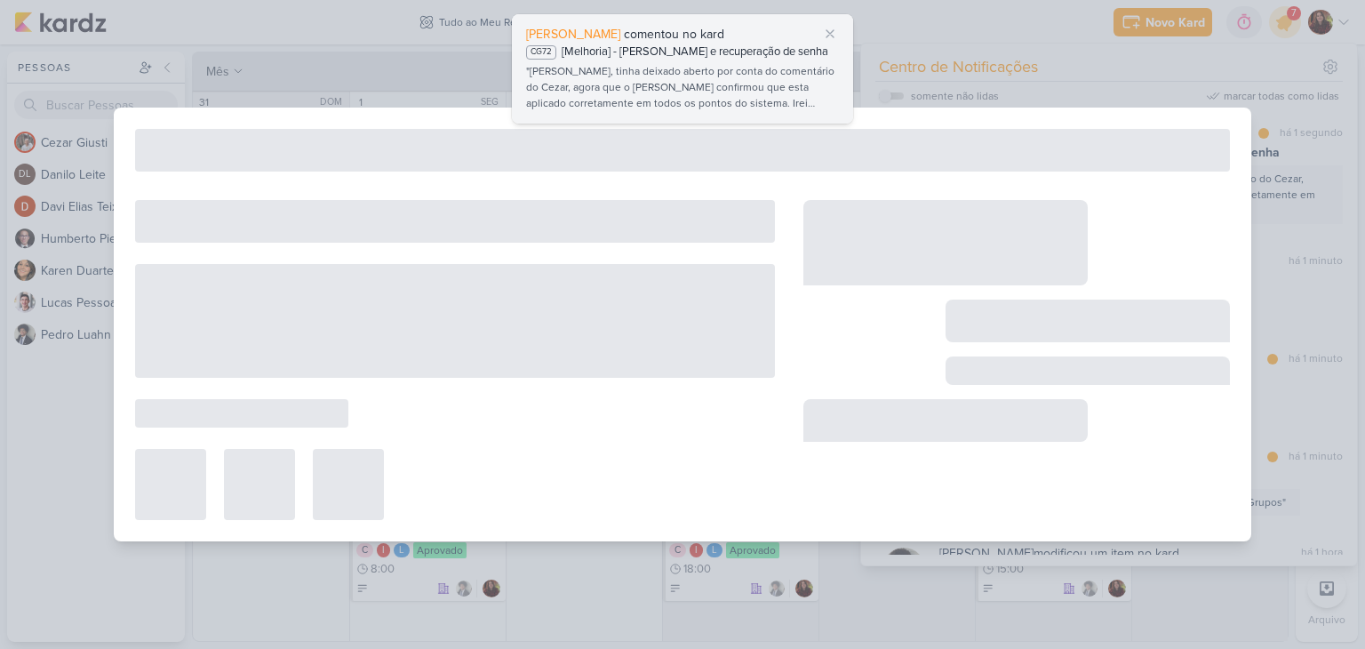
type input "[Melhoria] - [PERSON_NAME] e recuperação de senha"
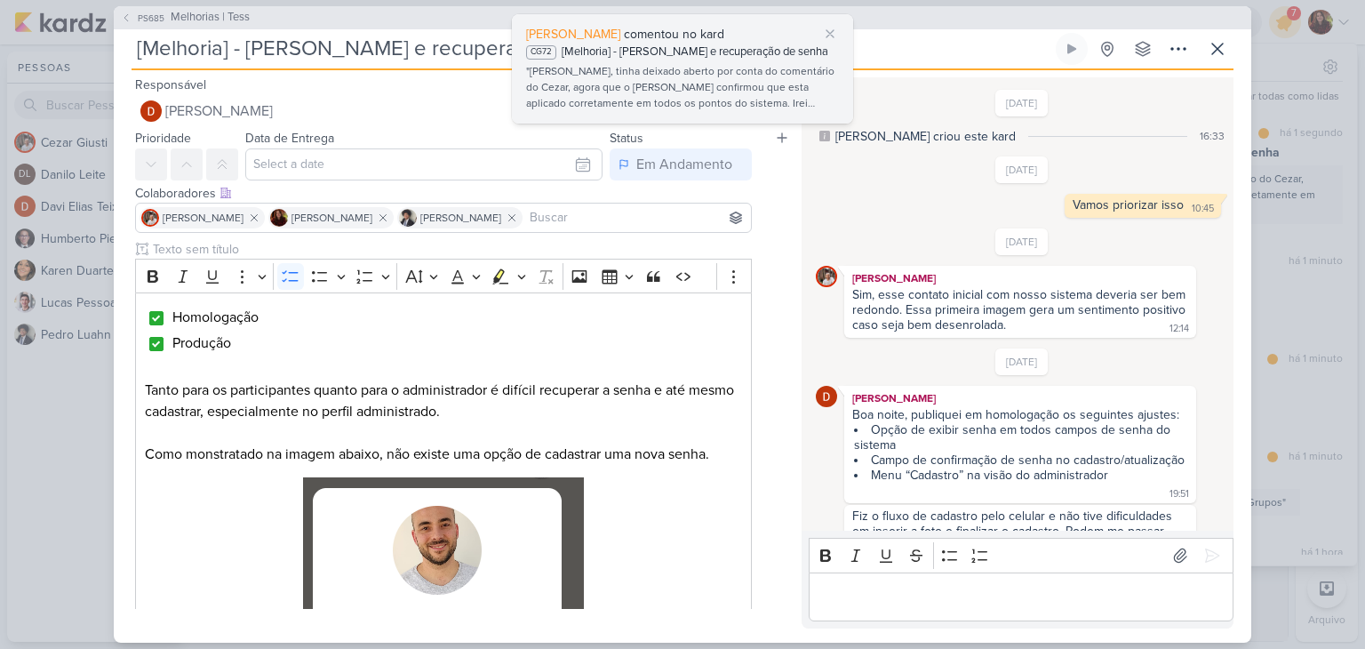
scroll to position [1530, 0]
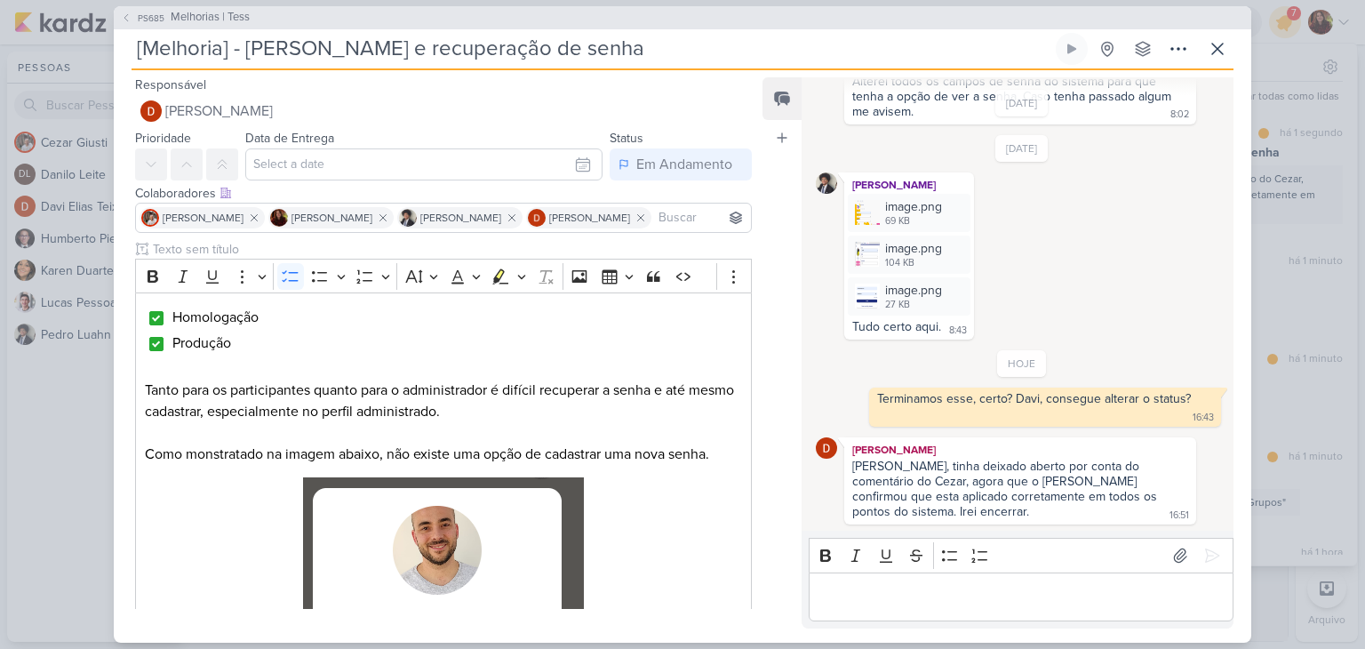
click at [980, 477] on div "[PERSON_NAME], tinha deixado aberto por conta do comentário do Cezar, agora que…" at bounding box center [1006, 489] width 308 height 60
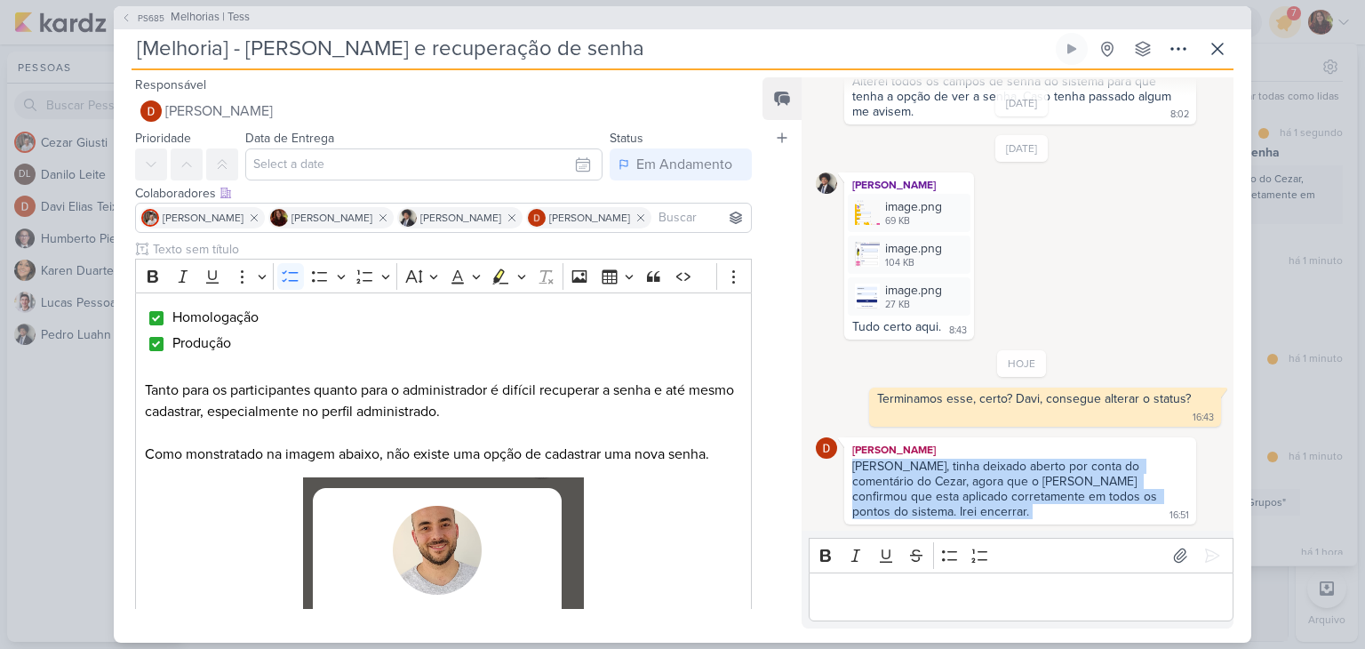
click at [980, 477] on div "[PERSON_NAME], tinha deixado aberto por conta do comentário do Cezar, agora que…" at bounding box center [1006, 489] width 308 height 60
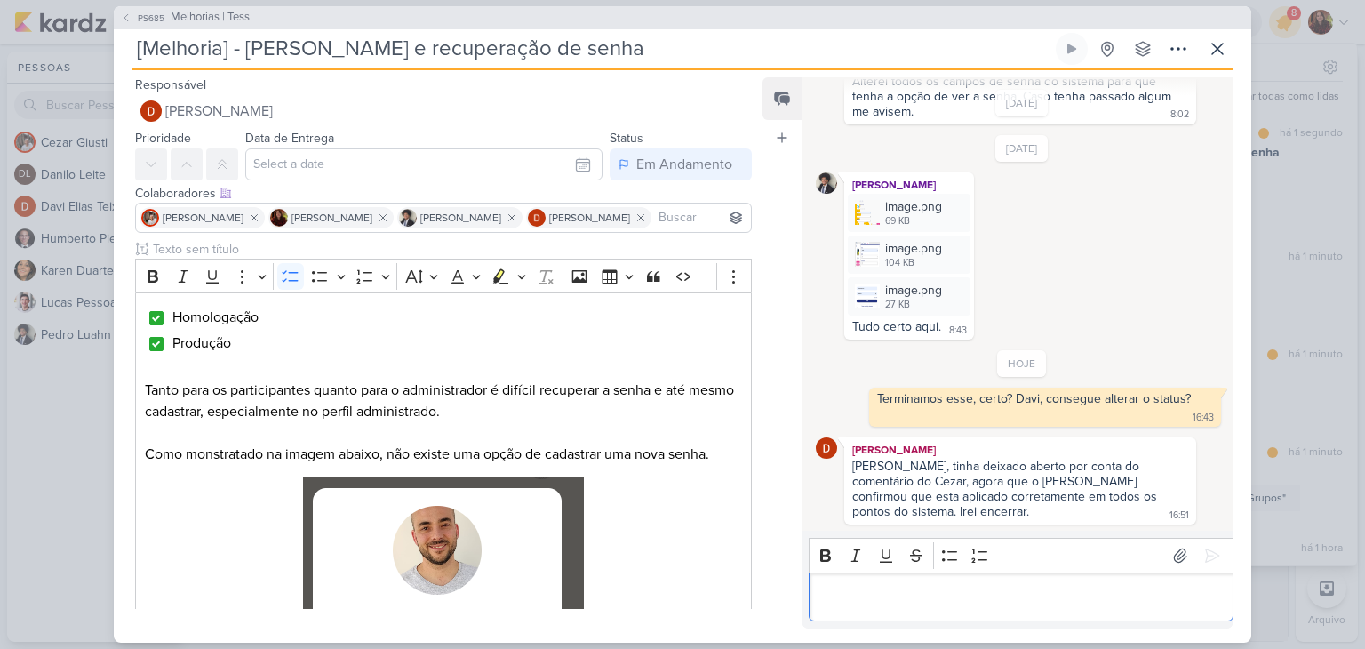
click at [915, 588] on p "Editor editing area: main" at bounding box center [1021, 596] width 406 height 21
click at [244, 21] on span "Melhorias | Tess" at bounding box center [210, 18] width 79 height 18
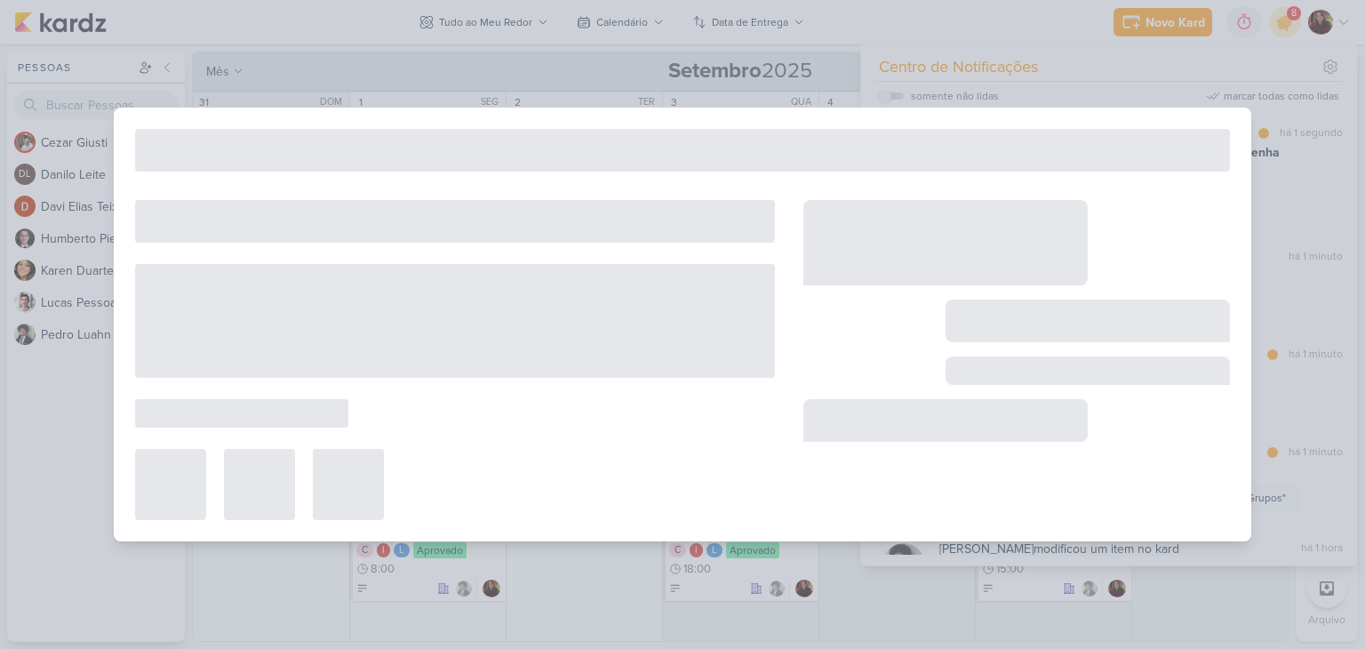
type input "Melhorias | Tess"
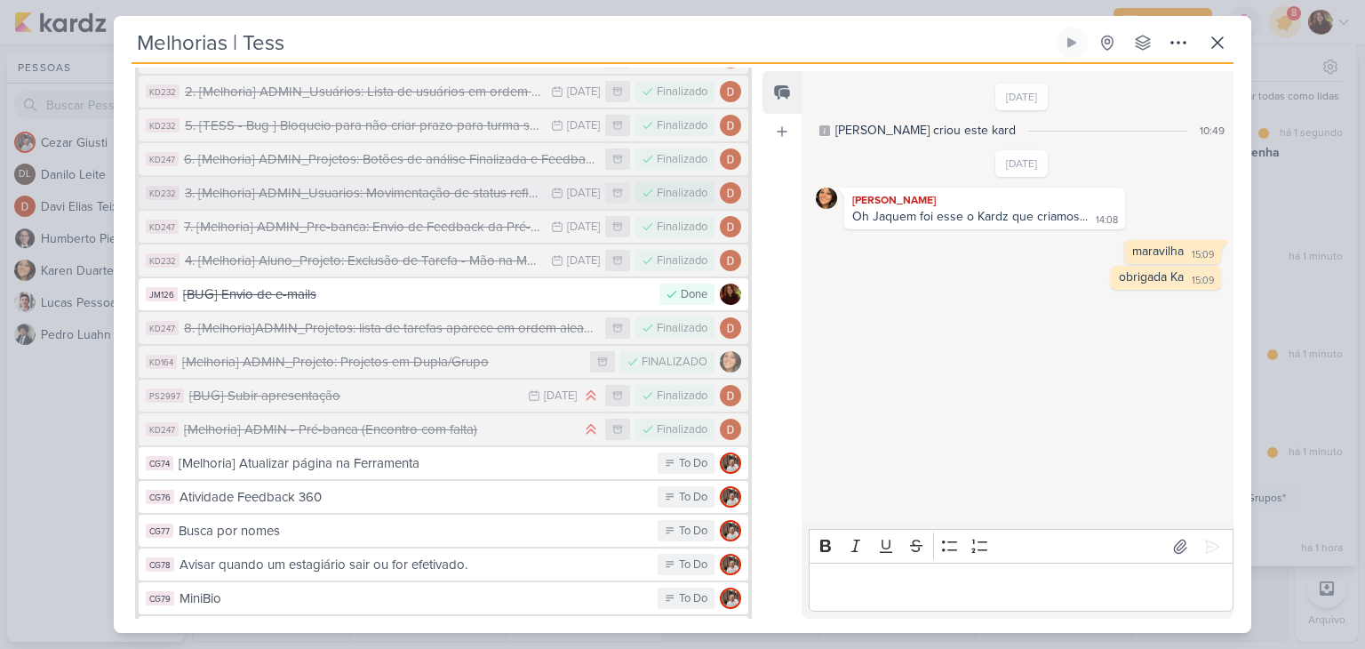
scroll to position [1312, 0]
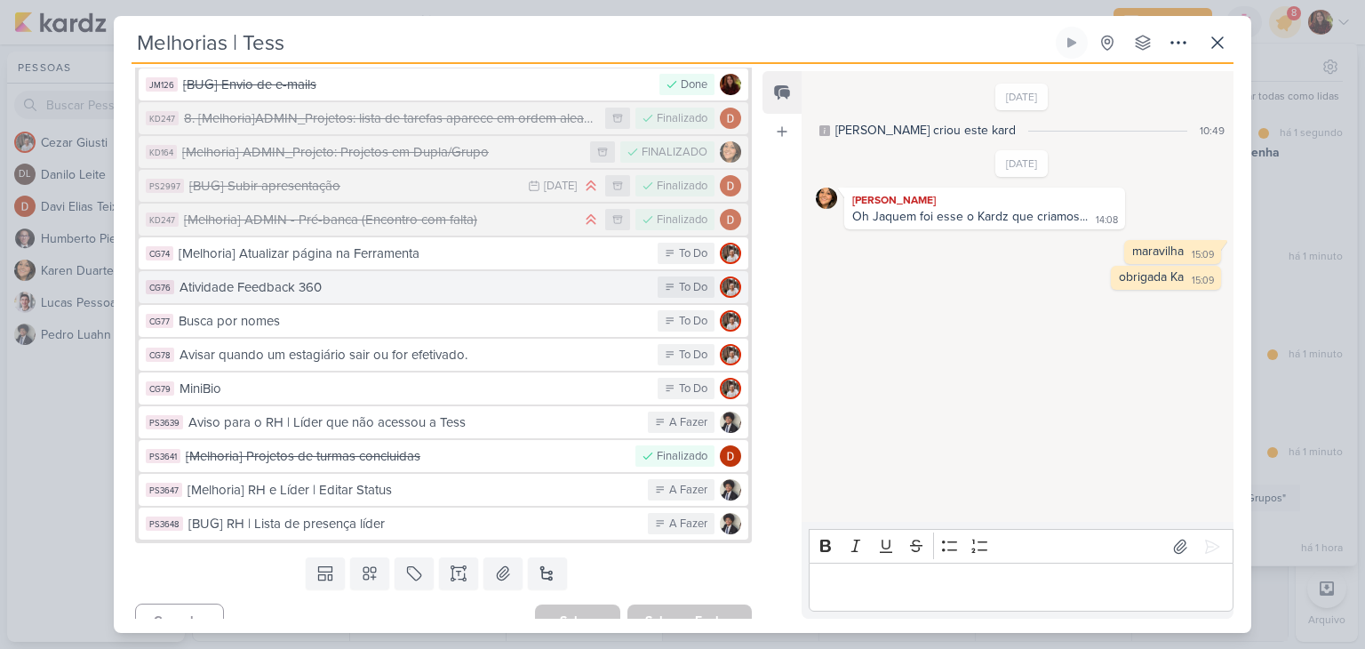
click at [311, 277] on div "Atividade Feedback 360" at bounding box center [414, 287] width 469 height 20
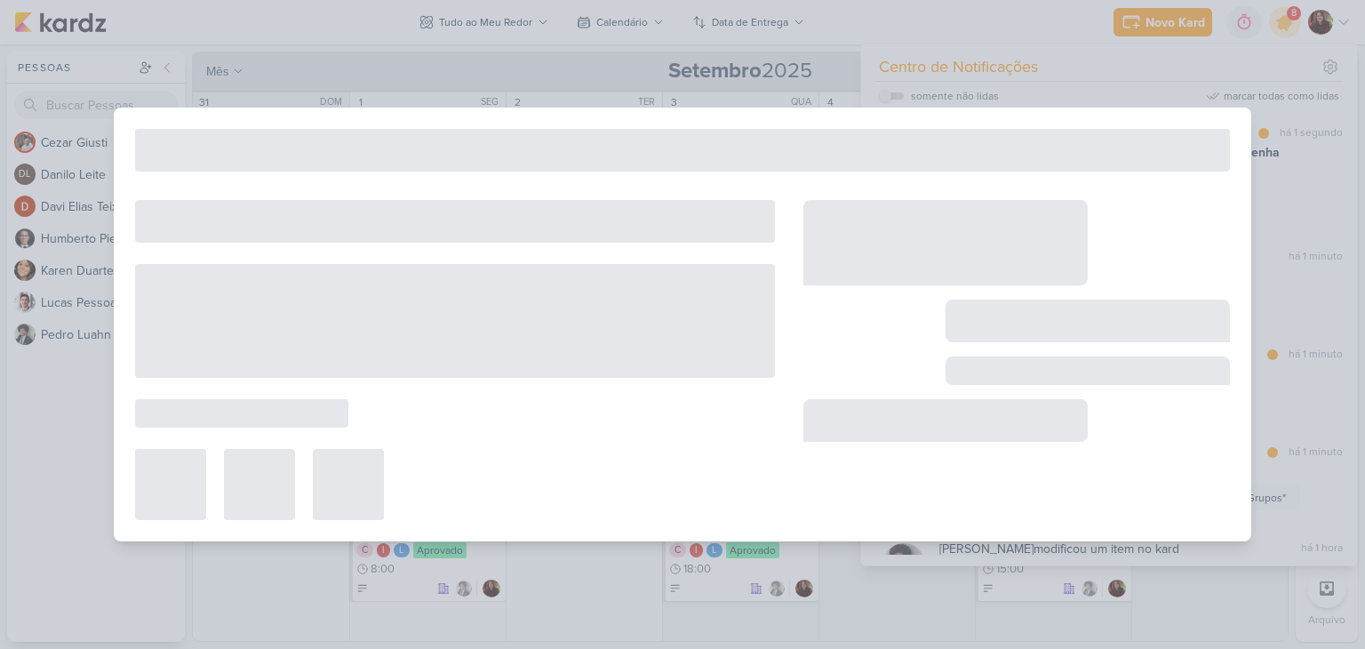
type input "Atividade Feedback 360"
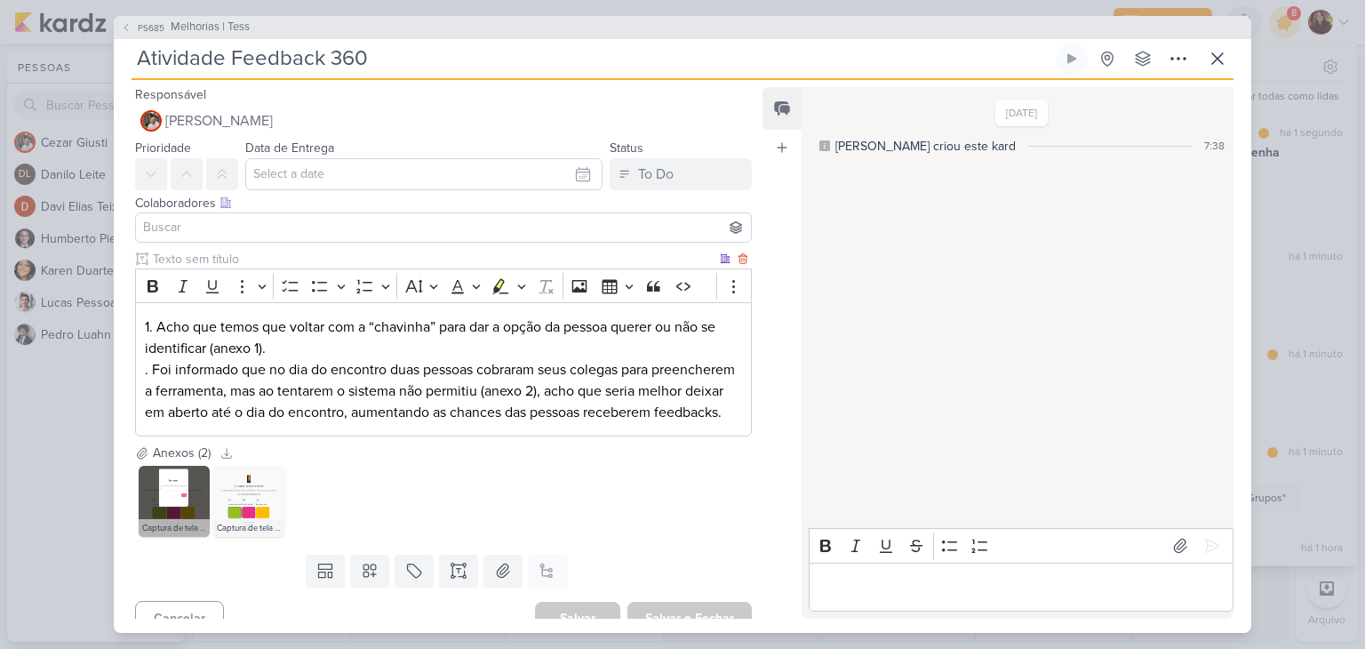
click at [251, 353] on p "1. Acho que temos que voltar com a “chavinha” para dar a opção da pessoa querer…" at bounding box center [443, 337] width 597 height 43
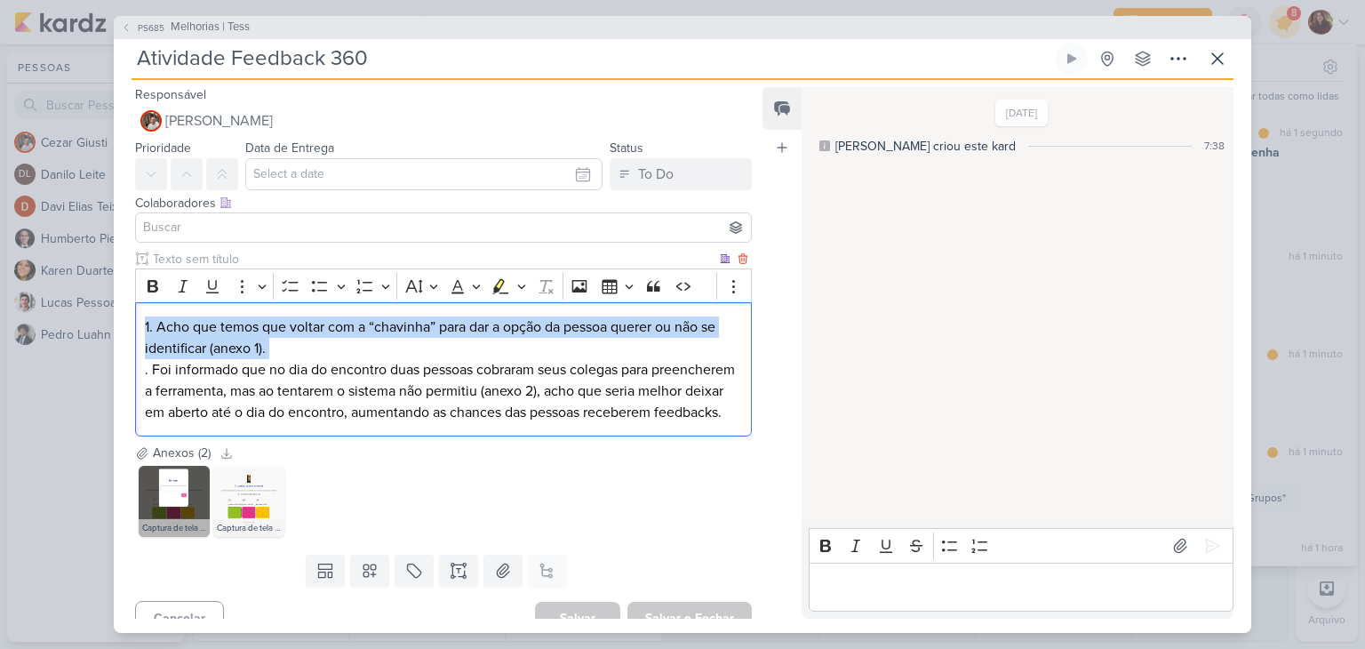
click at [251, 353] on p "1. Acho que temos que voltar com a “chavinha” para dar a opção da pessoa querer…" at bounding box center [443, 337] width 597 height 43
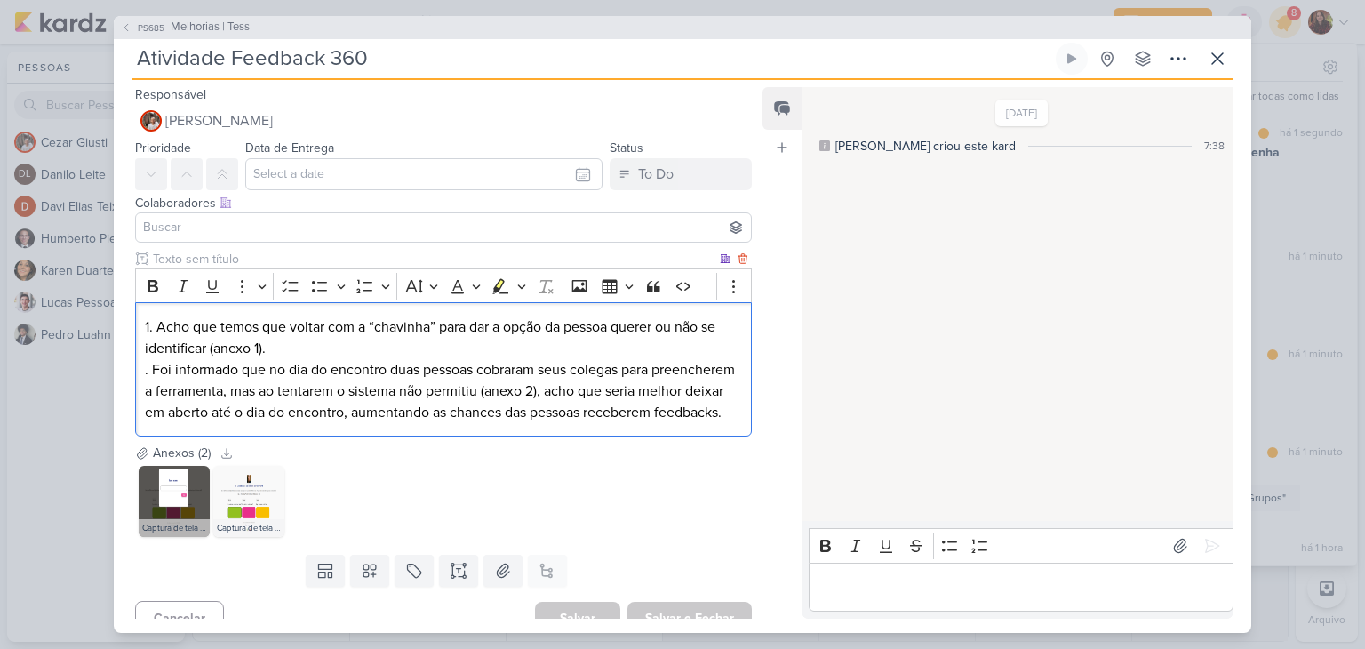
click at [205, 379] on p ". Foi informado que no dia do encontro duas pessoas cobraram seus colegas para …" at bounding box center [443, 391] width 597 height 64
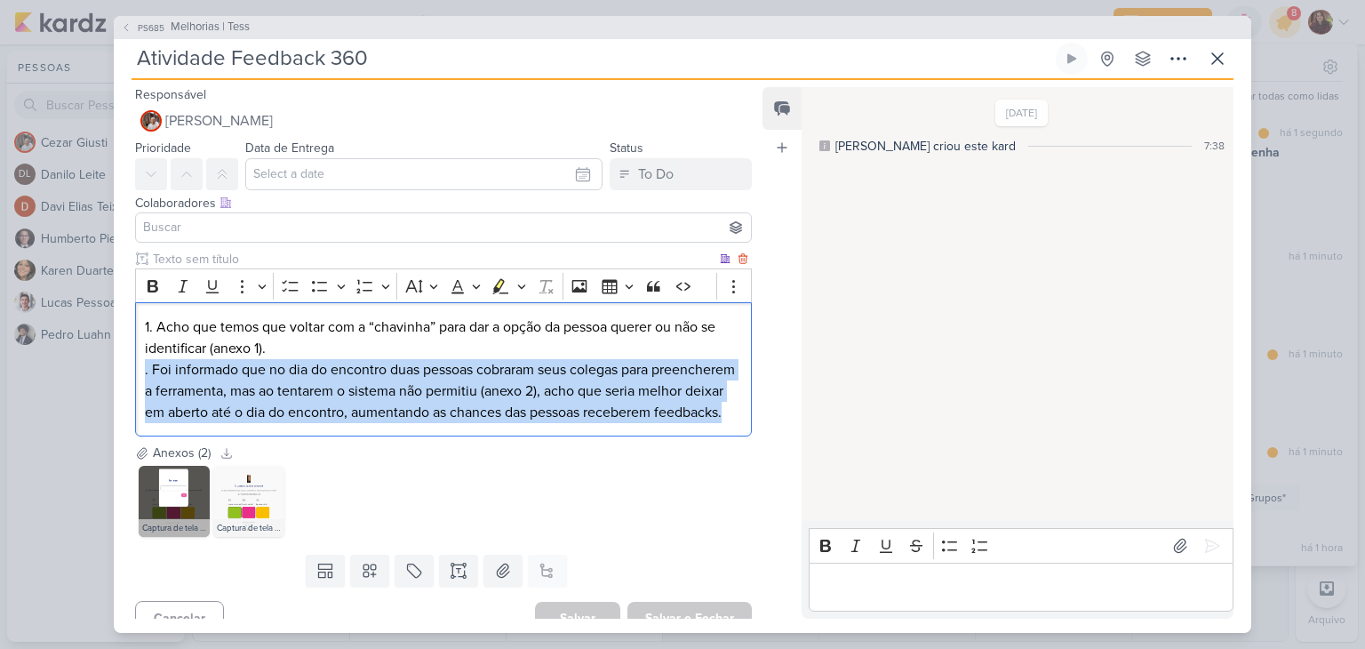
click at [205, 379] on p ". Foi informado que no dia do encontro duas pessoas cobraram seus colegas para …" at bounding box center [443, 391] width 597 height 64
click at [152, 521] on img at bounding box center [174, 501] width 71 height 71
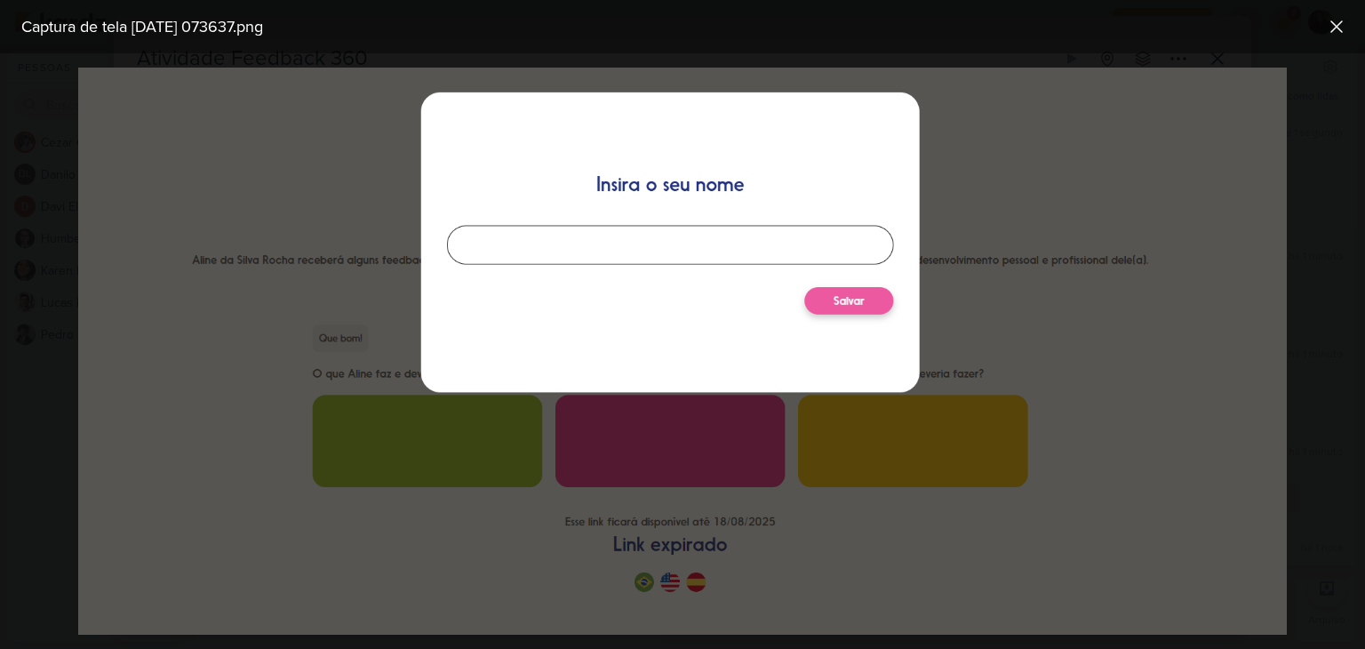
click at [1098, 238] on img at bounding box center [683, 351] width 1210 height 567
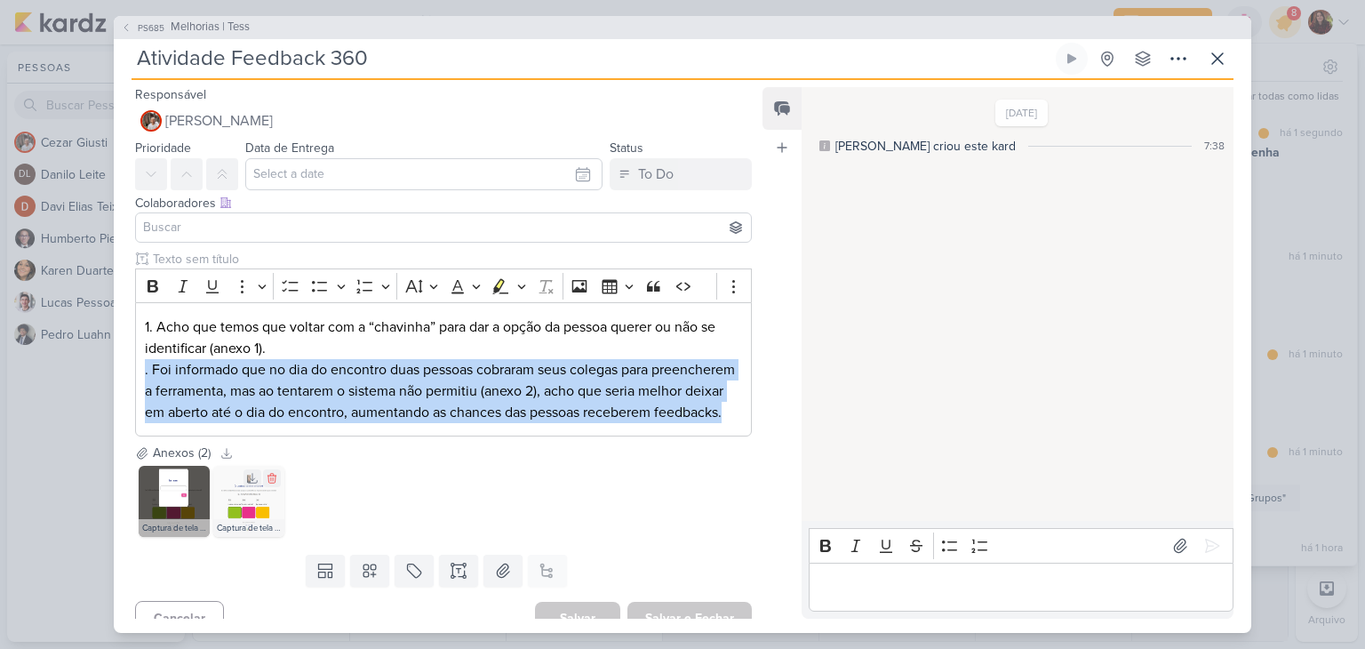
click at [257, 523] on img at bounding box center [248, 501] width 71 height 71
click at [196, 33] on span "Melhorias | Tess" at bounding box center [210, 28] width 79 height 18
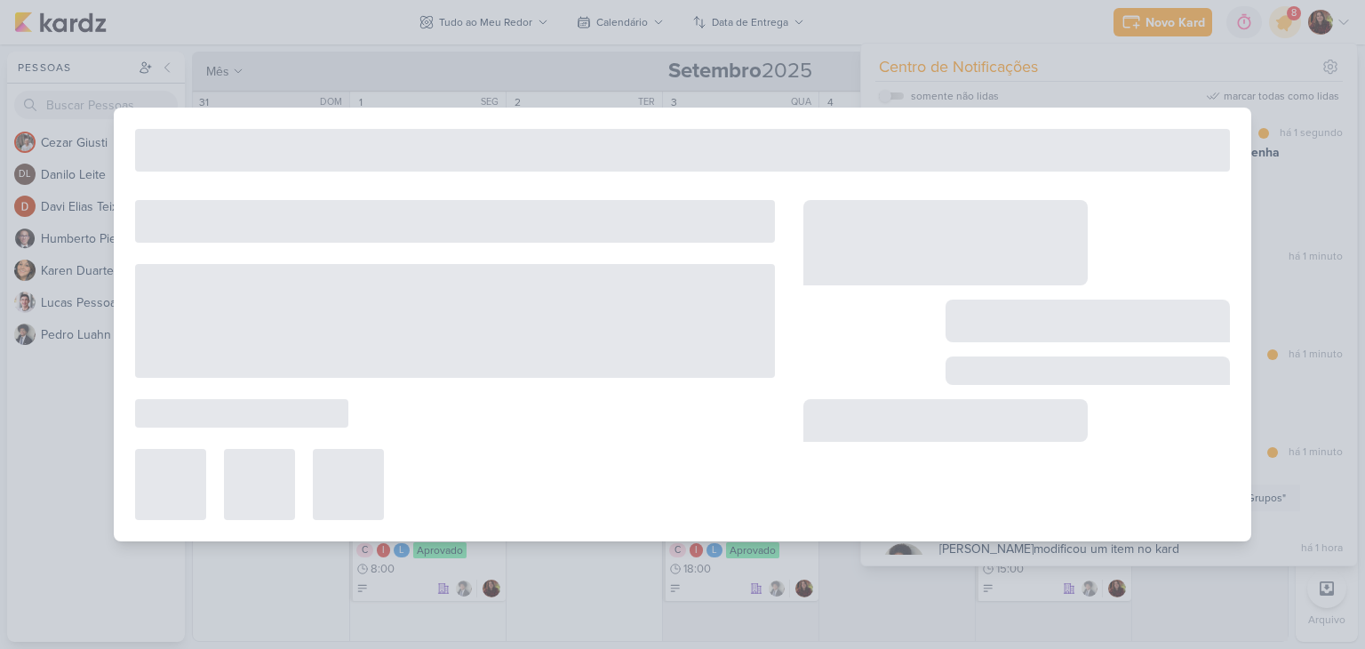
type input "Melhorias | Tess"
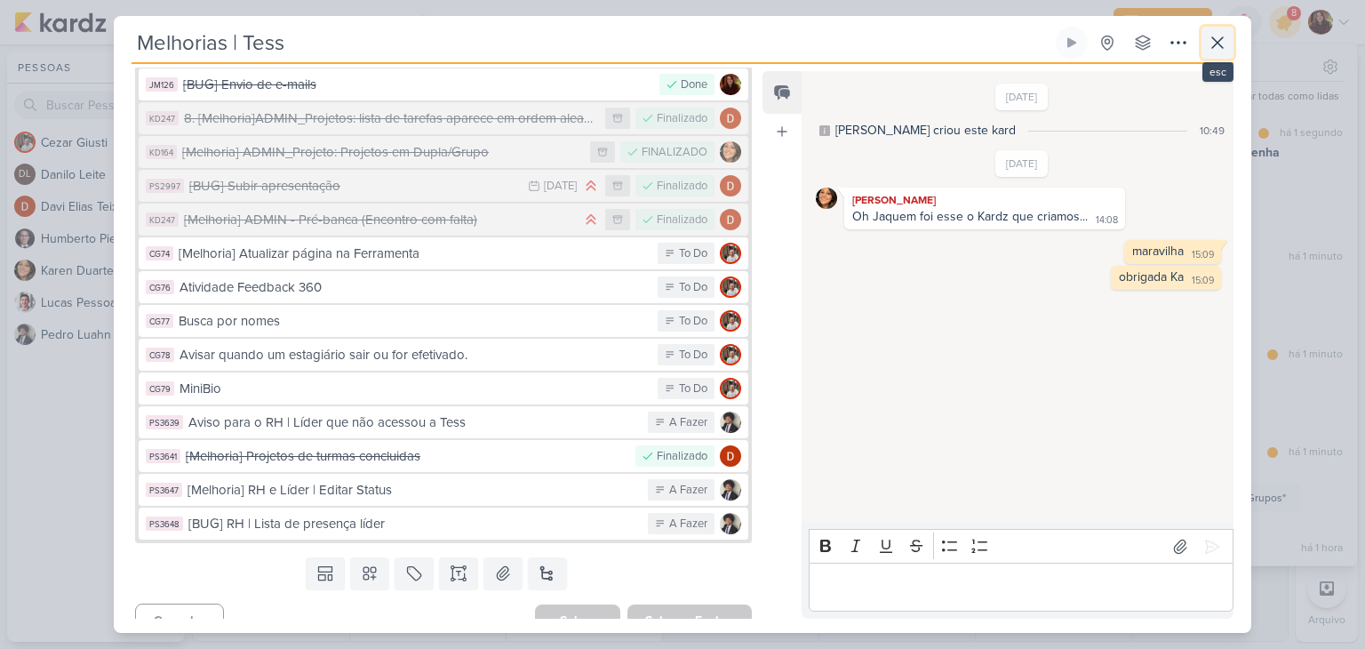
click at [1213, 51] on icon at bounding box center [1217, 42] width 21 height 21
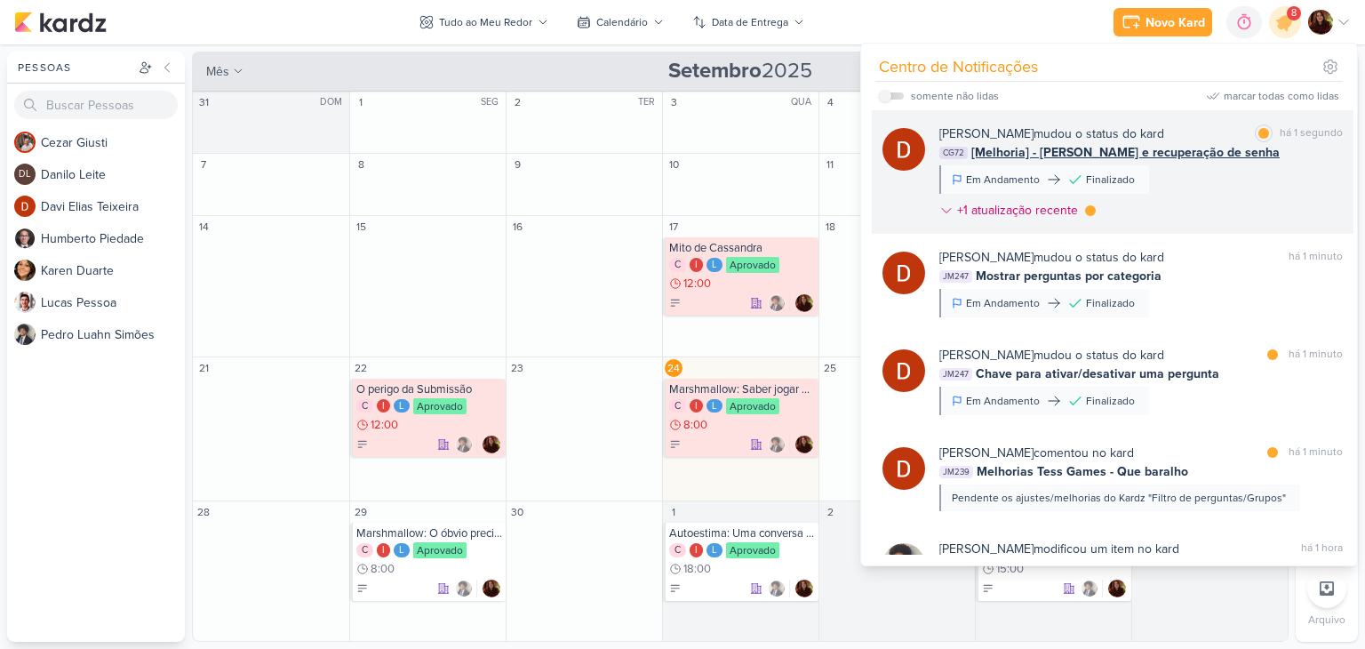
click at [1301, 194] on div "[PERSON_NAME] mudou o status do kard marcar como lida há 1 segundo CG72 [Melhor…" at bounding box center [1140, 175] width 403 height 102
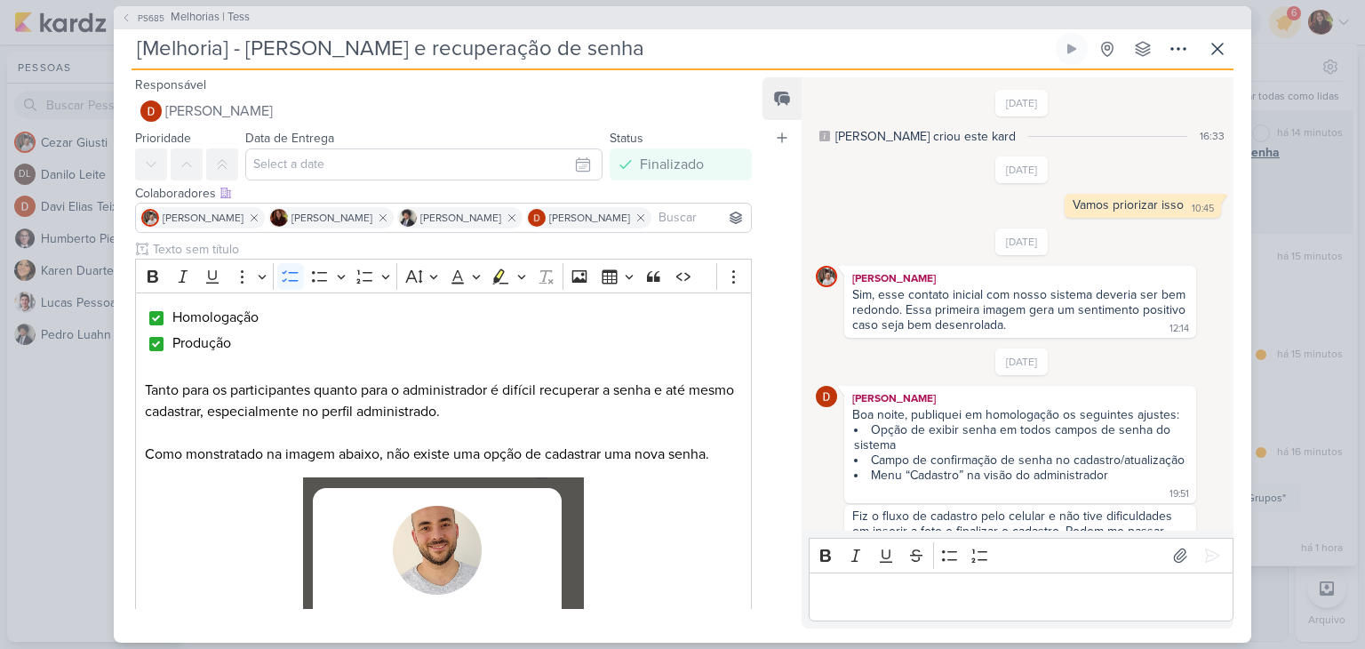
scroll to position [1530, 0]
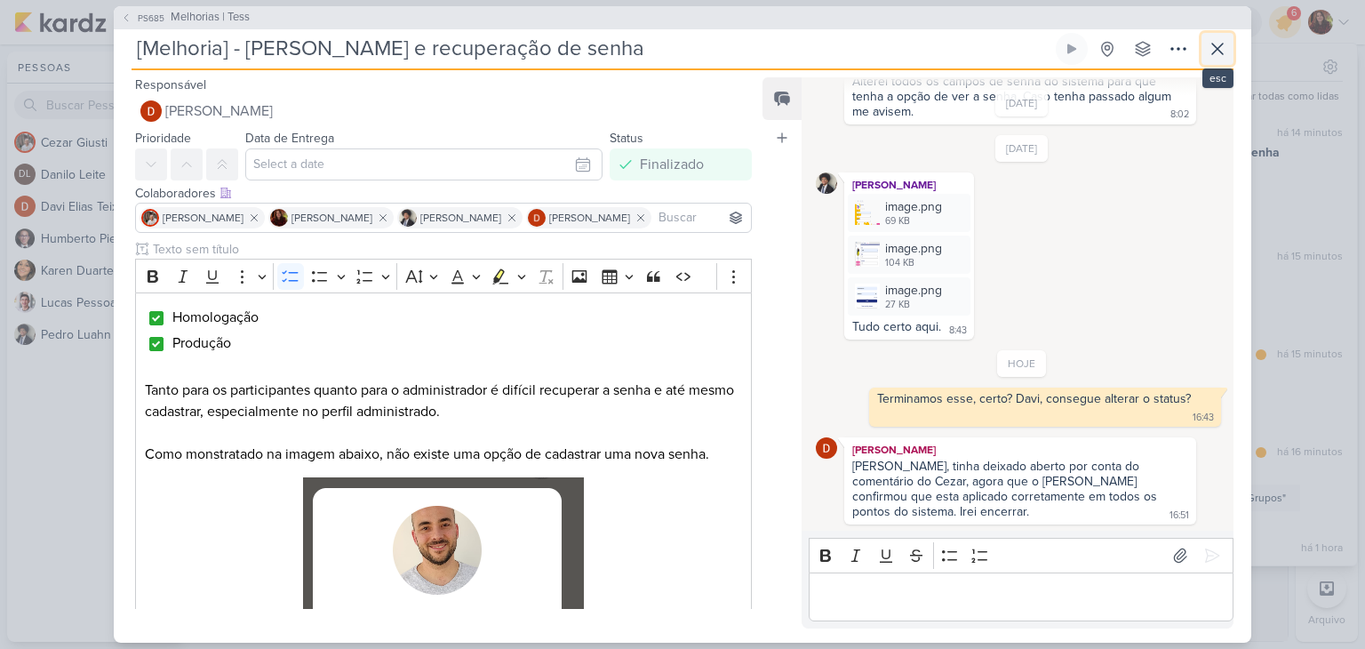
click at [1216, 44] on icon at bounding box center [1217, 48] width 21 height 21
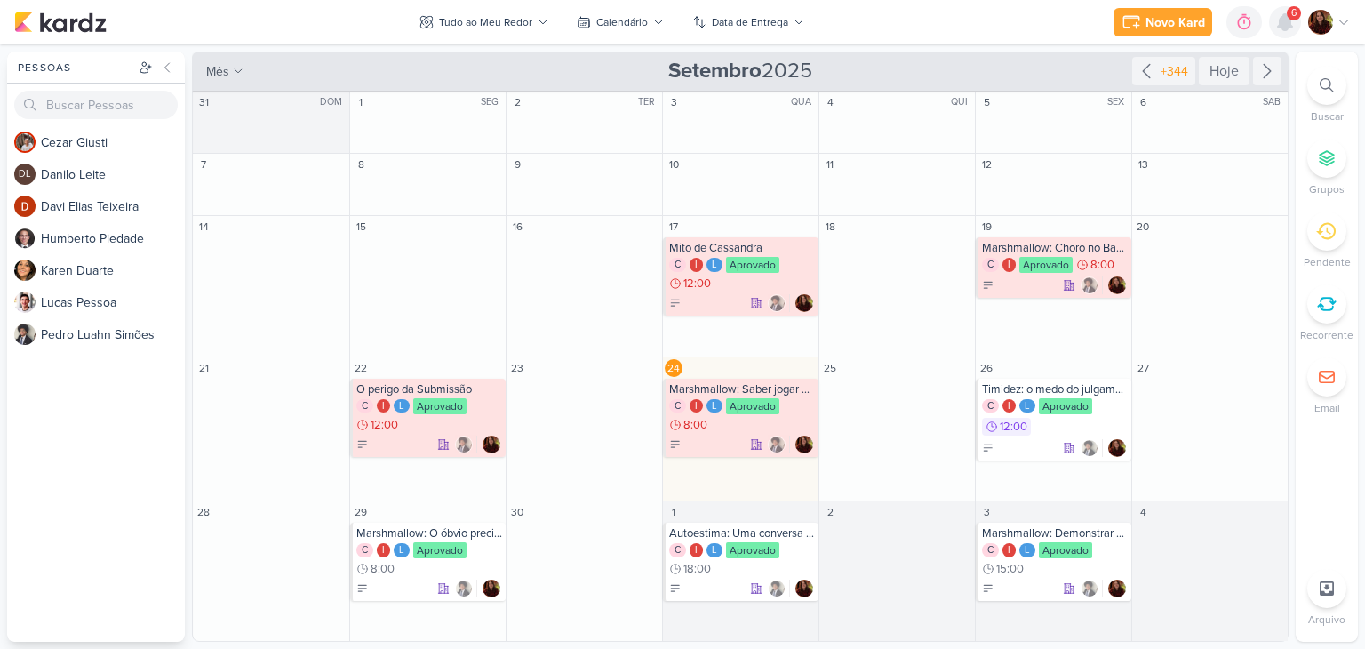
click at [1284, 28] on icon at bounding box center [1285, 22] width 14 height 16
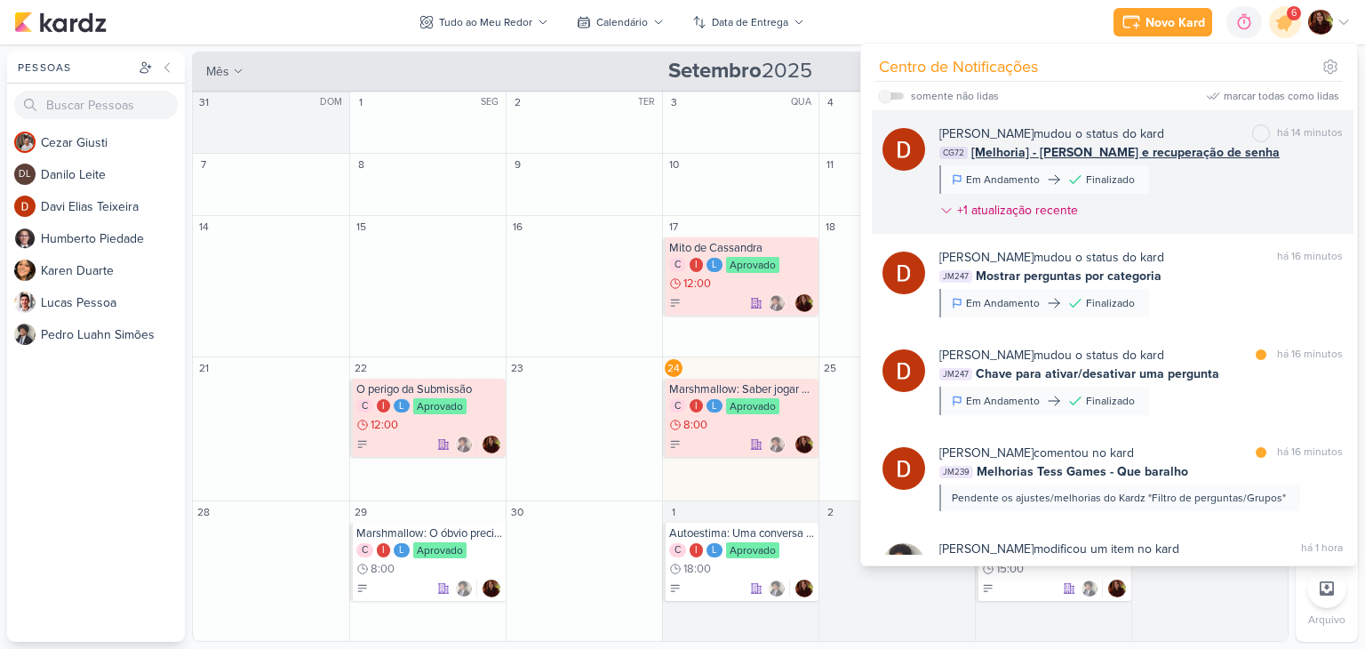
click at [1237, 156] on div "CG72 [Melhoria] - Cadastro e recuperação de senha" at bounding box center [1140, 152] width 403 height 19
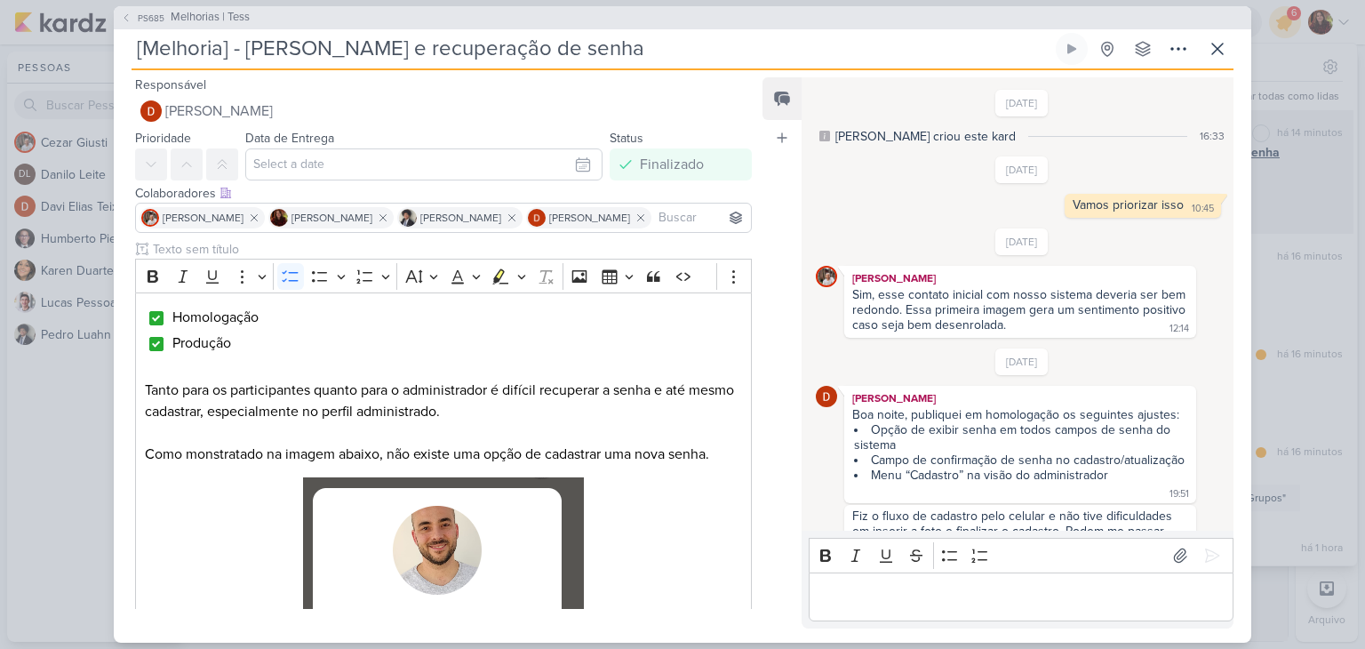
scroll to position [1530, 0]
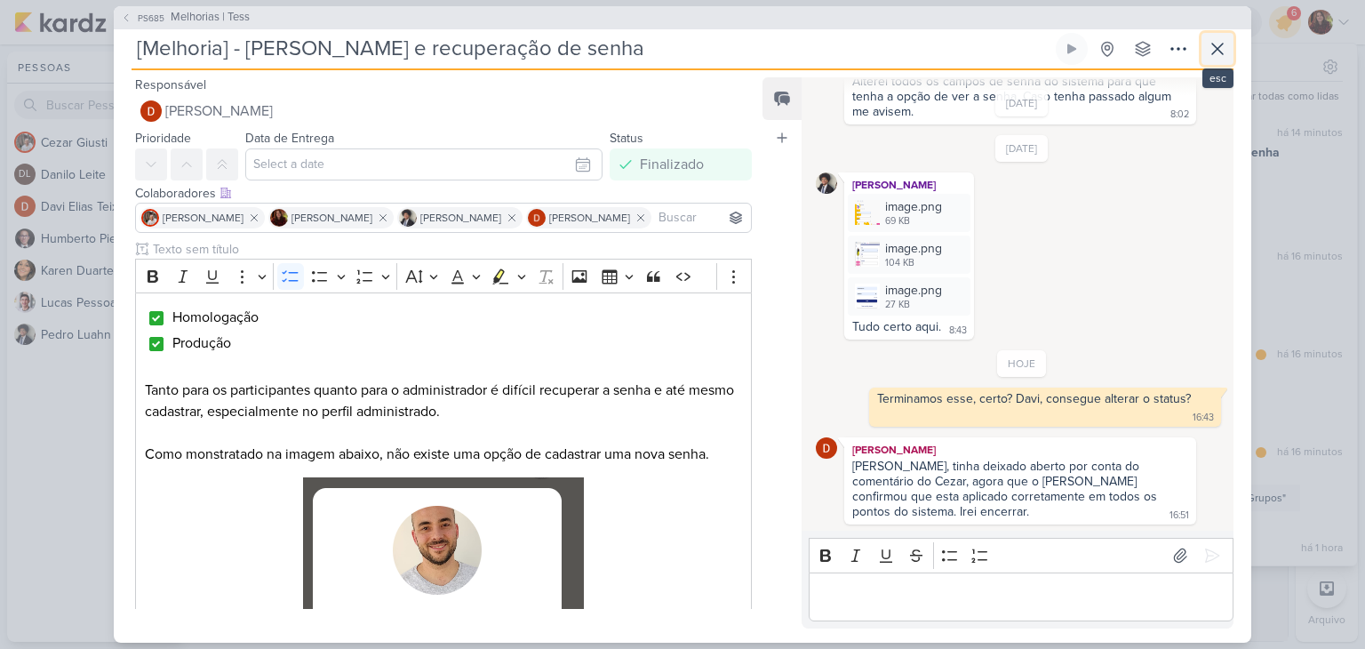
click at [1224, 54] on icon at bounding box center [1217, 48] width 21 height 21
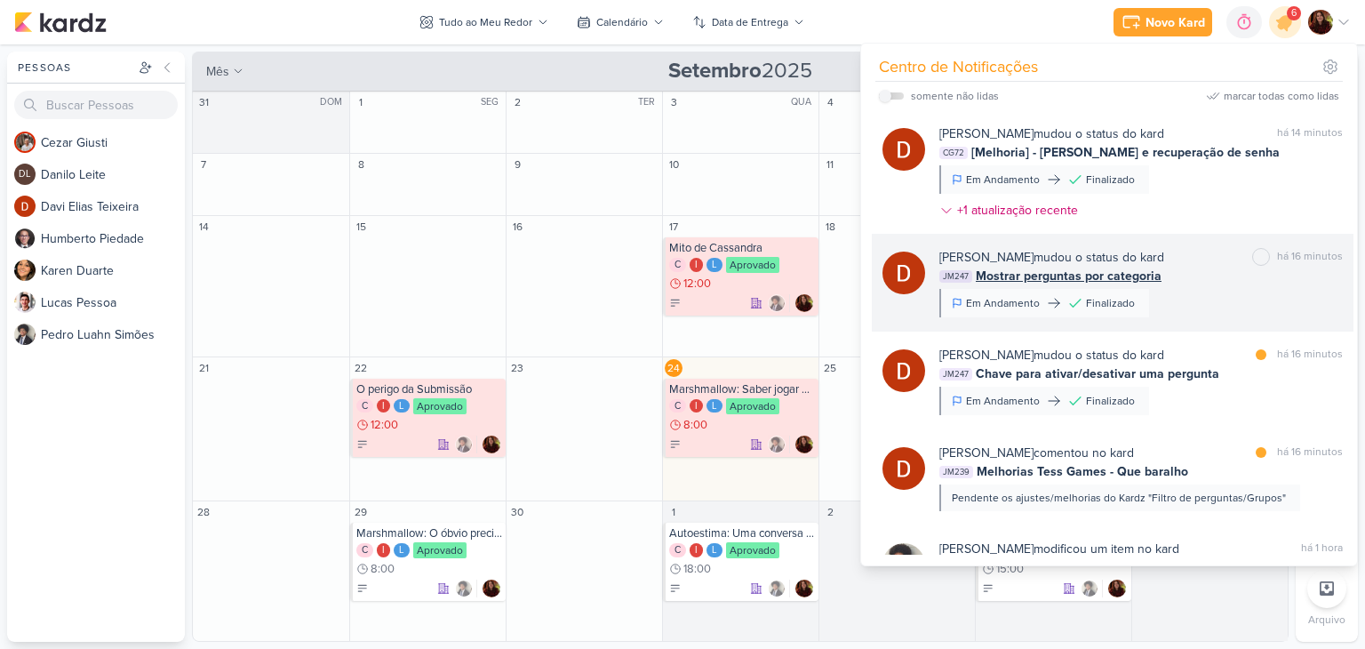
click at [1263, 294] on div "Davi Elias Teixeira mudou o status do kard marcar como não lida há 16 minutos J…" at bounding box center [1140, 282] width 403 height 69
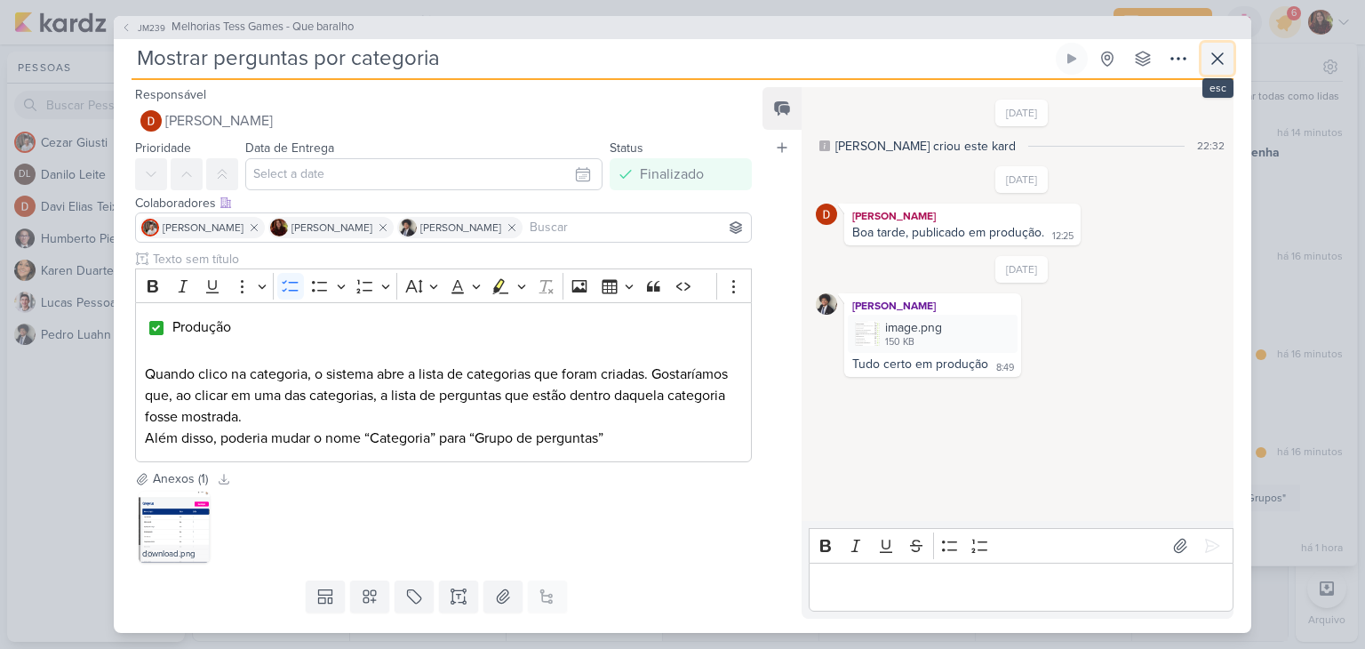
click at [1221, 55] on icon at bounding box center [1217, 58] width 11 height 11
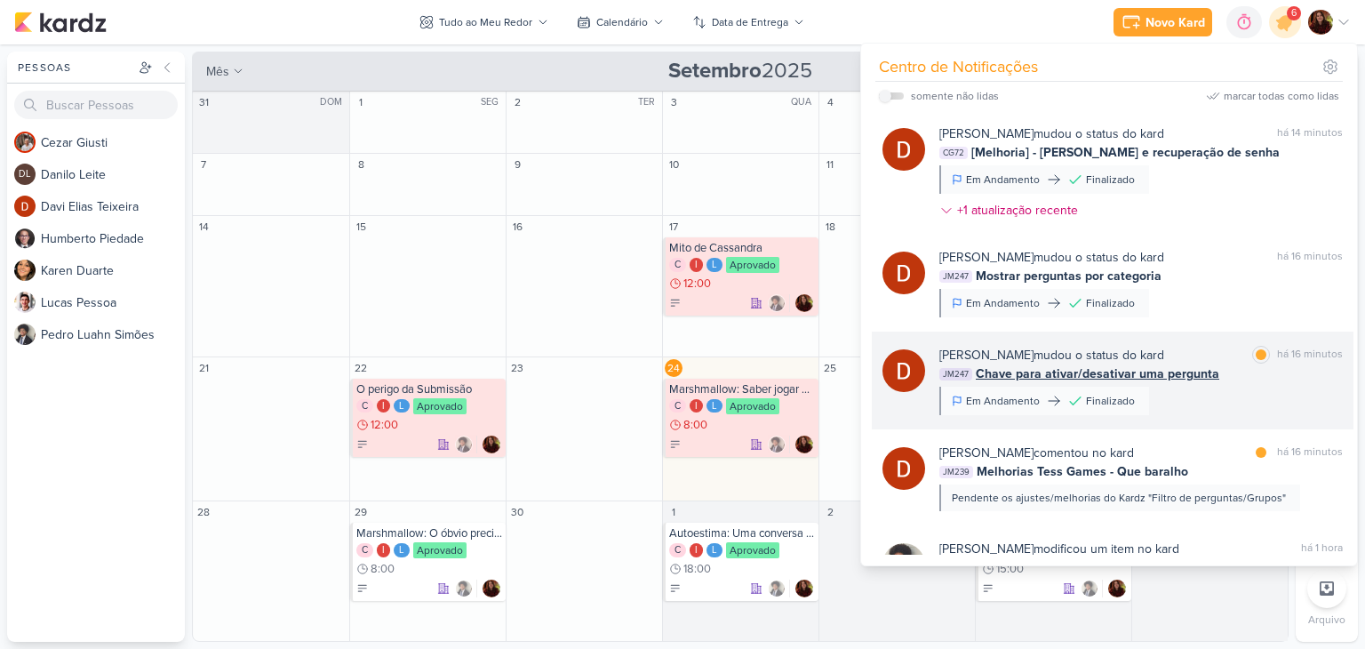
click at [1242, 412] on div "Davi Elias Teixeira mudou o status do kard marcar como lida há 16 minutos JM247…" at bounding box center [1140, 380] width 403 height 69
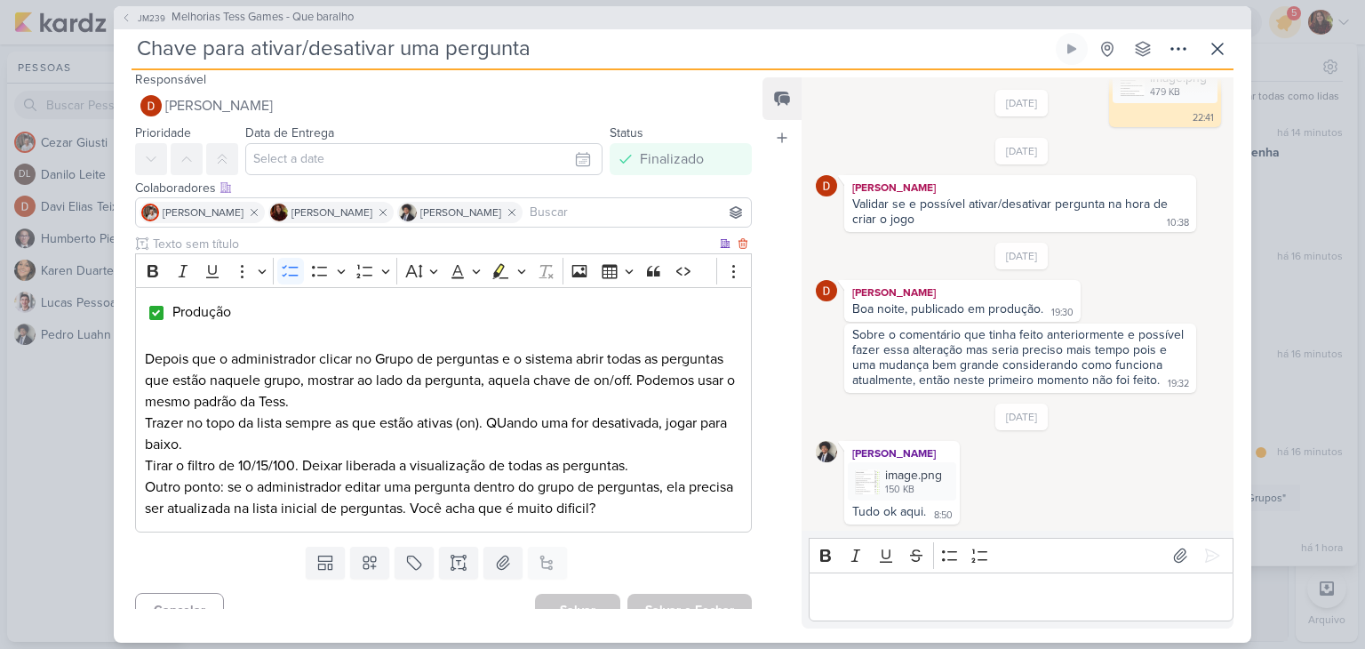
scroll to position [28, 0]
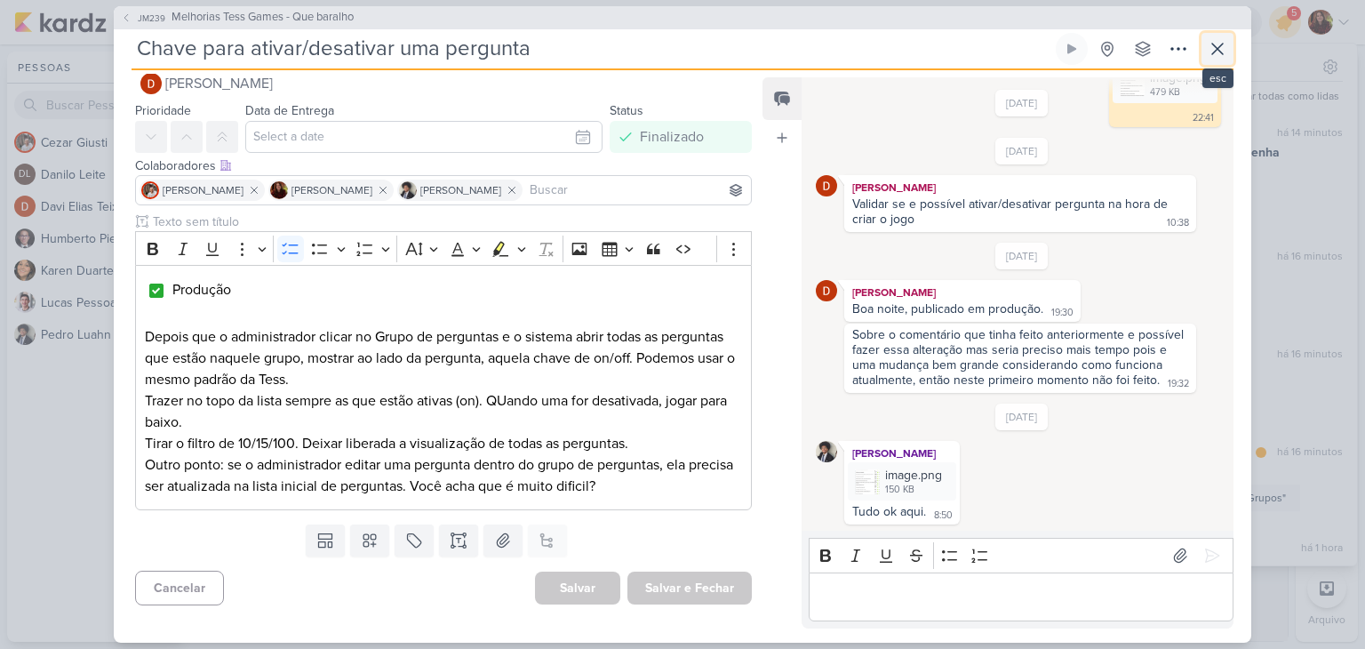
click at [1228, 41] on button at bounding box center [1218, 49] width 32 height 32
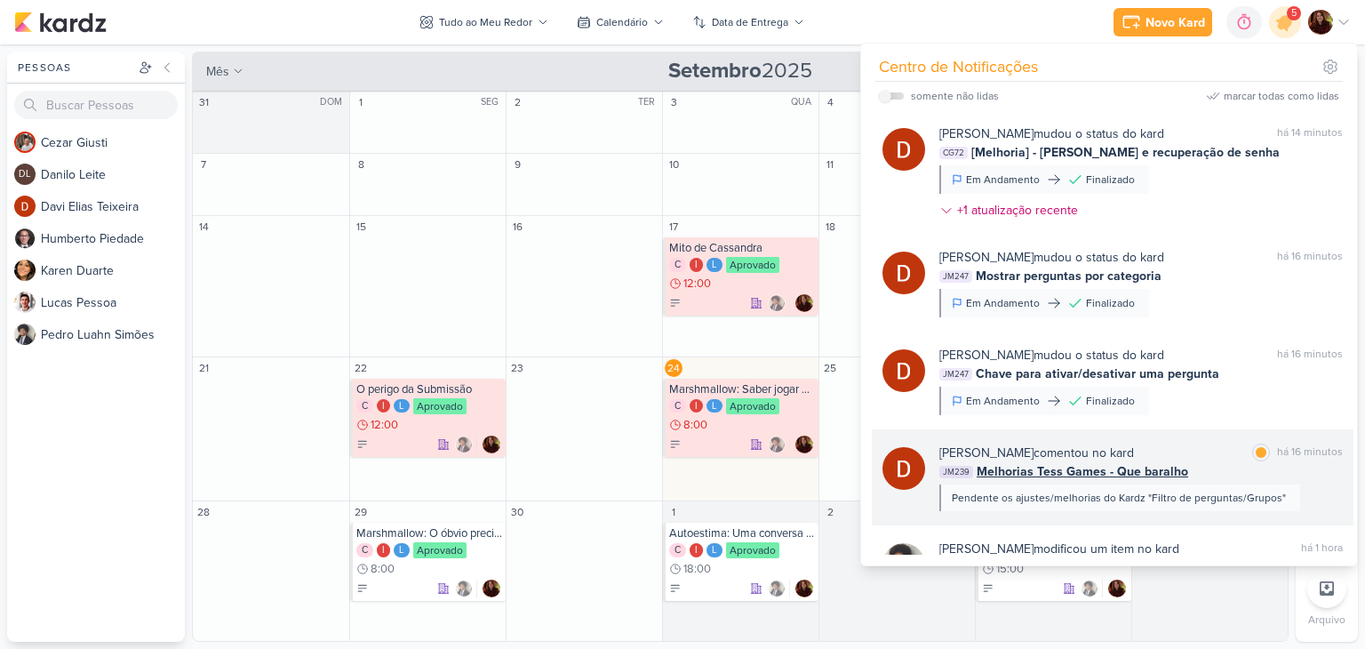
click at [1319, 459] on div "há 16 minutos" at bounding box center [1310, 452] width 66 height 19
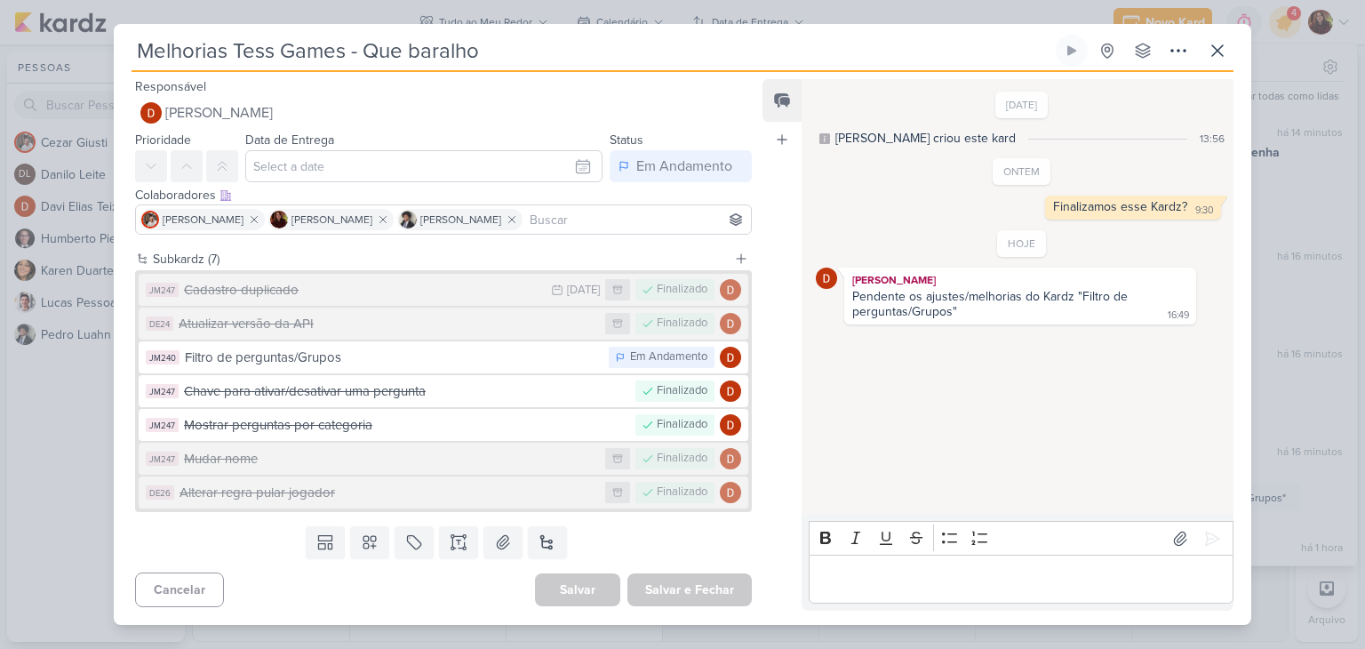
click at [972, 300] on div "Pendente os ajustes/melhorias do Kardz "Filtro de perguntas/Grupos"" at bounding box center [991, 304] width 279 height 30
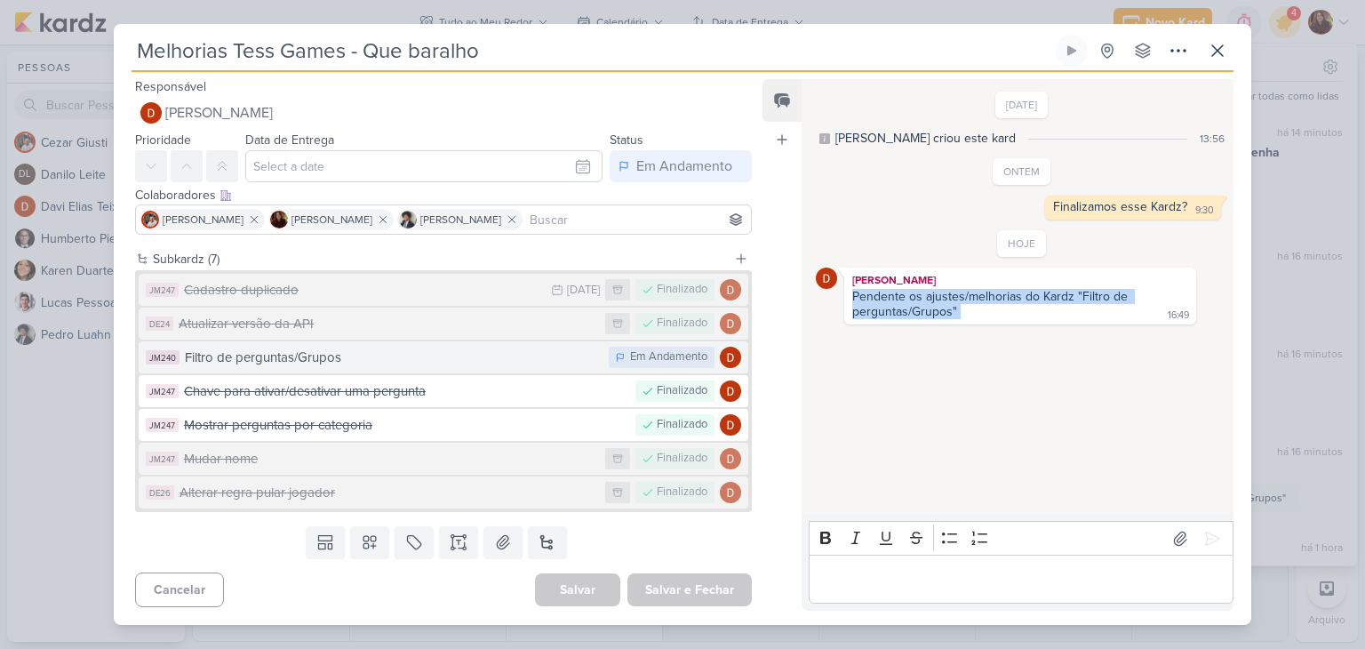
click at [351, 354] on div "Filtro de perguntas/Grupos" at bounding box center [392, 357] width 415 height 20
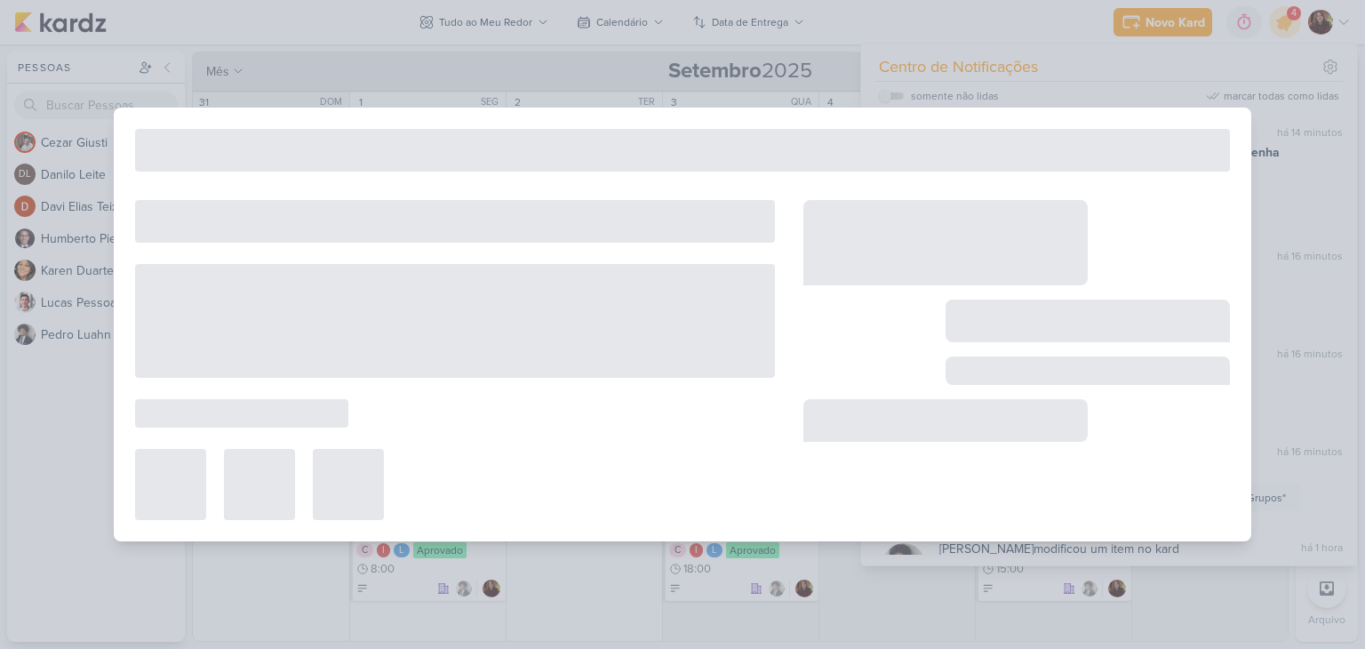
type input "Filtro de perguntas/Grupos"
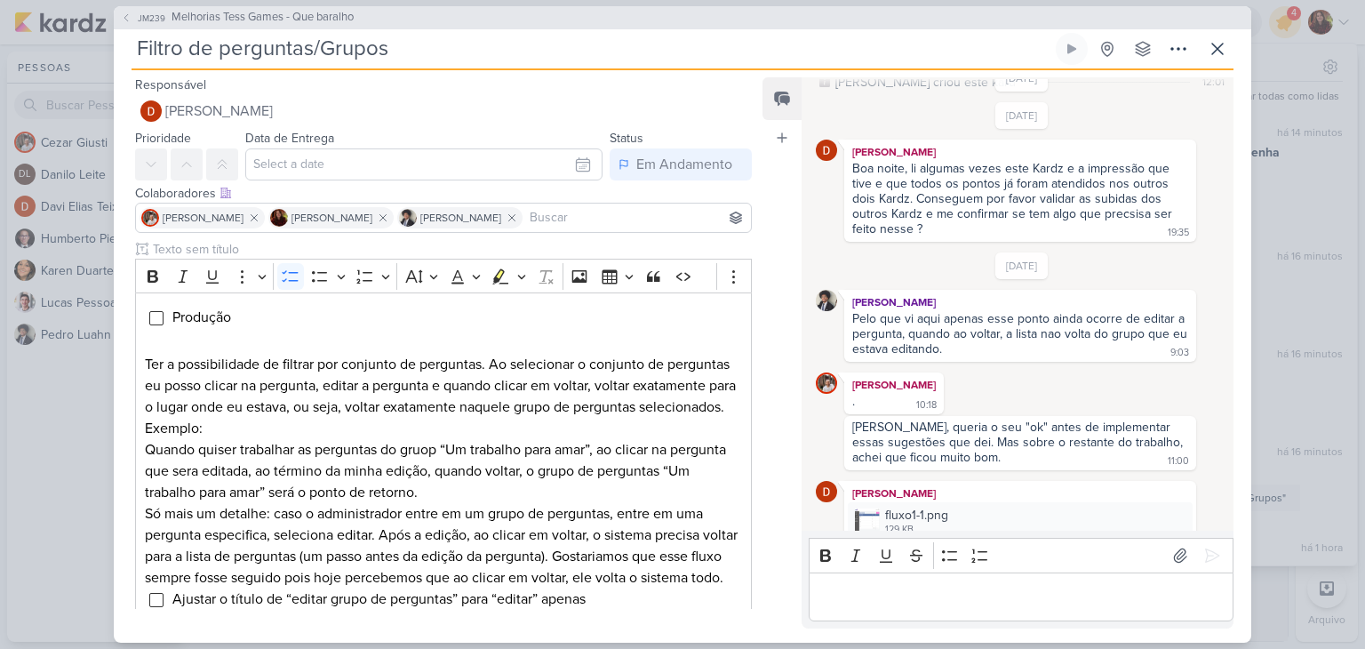
scroll to position [53, 0]
click at [973, 438] on div "[PERSON_NAME], queria o seu "ok" antes de implementar essas sugestões que dei. …" at bounding box center [1019, 442] width 334 height 45
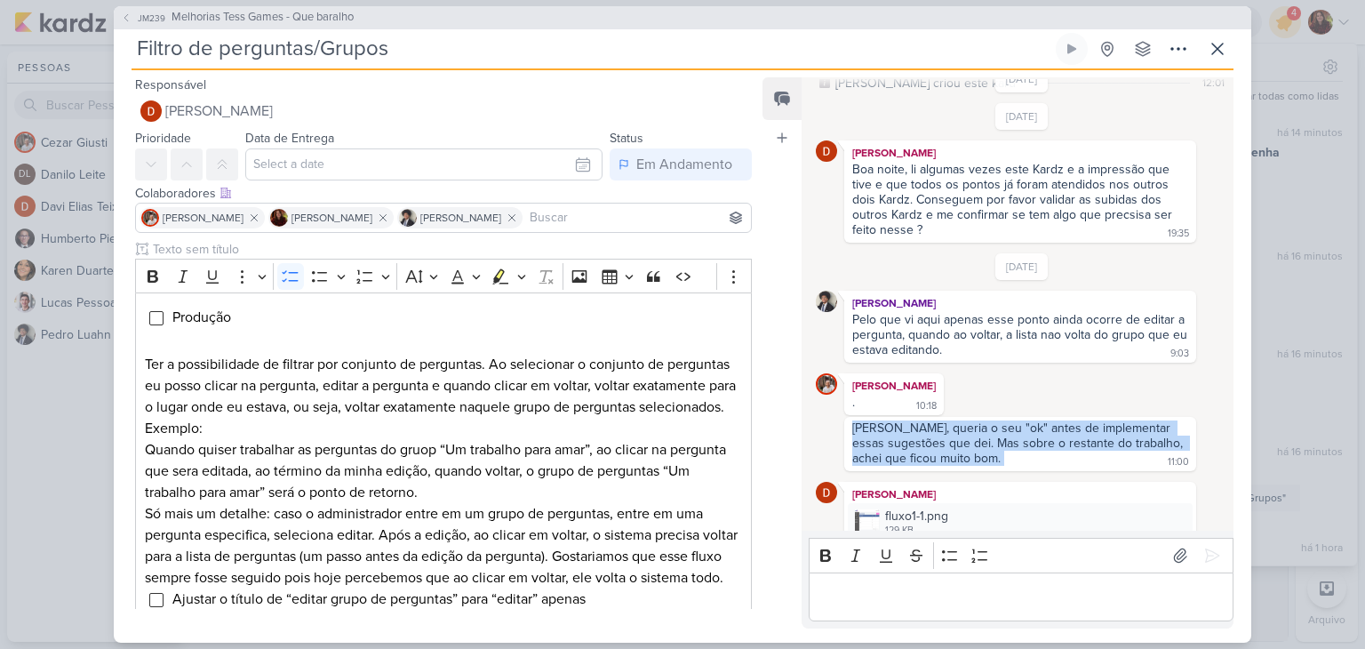
click at [973, 438] on div "[PERSON_NAME], queria o seu "ok" antes de implementar essas sugestões que dei. …" at bounding box center [1019, 442] width 334 height 45
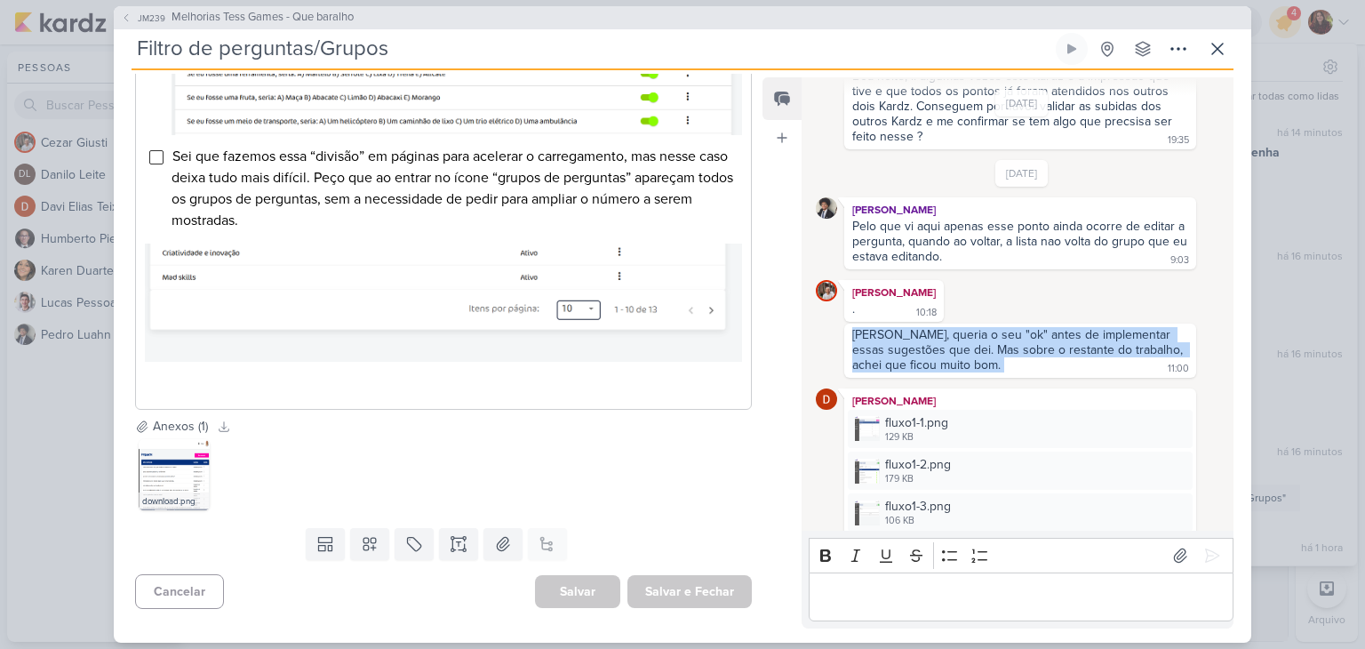
scroll to position [1175, 0]
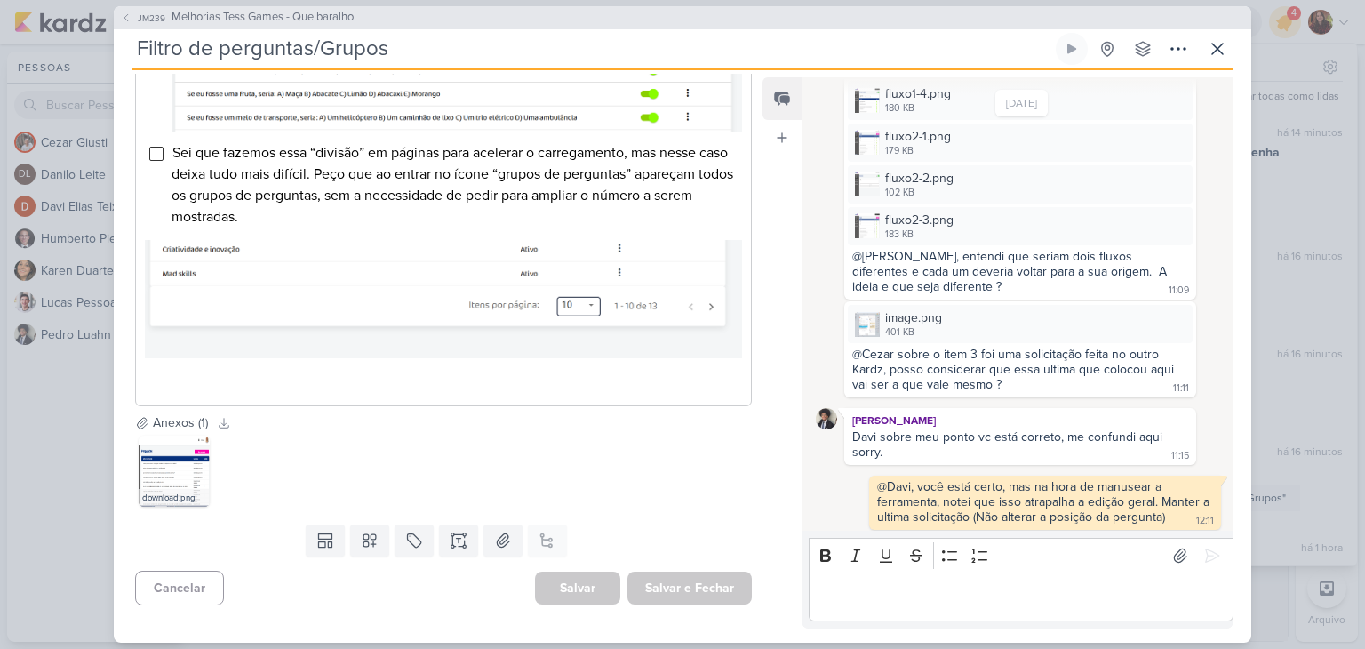
click at [1004, 600] on p "Editor editing area: main" at bounding box center [1021, 596] width 406 height 21
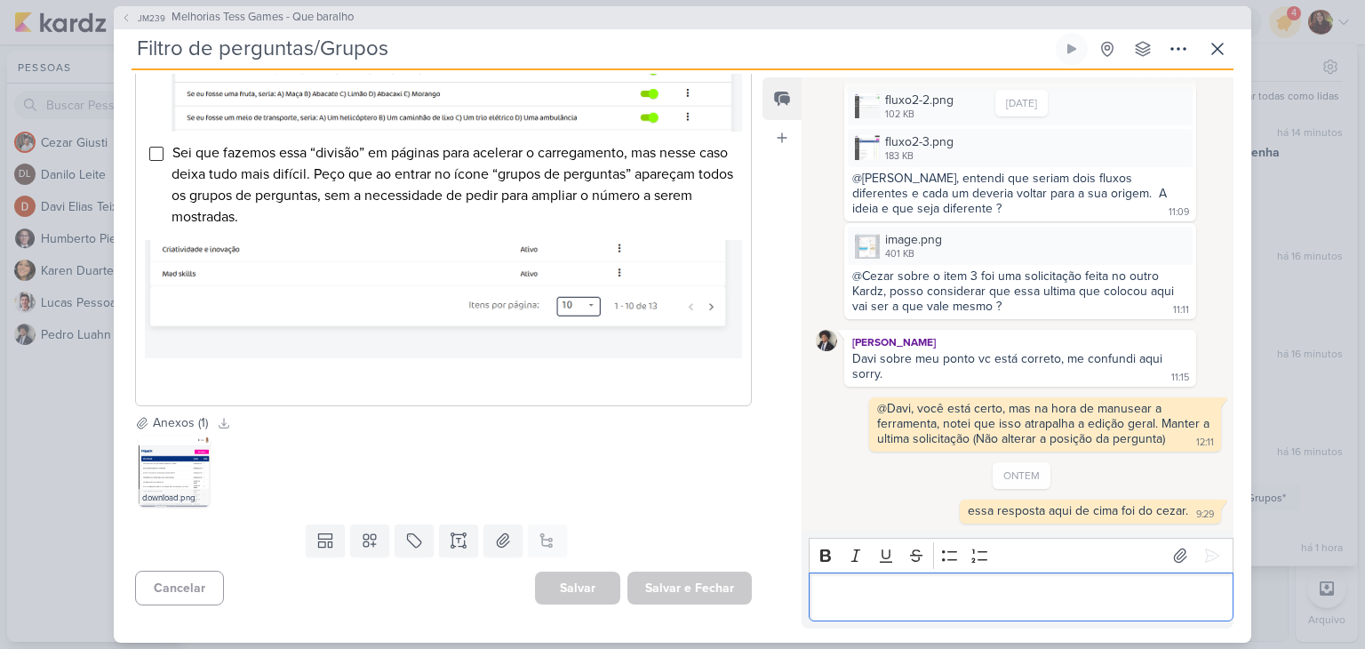
scroll to position [761, 0]
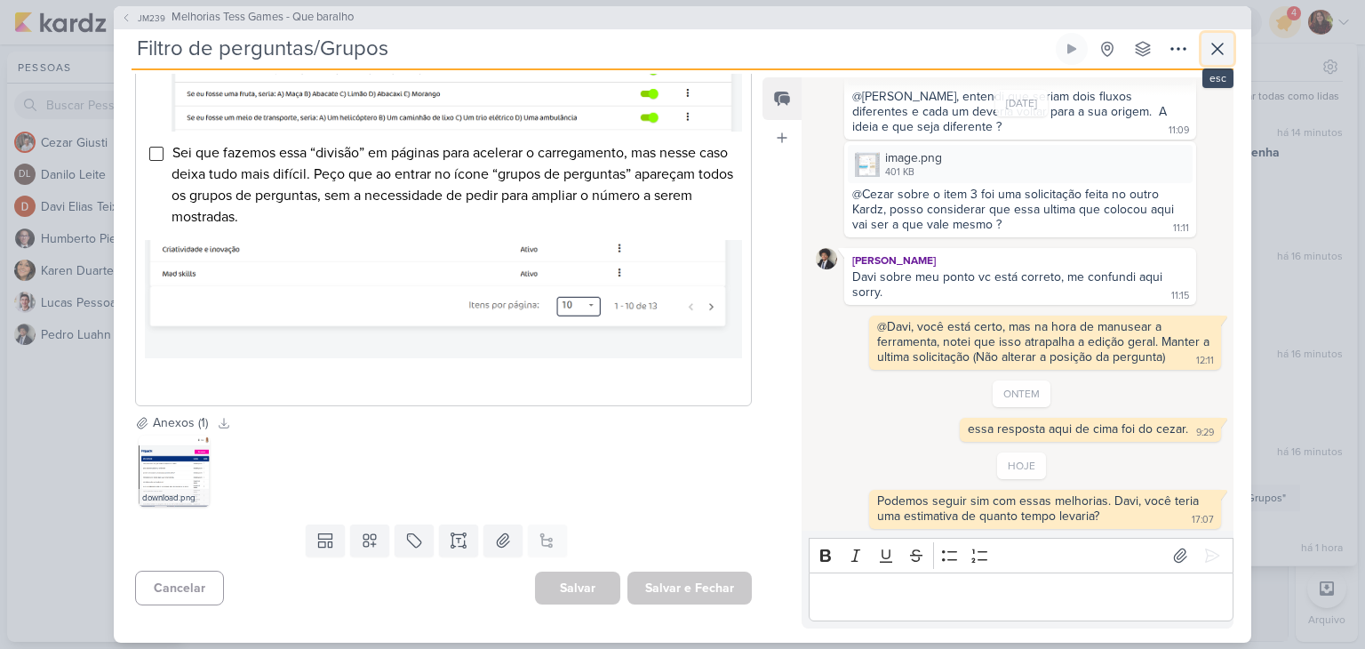
click at [1218, 54] on icon at bounding box center [1217, 48] width 21 height 21
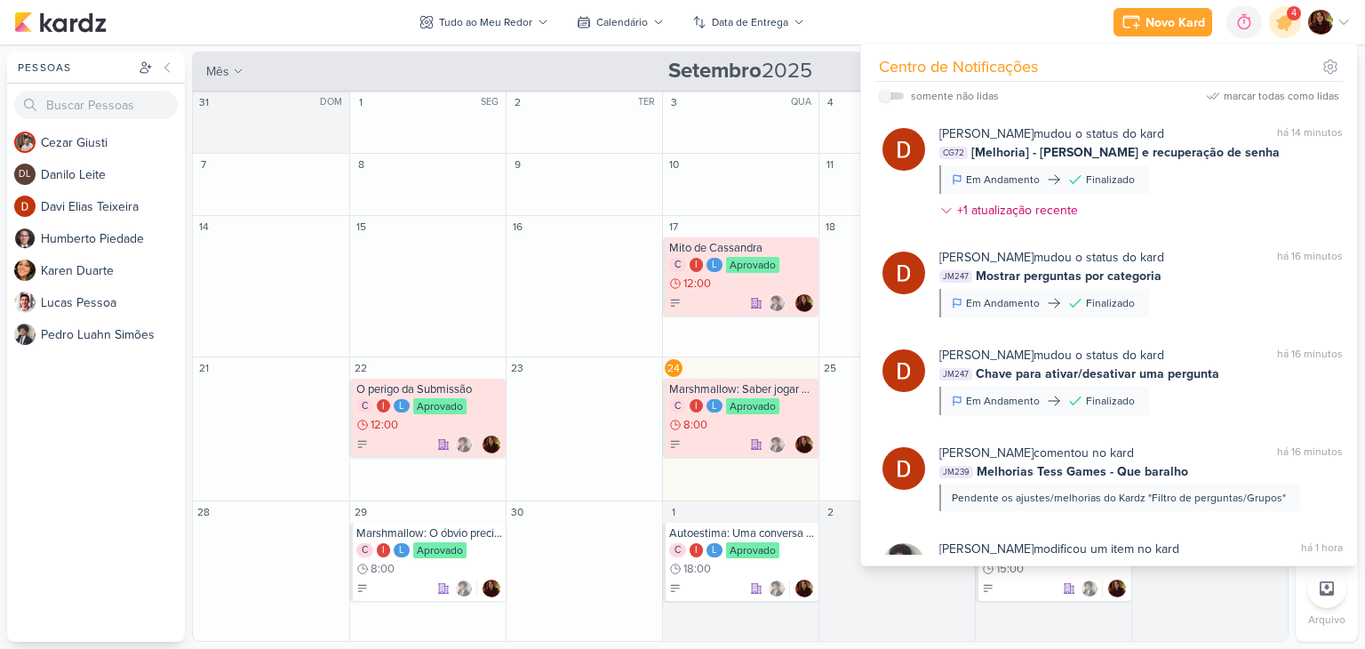
click at [1340, 28] on icon at bounding box center [1344, 22] width 14 height 14
